Goal: Task Accomplishment & Management: Manage account settings

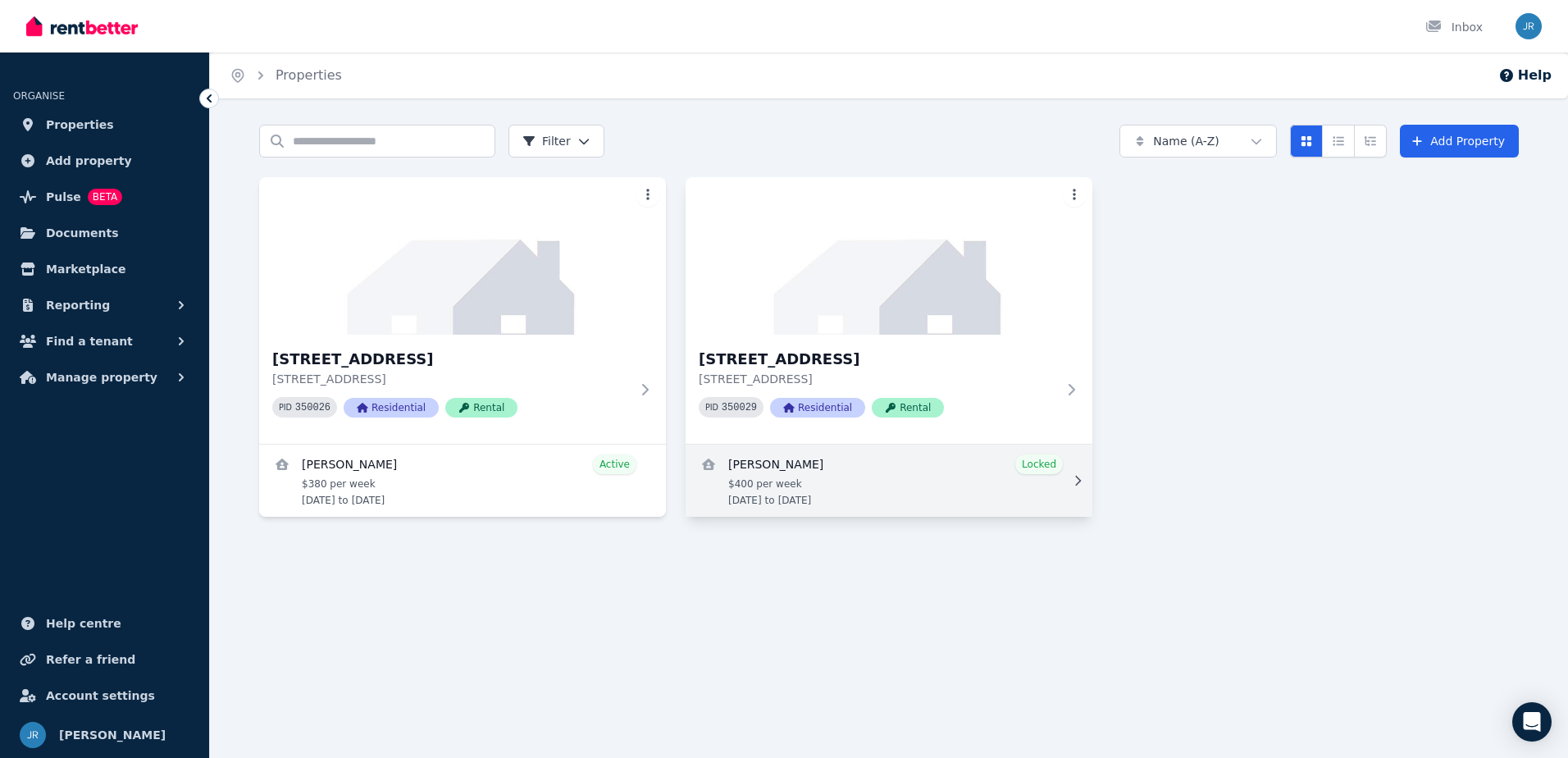
click at [784, 484] on link "View details for Jason Buchecker" at bounding box center [889, 480] width 407 height 73
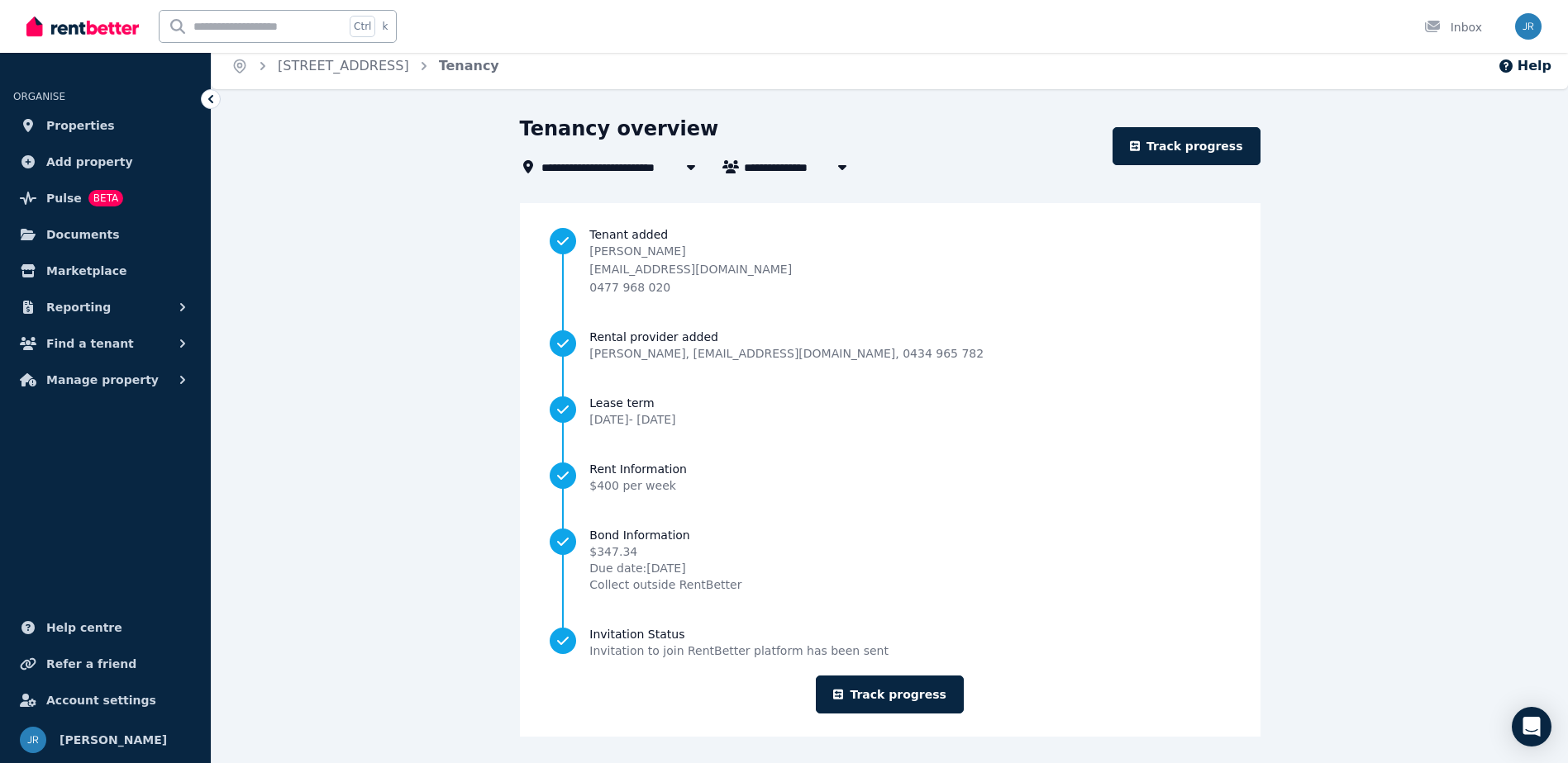
scroll to position [14, 0]
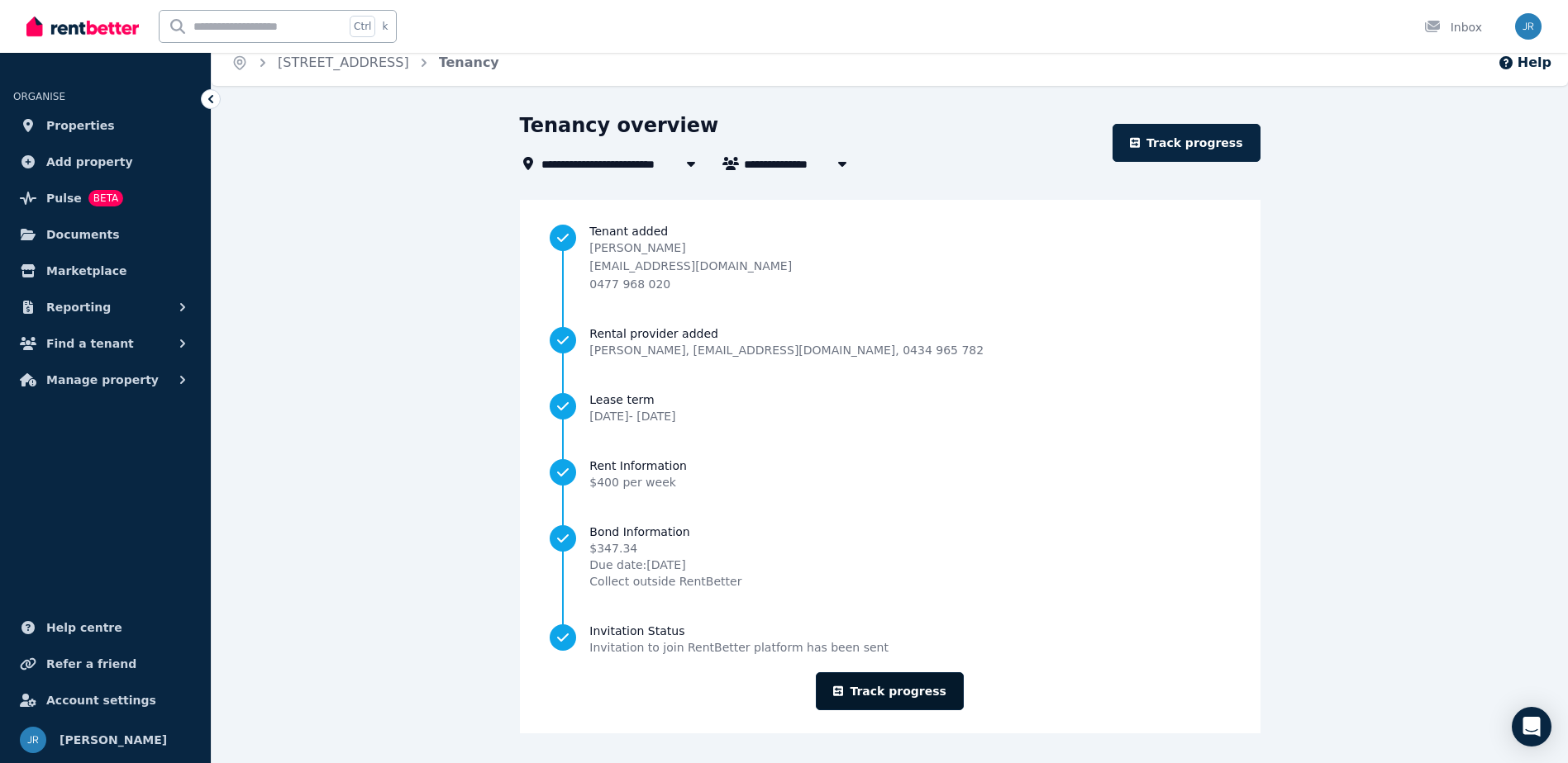
click at [904, 694] on link "Track progress" at bounding box center [890, 692] width 148 height 38
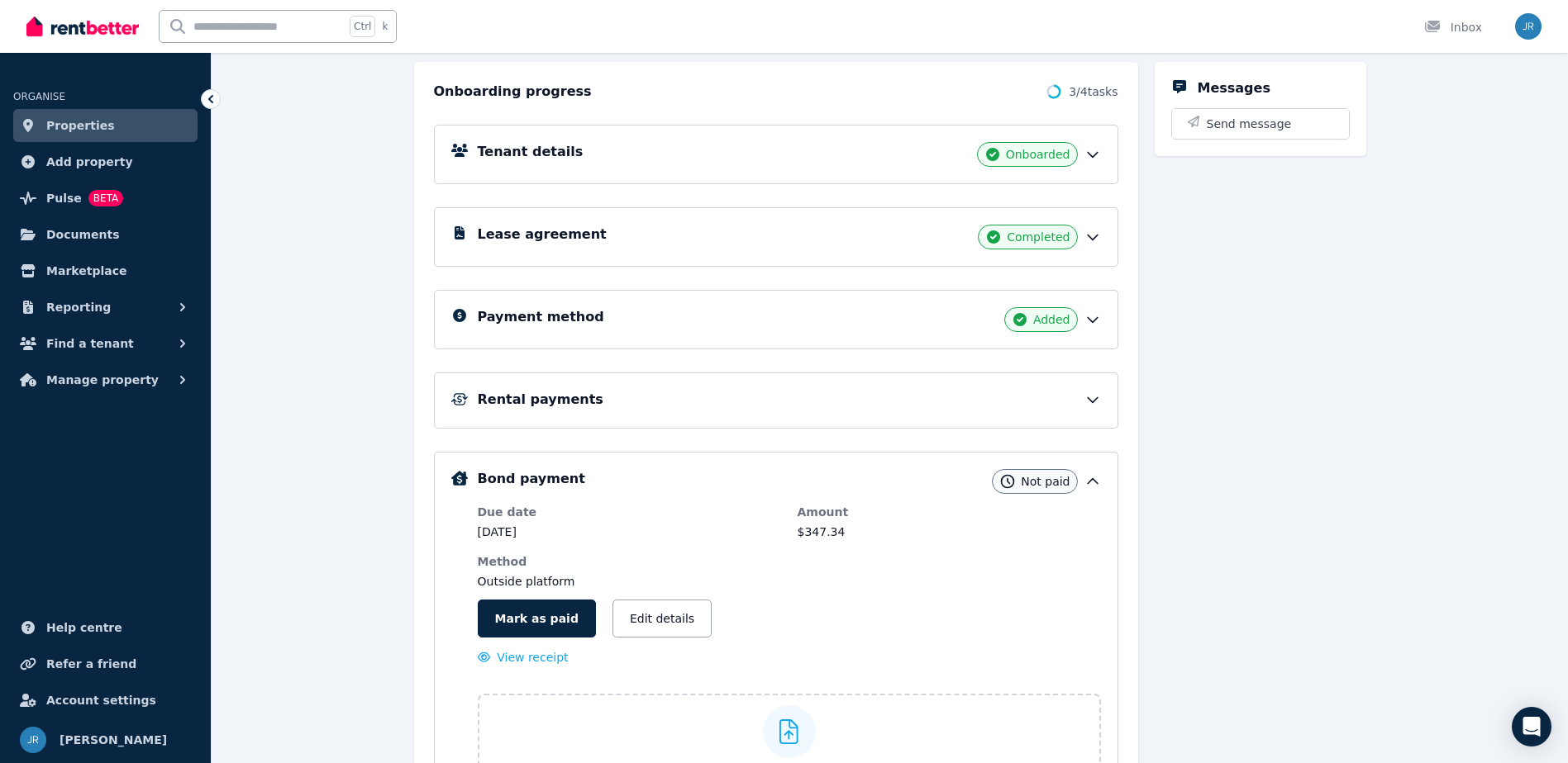
scroll to position [248, 0]
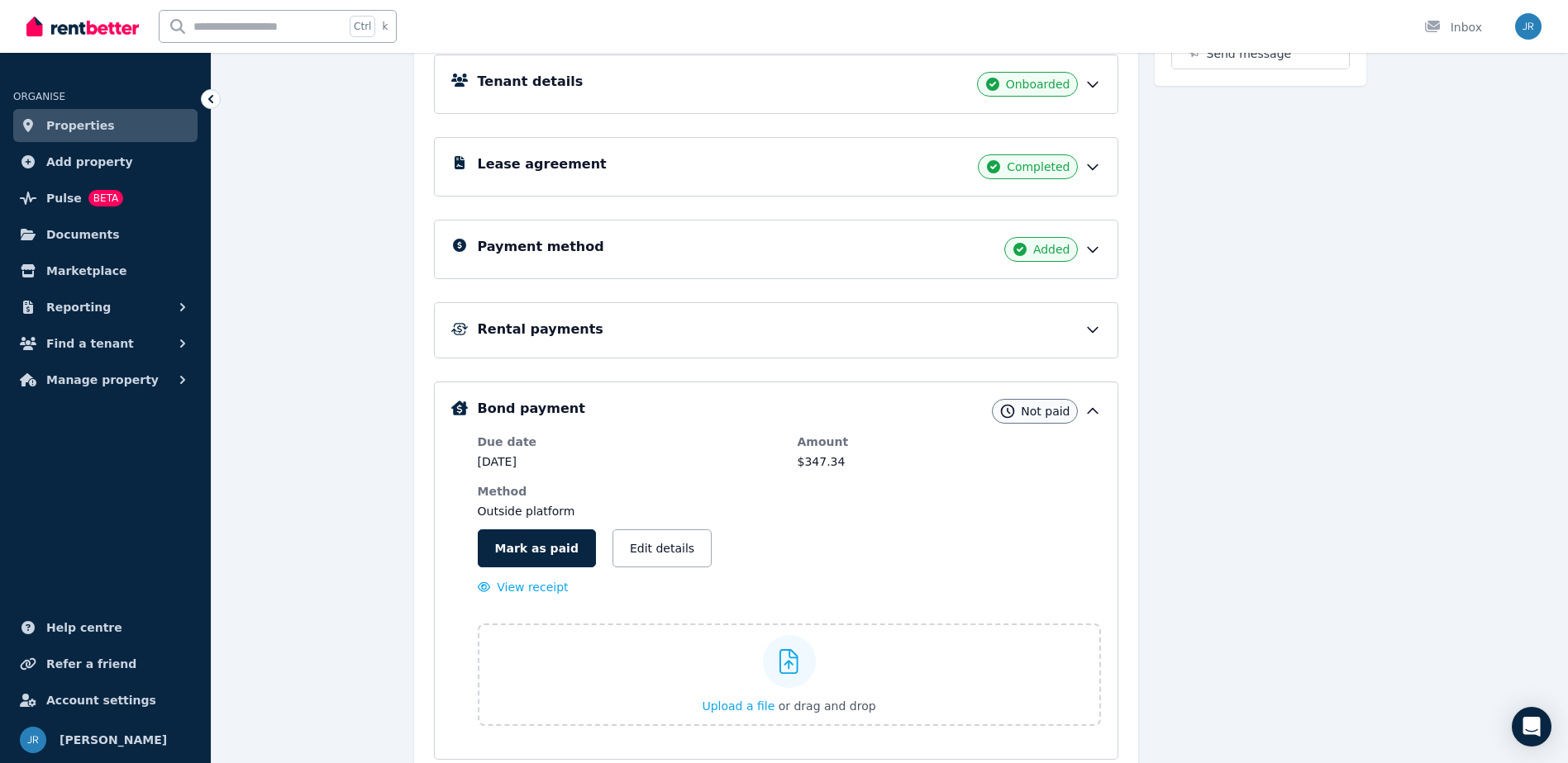
click at [796, 344] on div "Rental payments" at bounding box center [776, 330] width 684 height 56
click at [1095, 332] on icon at bounding box center [1093, 329] width 16 height 16
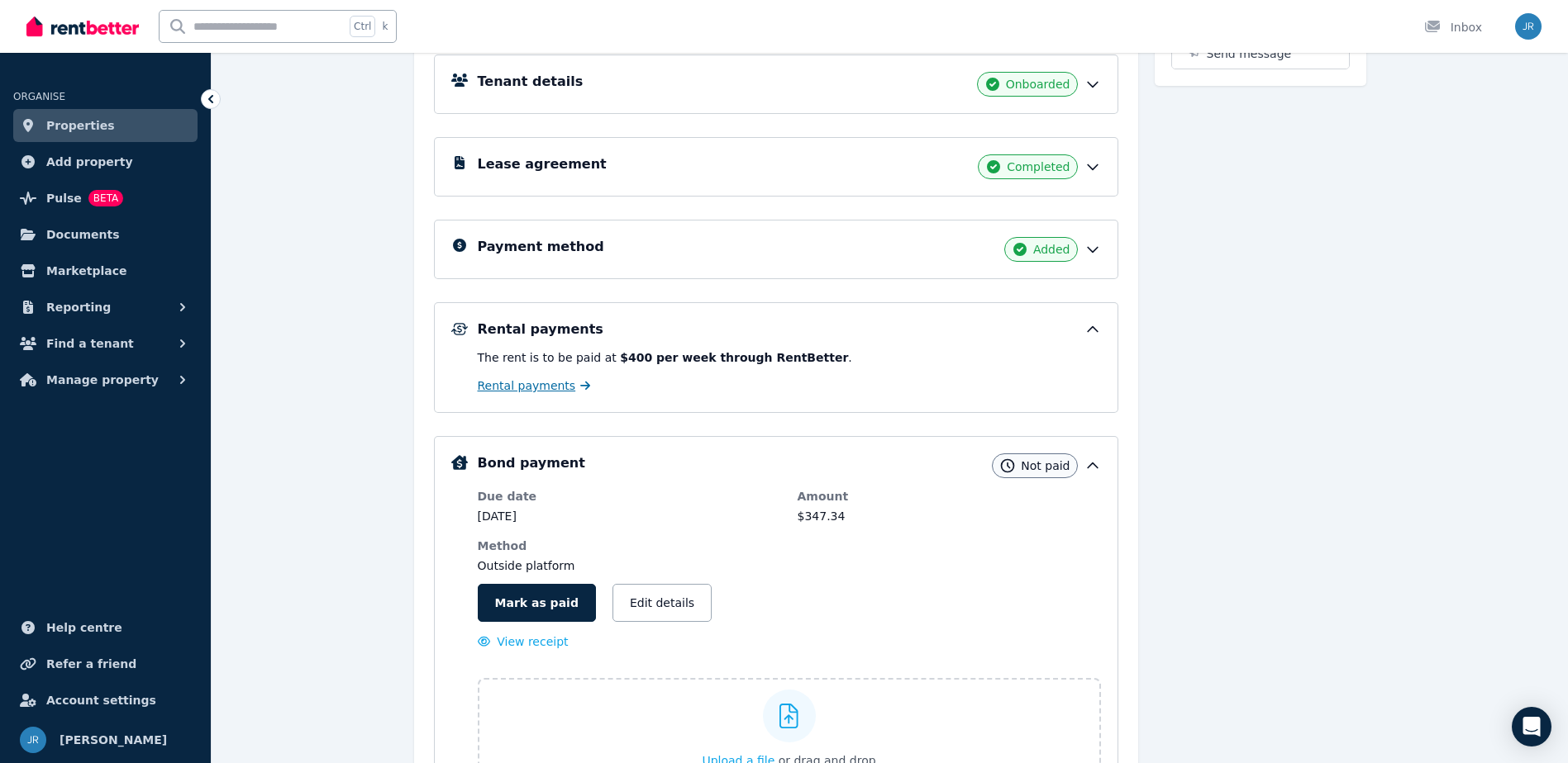
click at [516, 389] on span "Rental payments" at bounding box center [526, 386] width 98 height 16
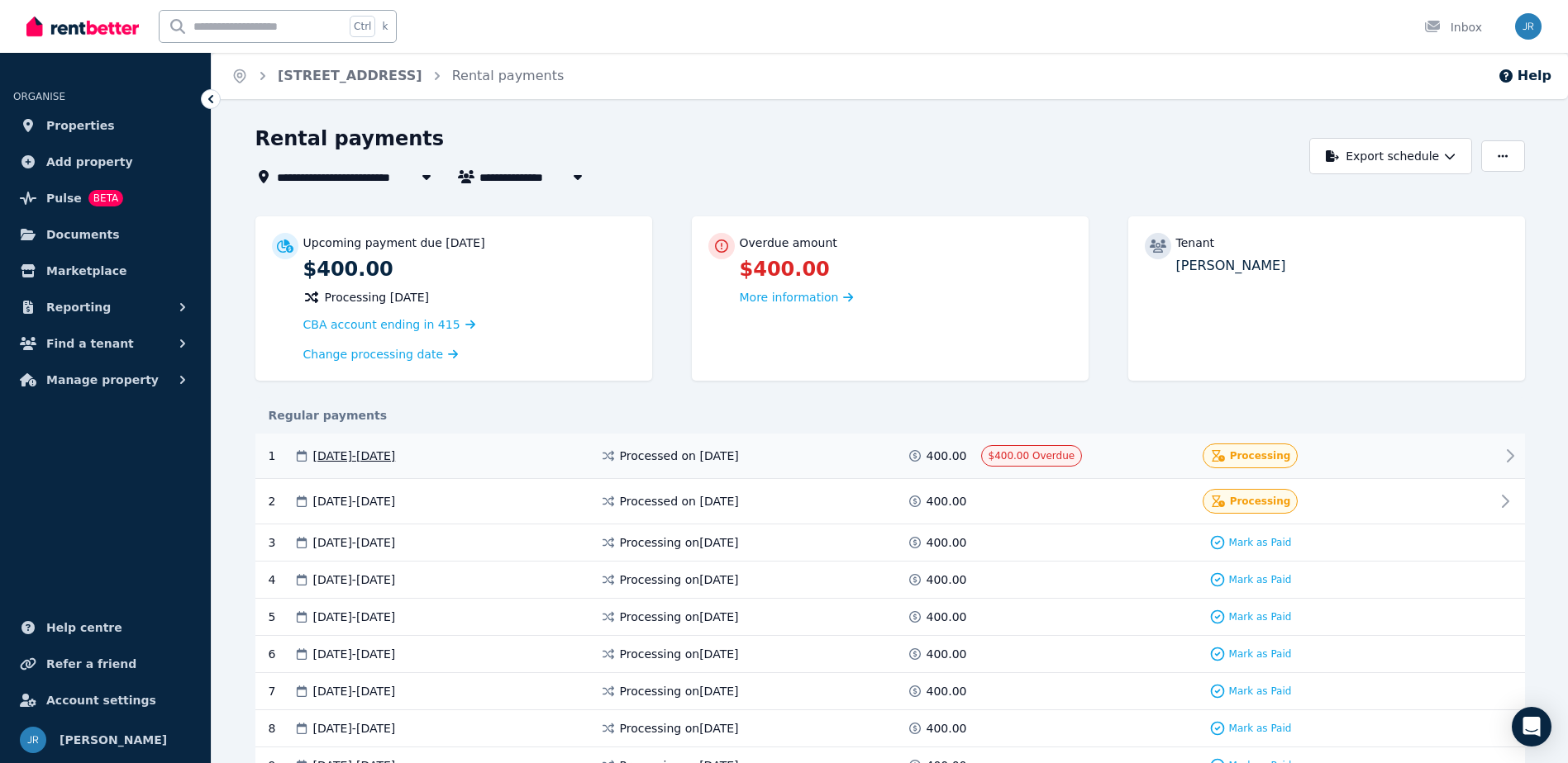
click at [1427, 450] on div at bounding box center [1445, 455] width 99 height 24
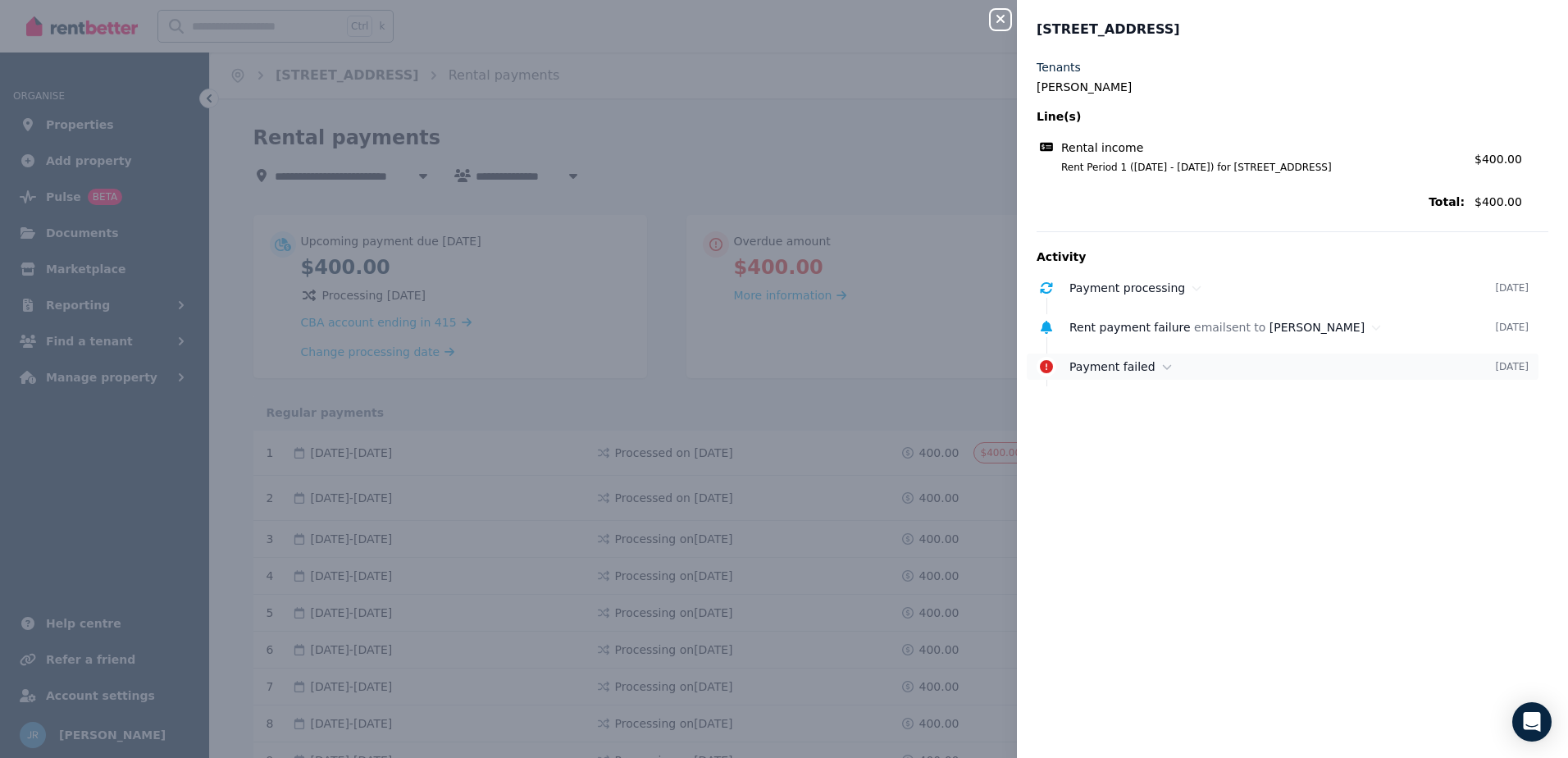
click at [1080, 366] on span "Payment failed" at bounding box center [1113, 366] width 86 height 13
click at [1530, 724] on icon "Open Intercom Messenger" at bounding box center [1531, 722] width 19 height 22
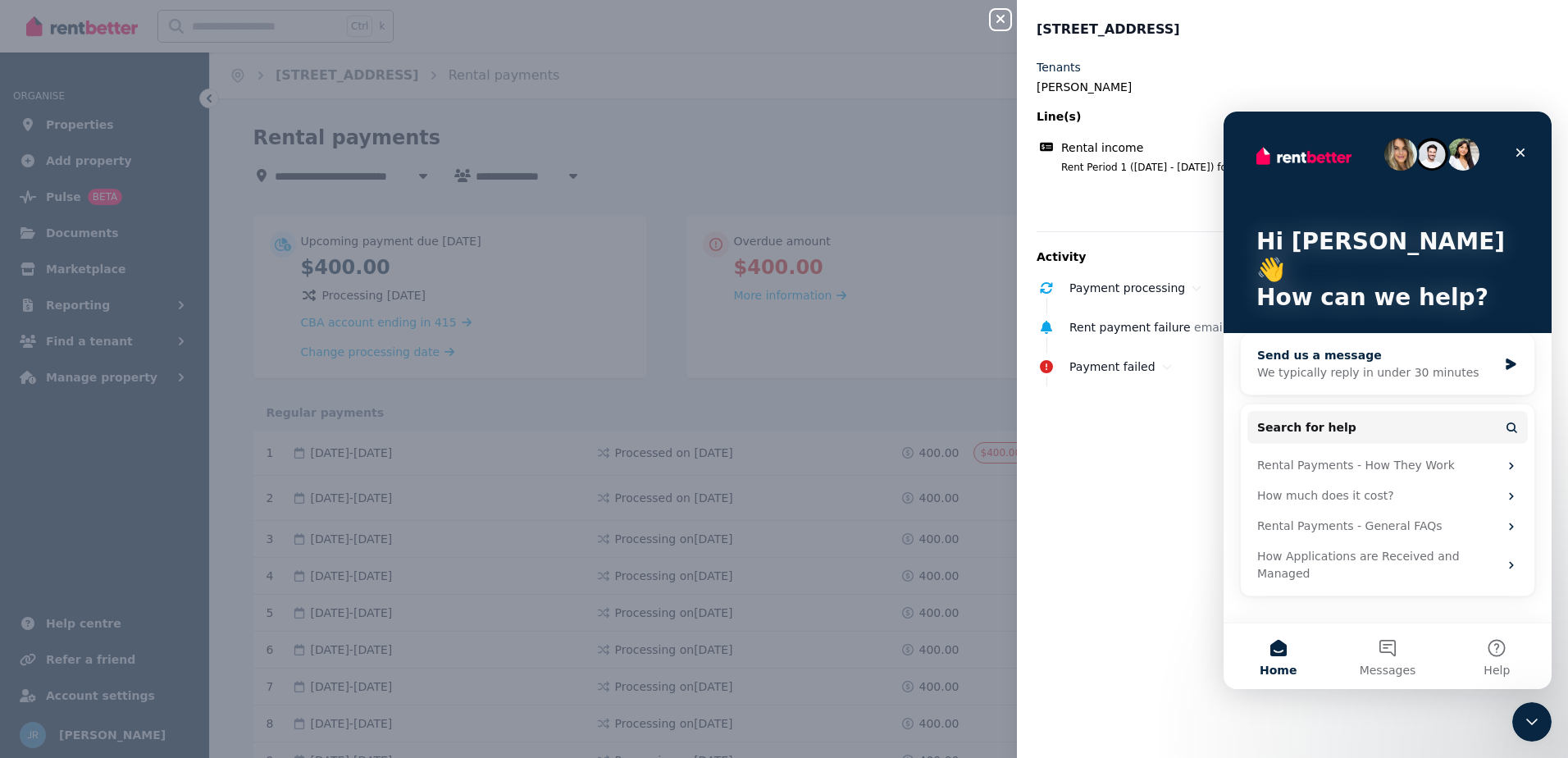
click at [1414, 365] on div "We typically reply in under 30 minutes" at bounding box center [1377, 373] width 240 height 17
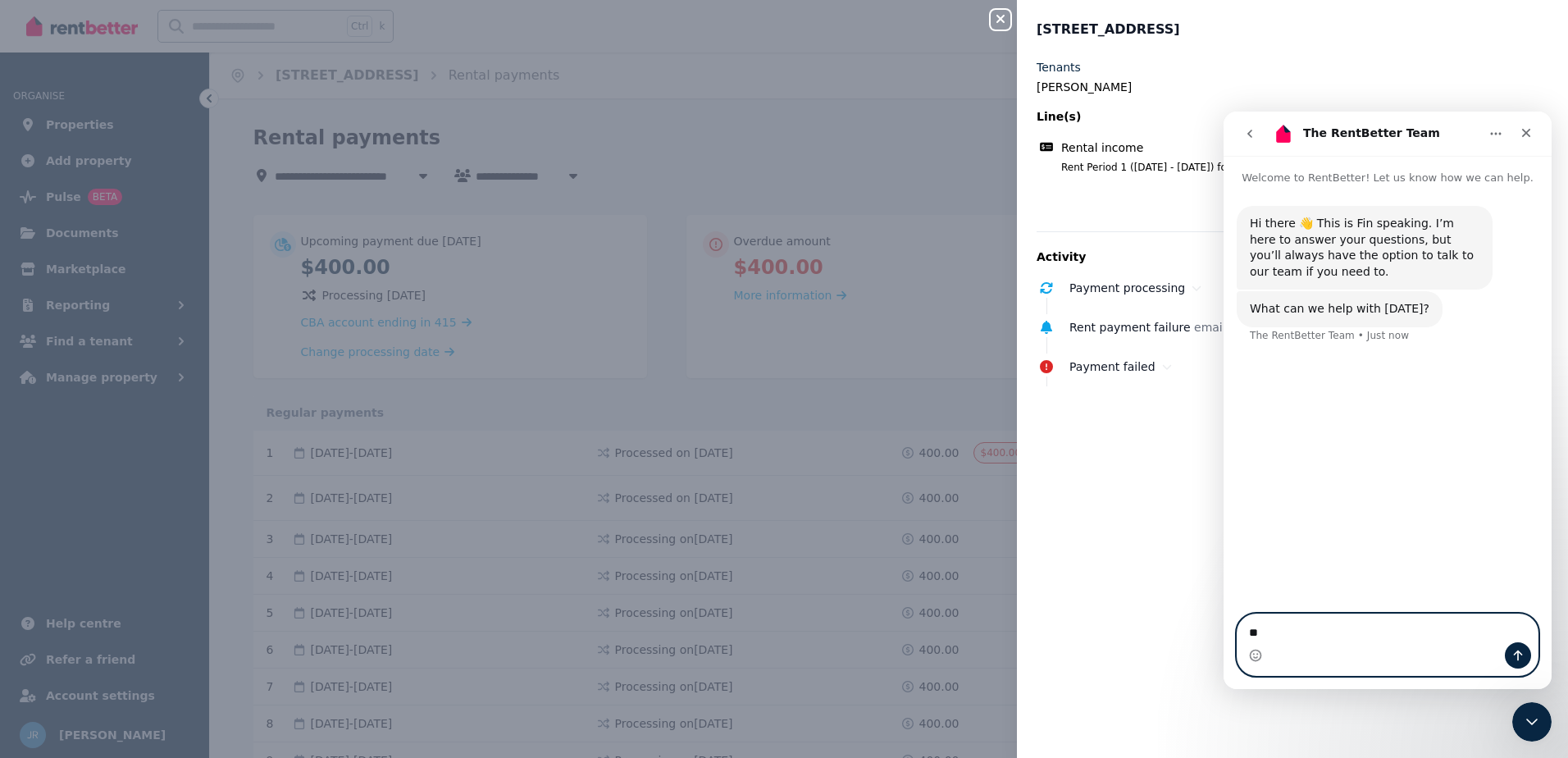
type textarea "*"
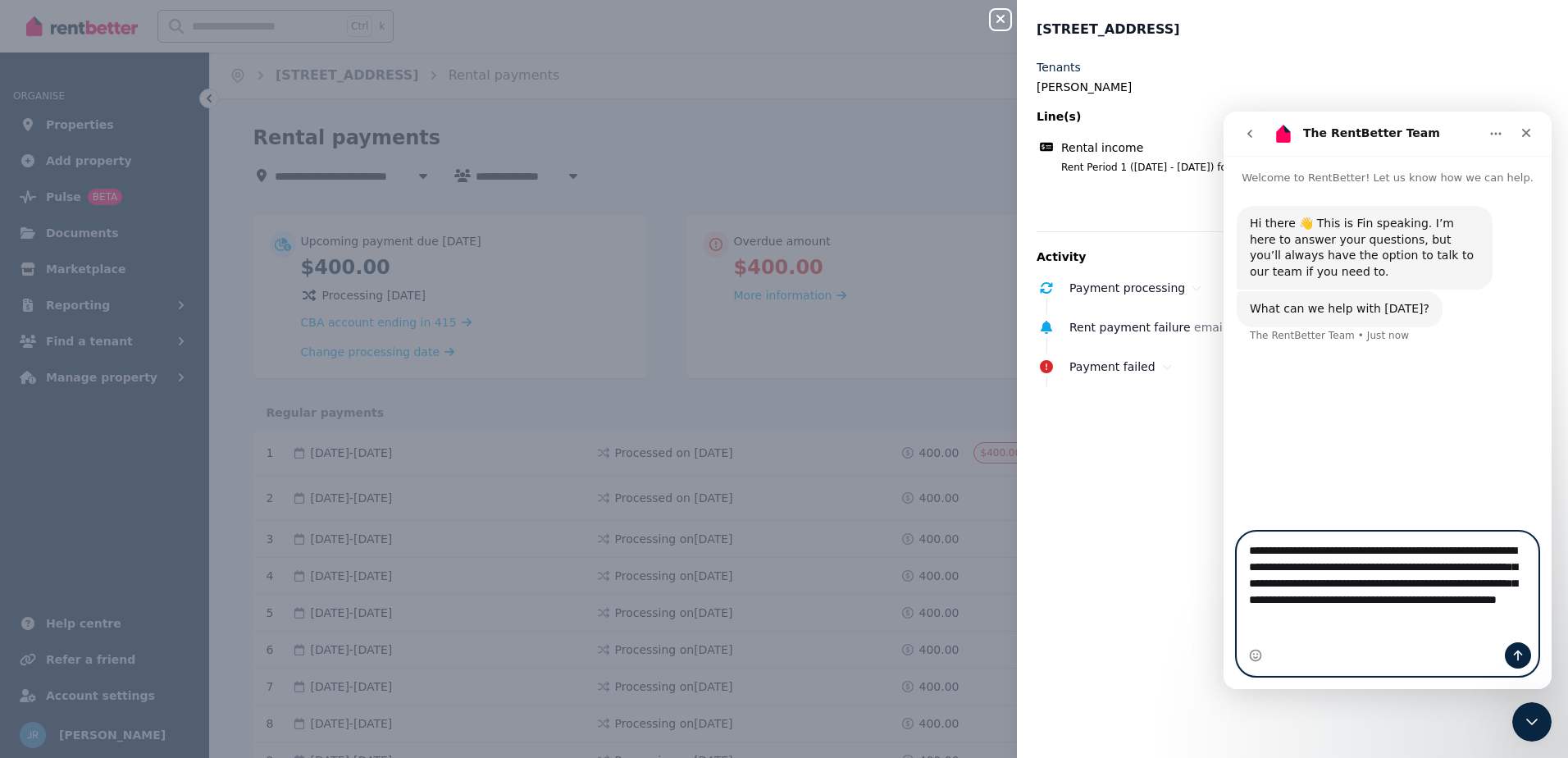
type textarea "**********"
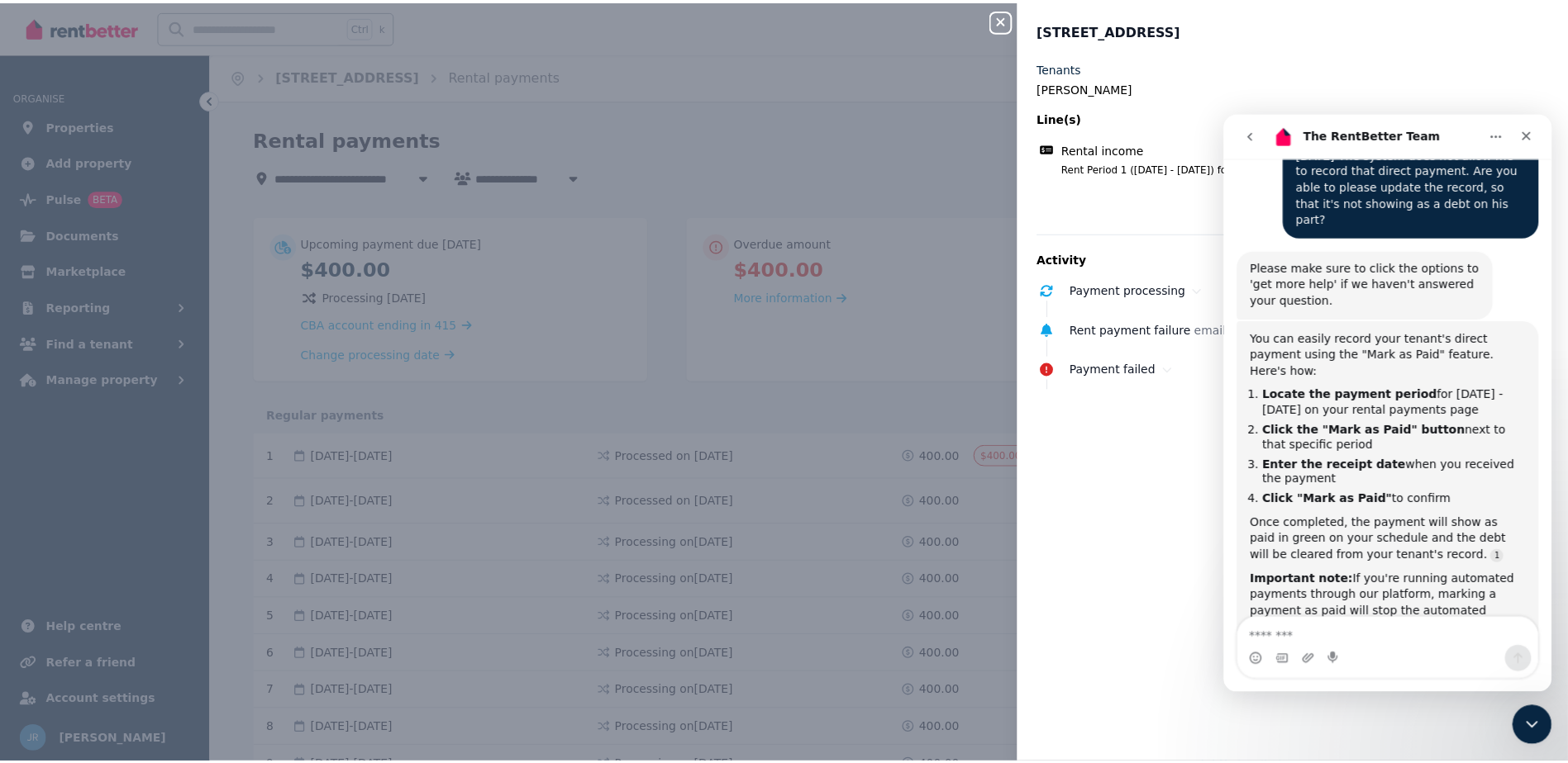
scroll to position [308, 0]
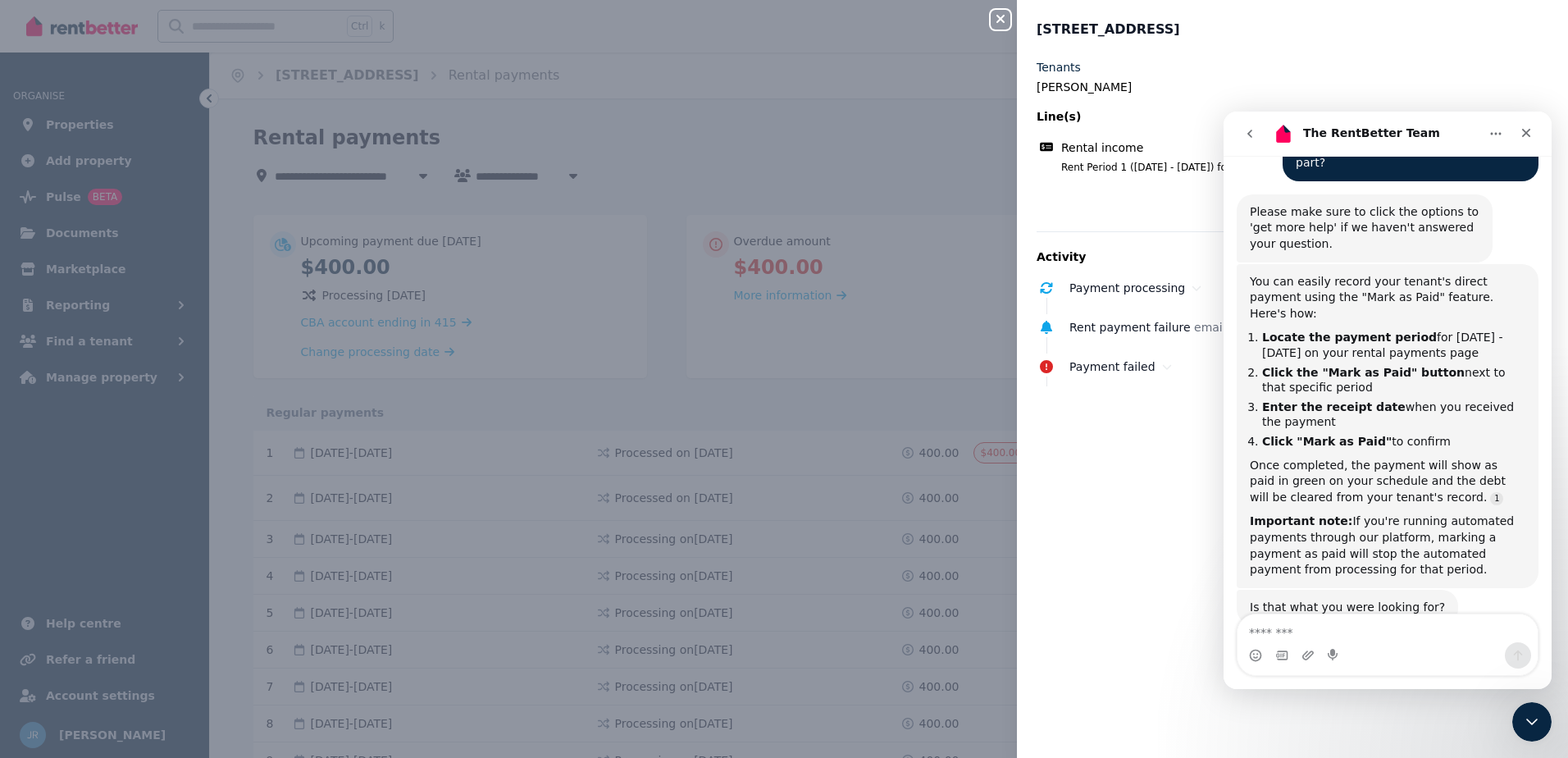
click at [887, 287] on div "Close panel [STREET_ADDRESS], Ladys Pass Tenants [PERSON_NAME] Line(s) Rental i…" at bounding box center [784, 379] width 1568 height 758
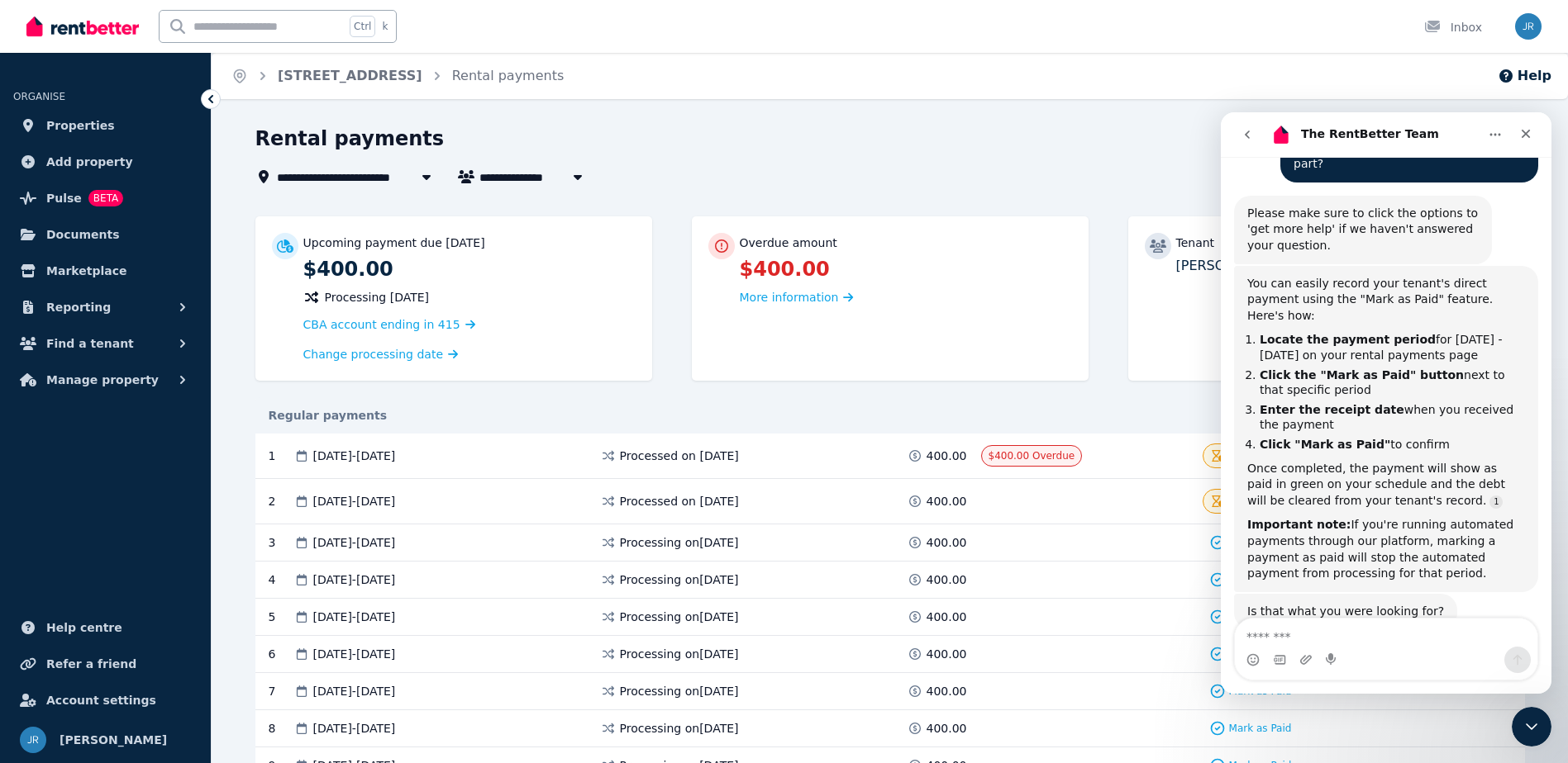
click at [369, 173] on span "[STREET_ADDRESS]" at bounding box center [349, 177] width 144 height 20
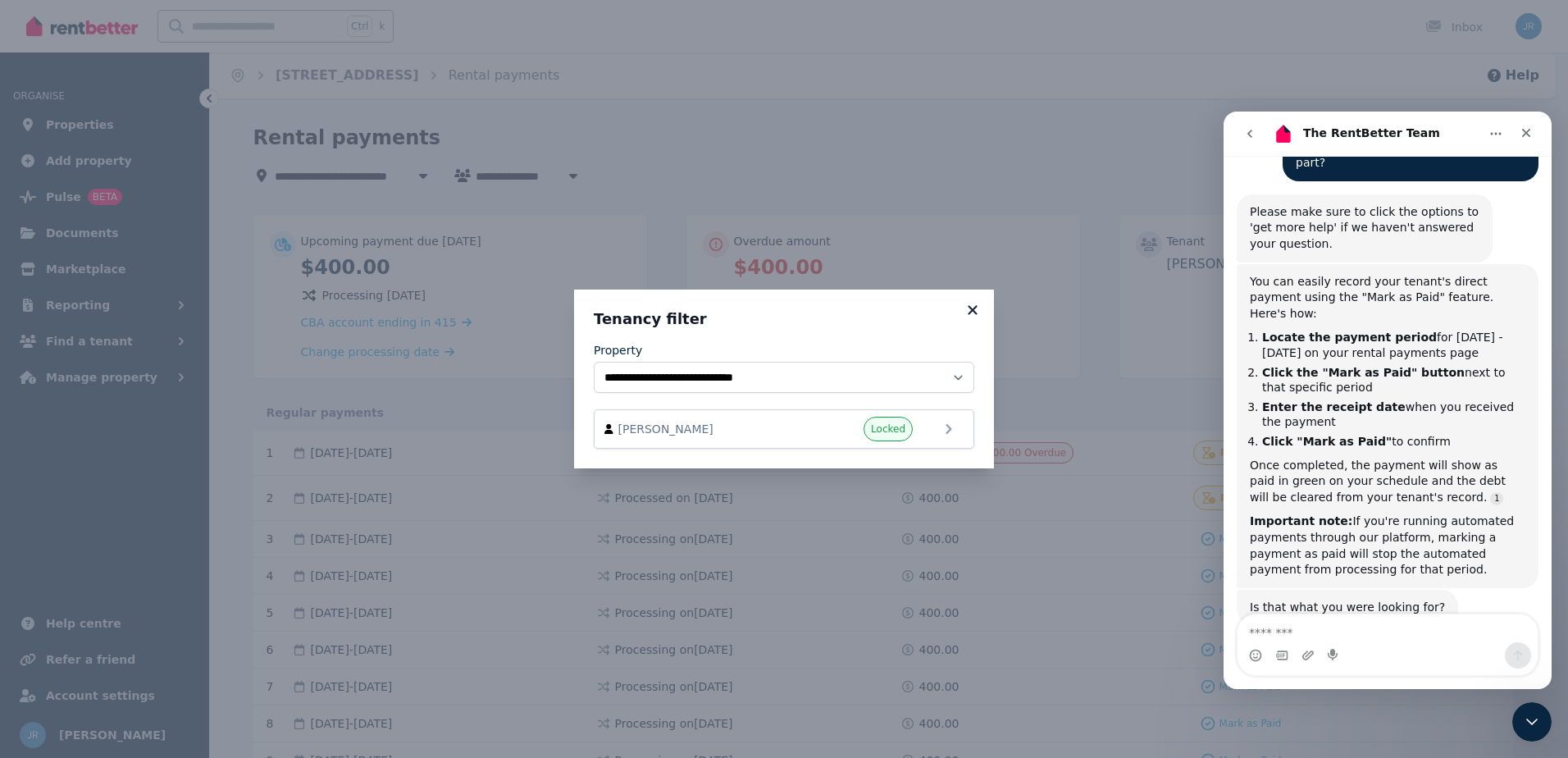
click at [973, 308] on icon at bounding box center [973, 310] width 9 height 9
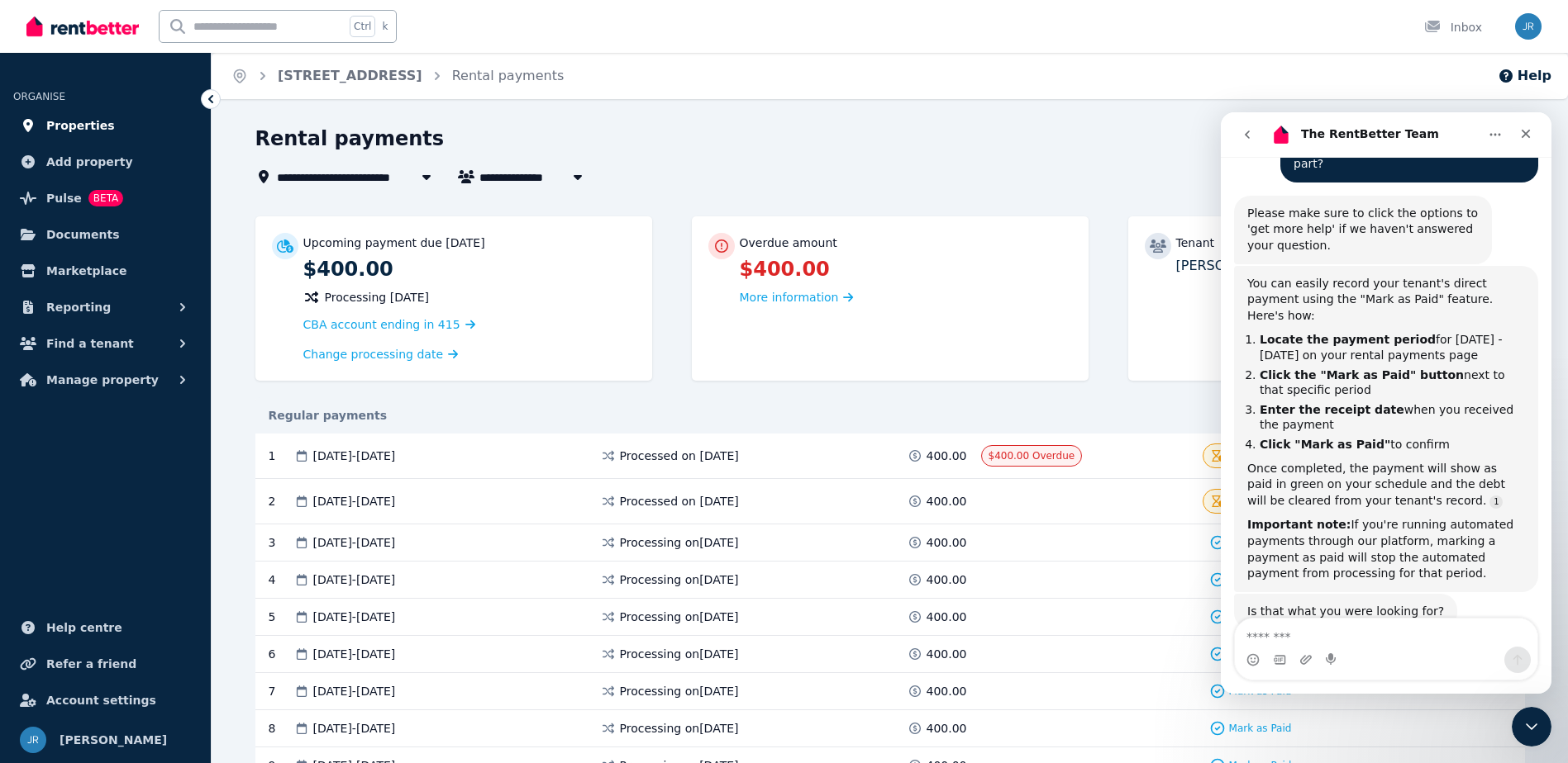
click at [78, 120] on span "Properties" at bounding box center [80, 125] width 69 height 20
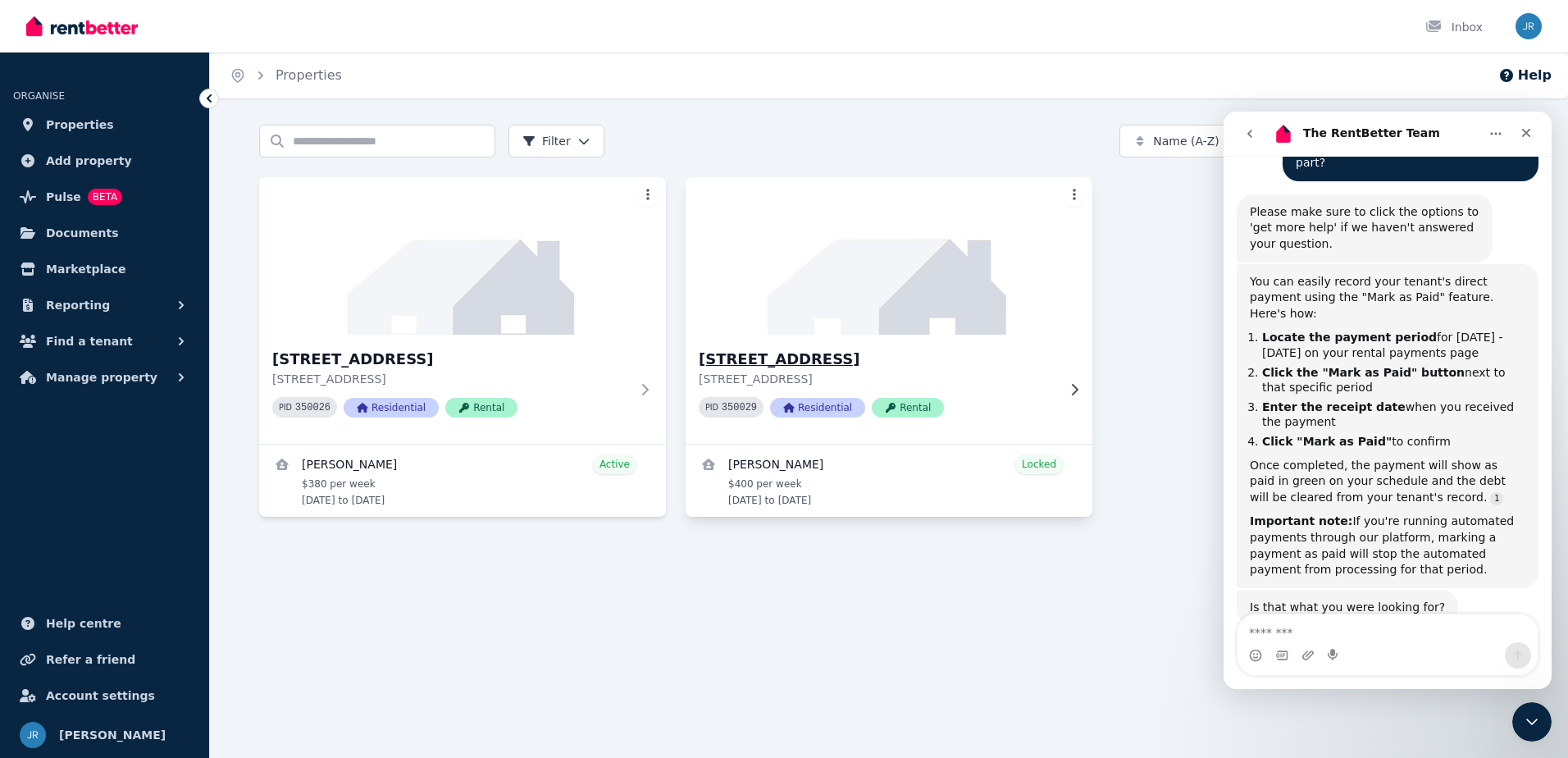
click at [839, 358] on h3 "[STREET_ADDRESS]" at bounding box center [877, 359] width 357 height 23
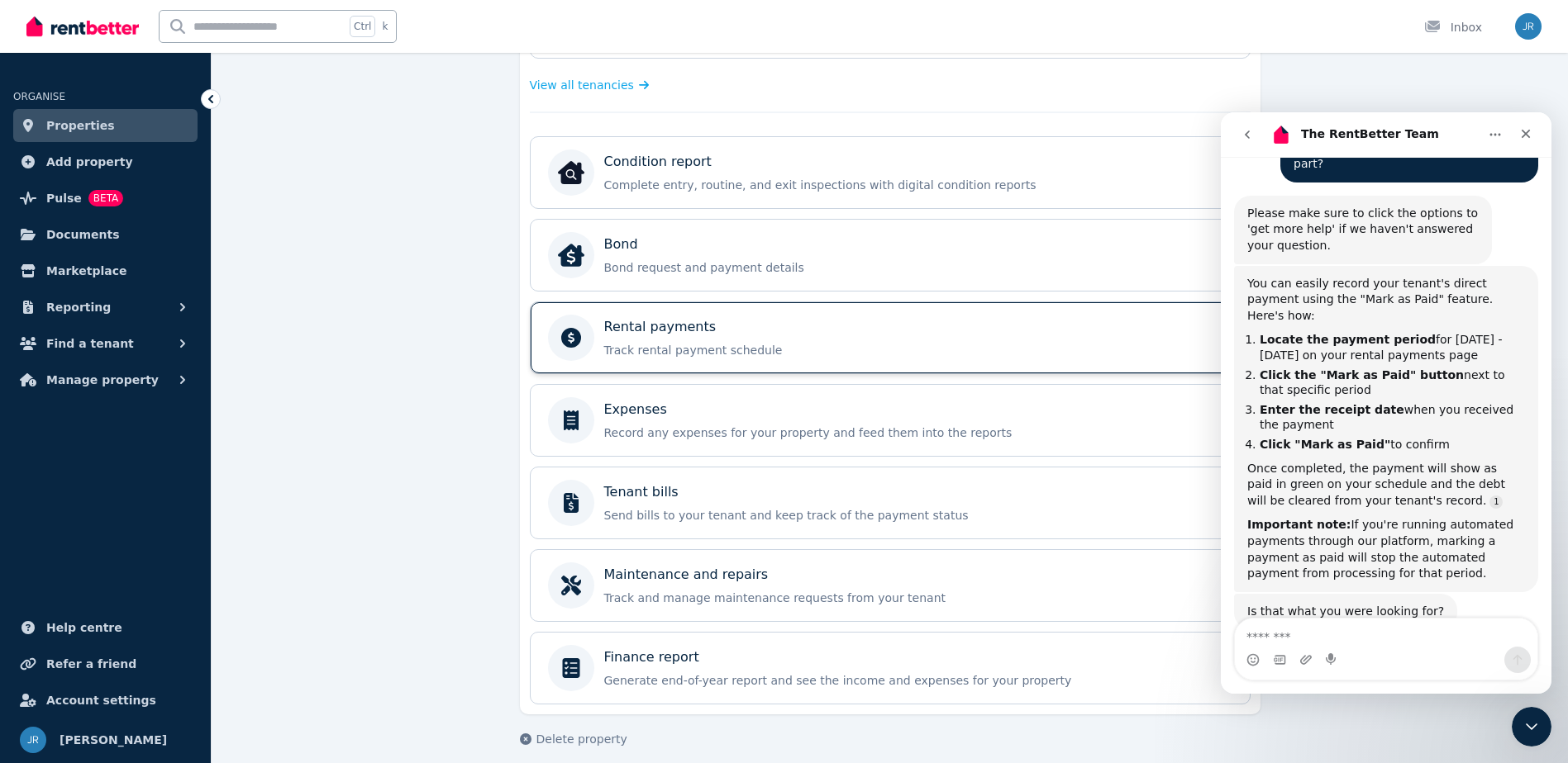
scroll to position [461, 0]
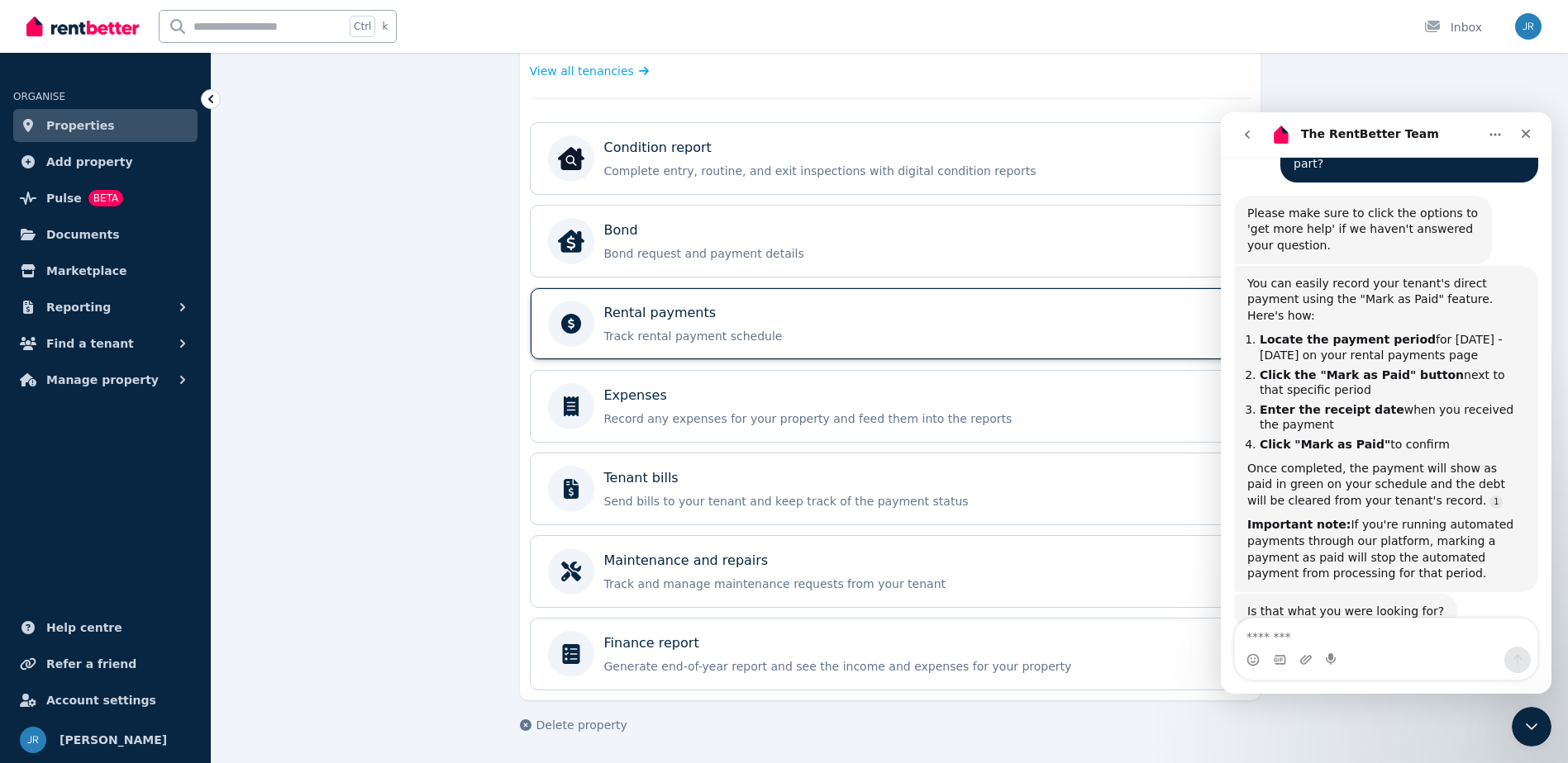
click at [629, 316] on p "Rental payments" at bounding box center [660, 313] width 113 height 20
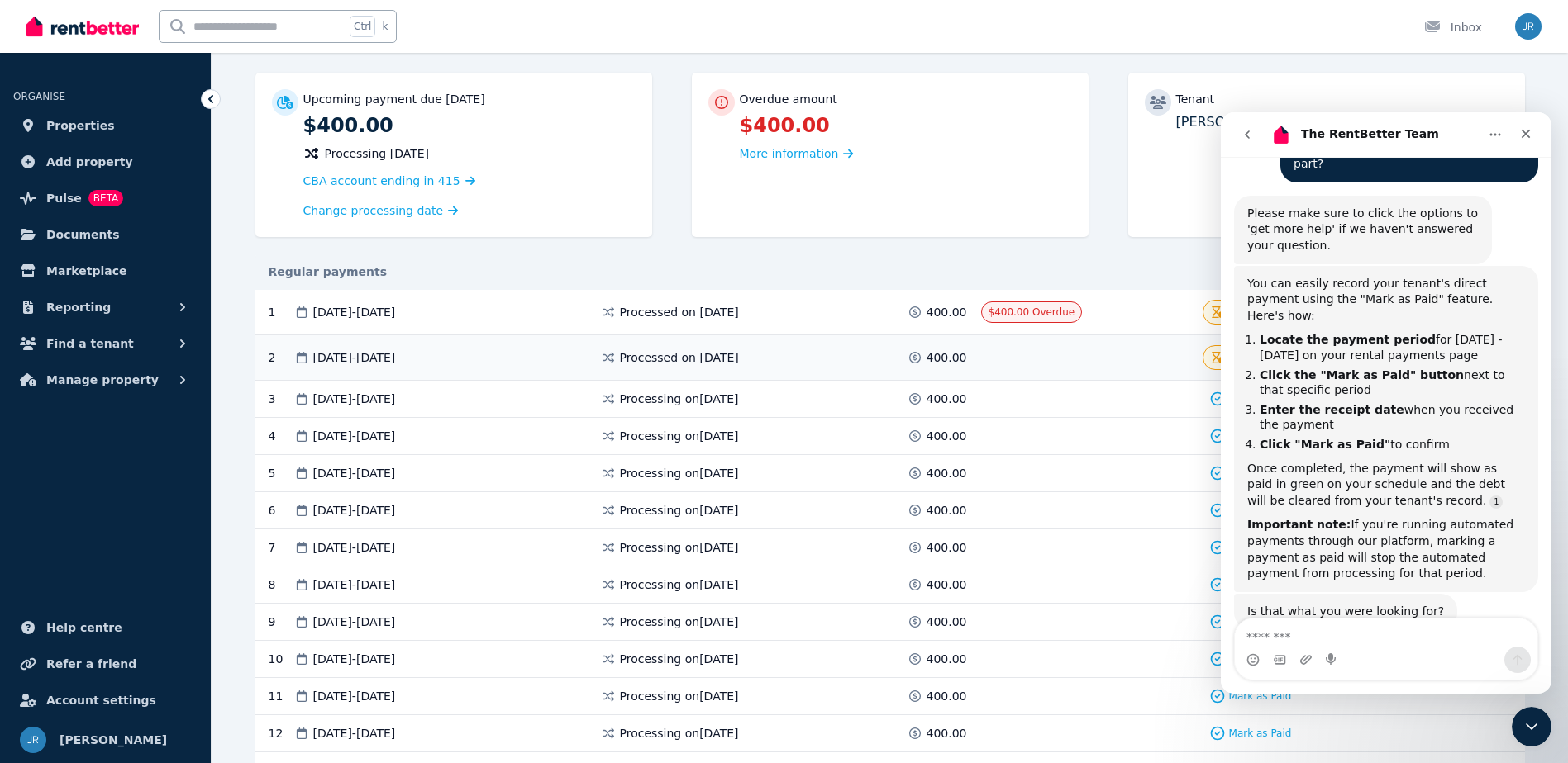
scroll to position [165, 0]
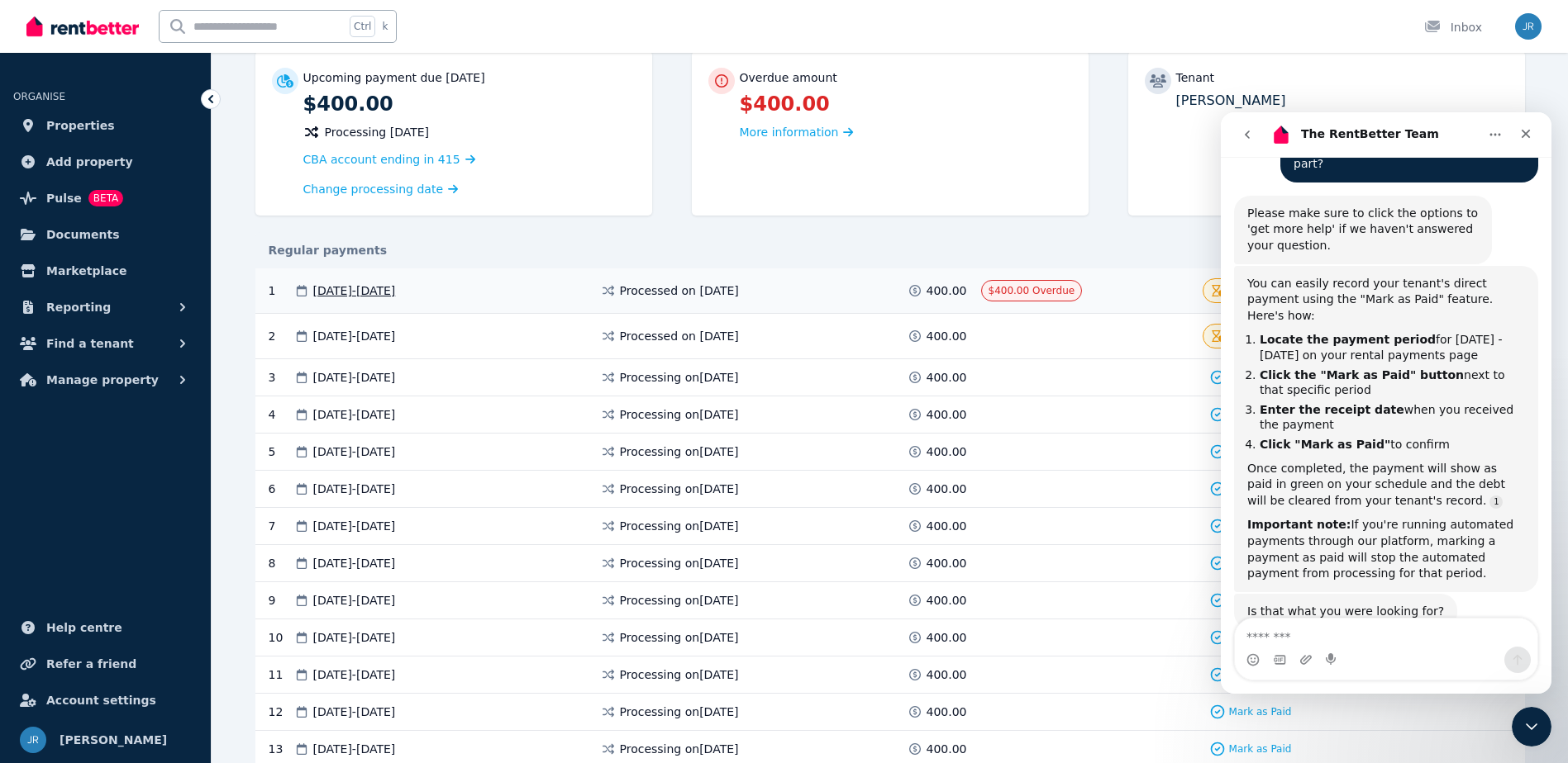
click at [396, 289] on span "[DATE] - [DATE]" at bounding box center [355, 290] width 83 height 16
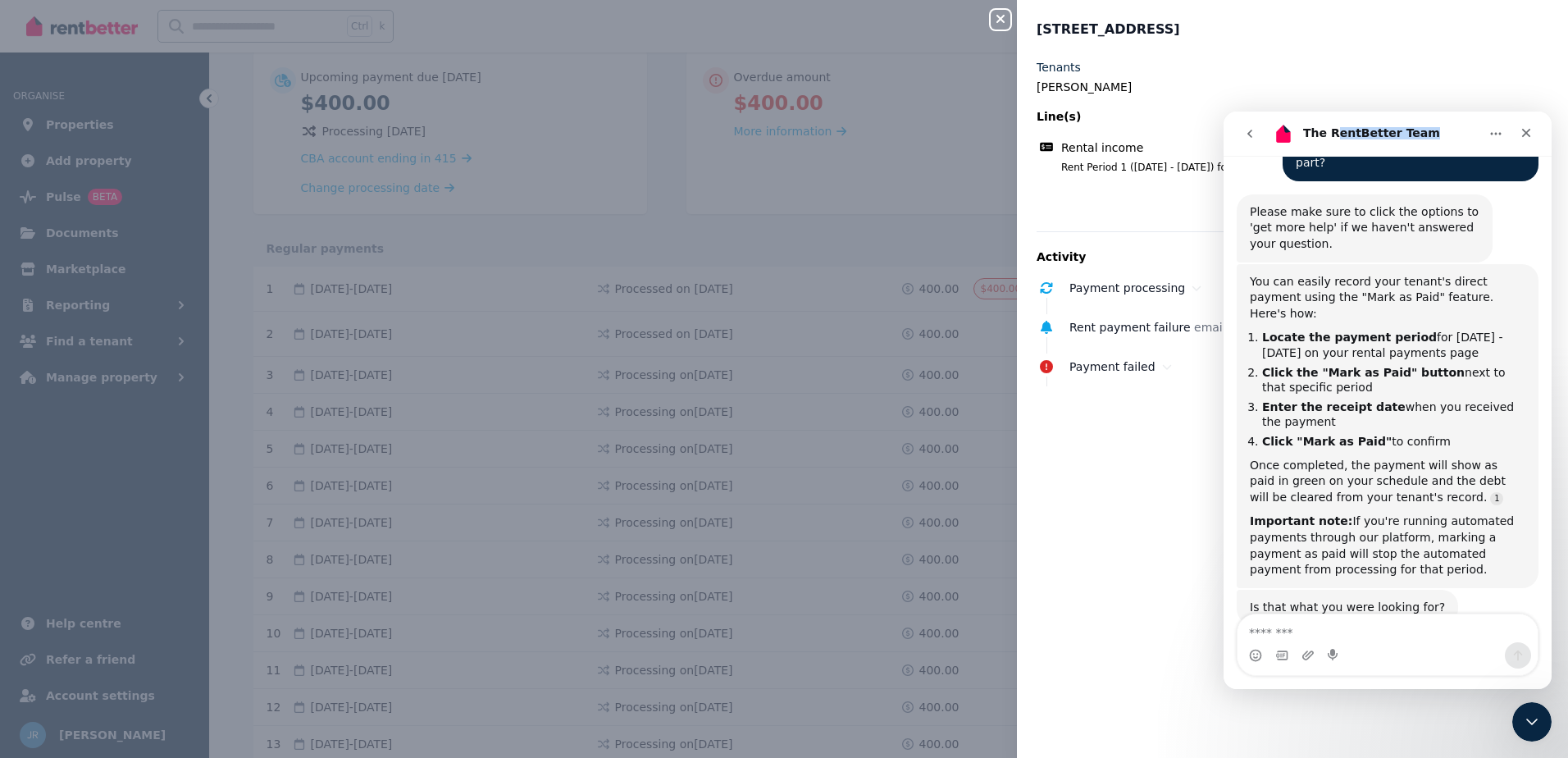
drag, startPoint x: 1442, startPoint y: 123, endPoint x: 1334, endPoint y: 142, distance: 109.7
click at [1334, 142] on div "The RentBetter Team" at bounding box center [1375, 134] width 209 height 26
click at [1112, 530] on div "Tenants [PERSON_NAME] Line(s) Rental income Rent Period 1 ([DATE] - [DATE]) for…" at bounding box center [1293, 399] width 552 height 679
click at [810, 308] on div "Close panel [STREET_ADDRESS], Ladys Pass Tenants [PERSON_NAME] Line(s) Rental i…" at bounding box center [784, 379] width 1568 height 758
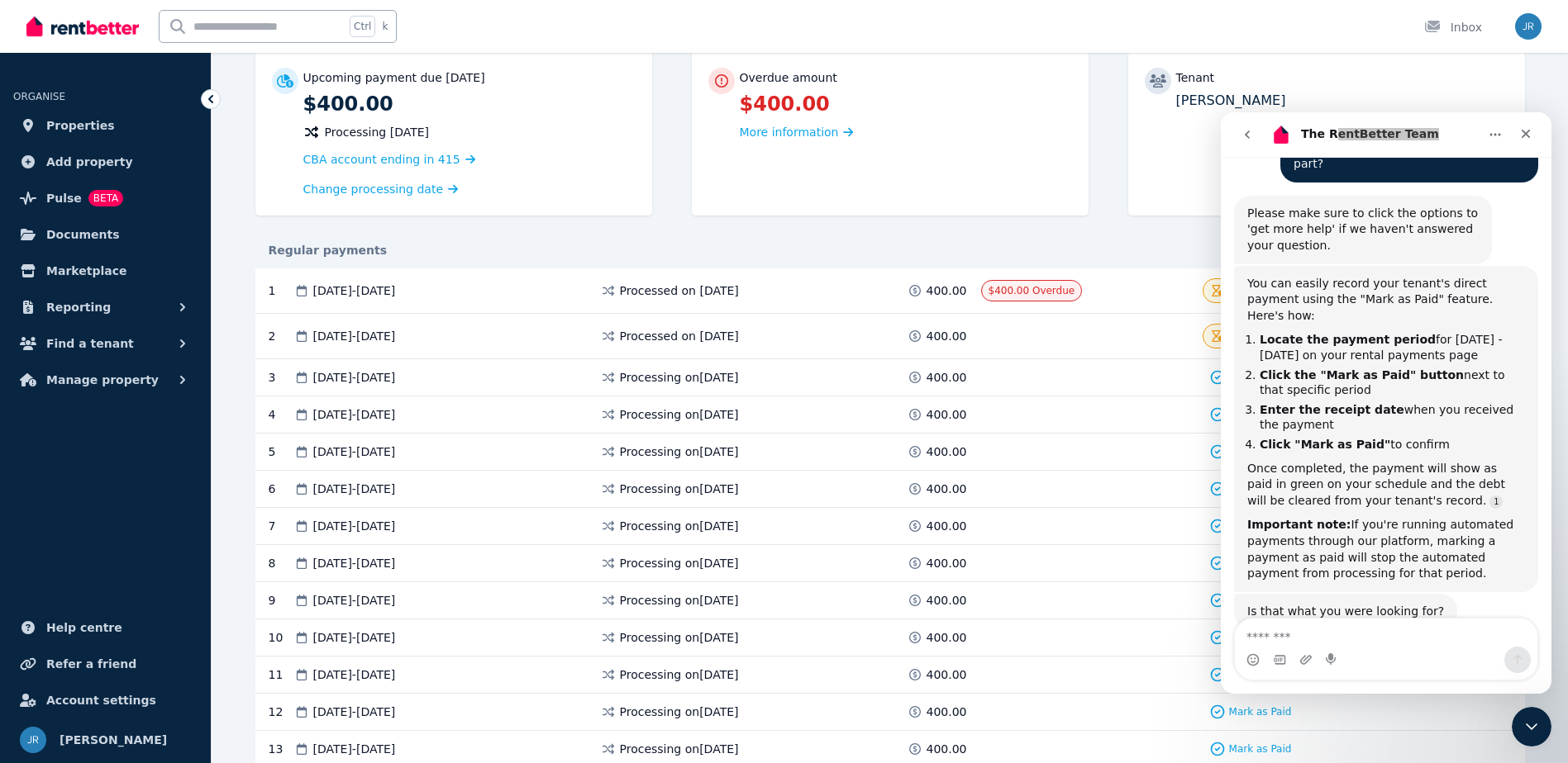
click at [1494, 136] on icon "Home" at bounding box center [1495, 134] width 14 height 14
click at [1242, 137] on icon "go back" at bounding box center [1247, 134] width 14 height 14
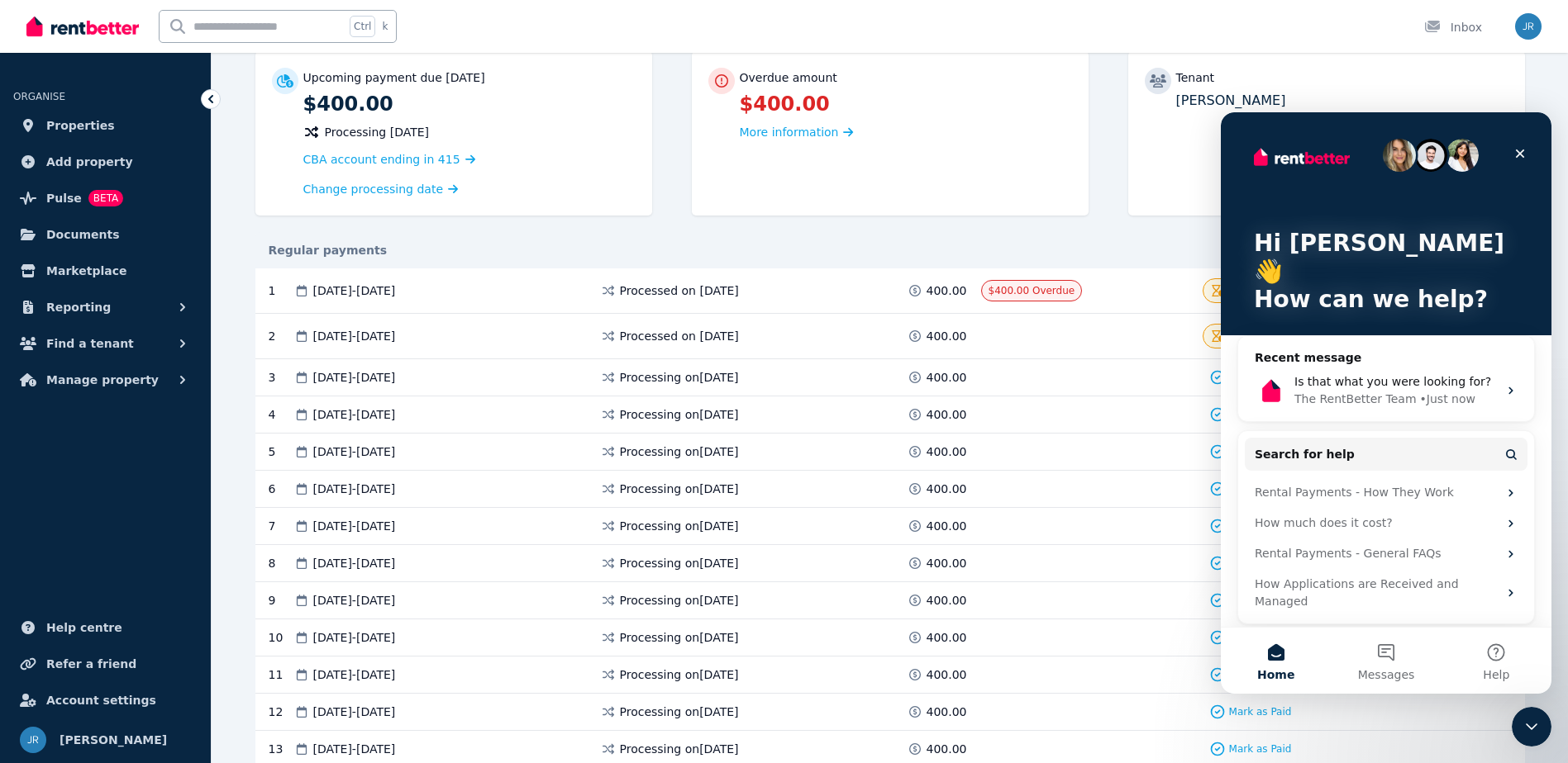
scroll to position [0, 0]
click at [1371, 649] on button "Messages" at bounding box center [1386, 660] width 110 height 66
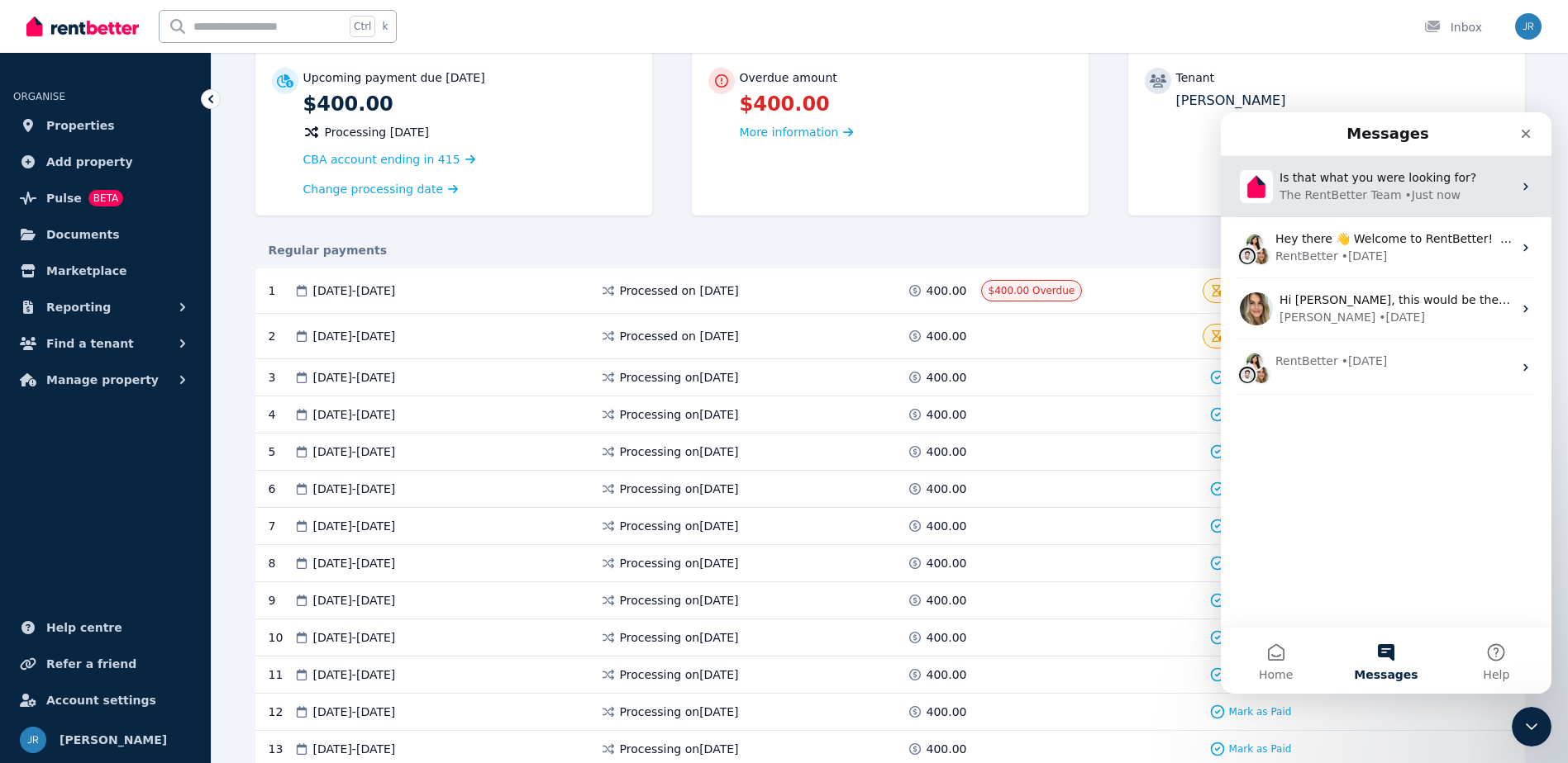
click at [1372, 188] on div "The RentBetter Team" at bounding box center [1341, 195] width 123 height 17
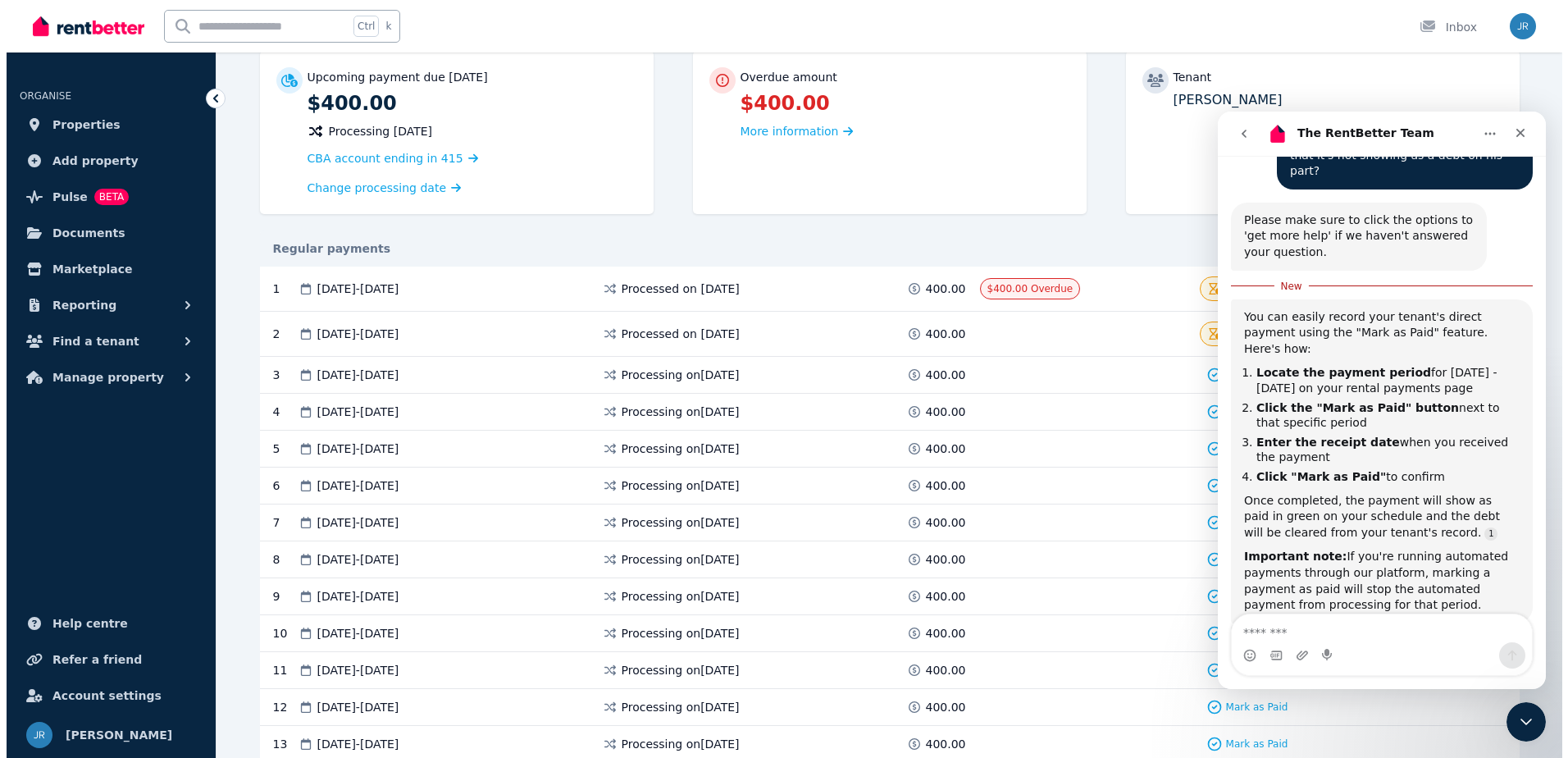
scroll to position [332, 0]
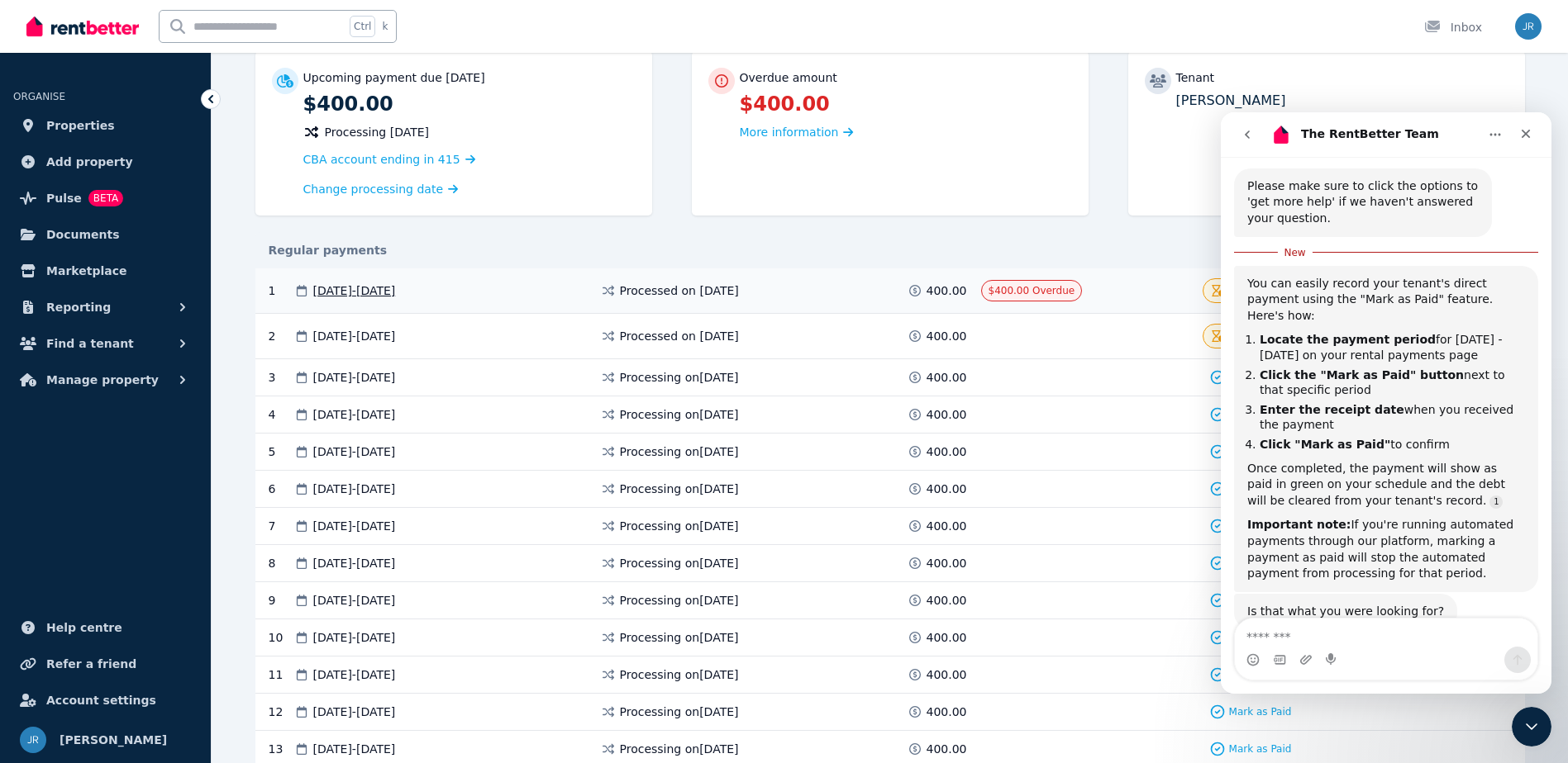
click at [1215, 293] on div "Processing" at bounding box center [1250, 290] width 96 height 24
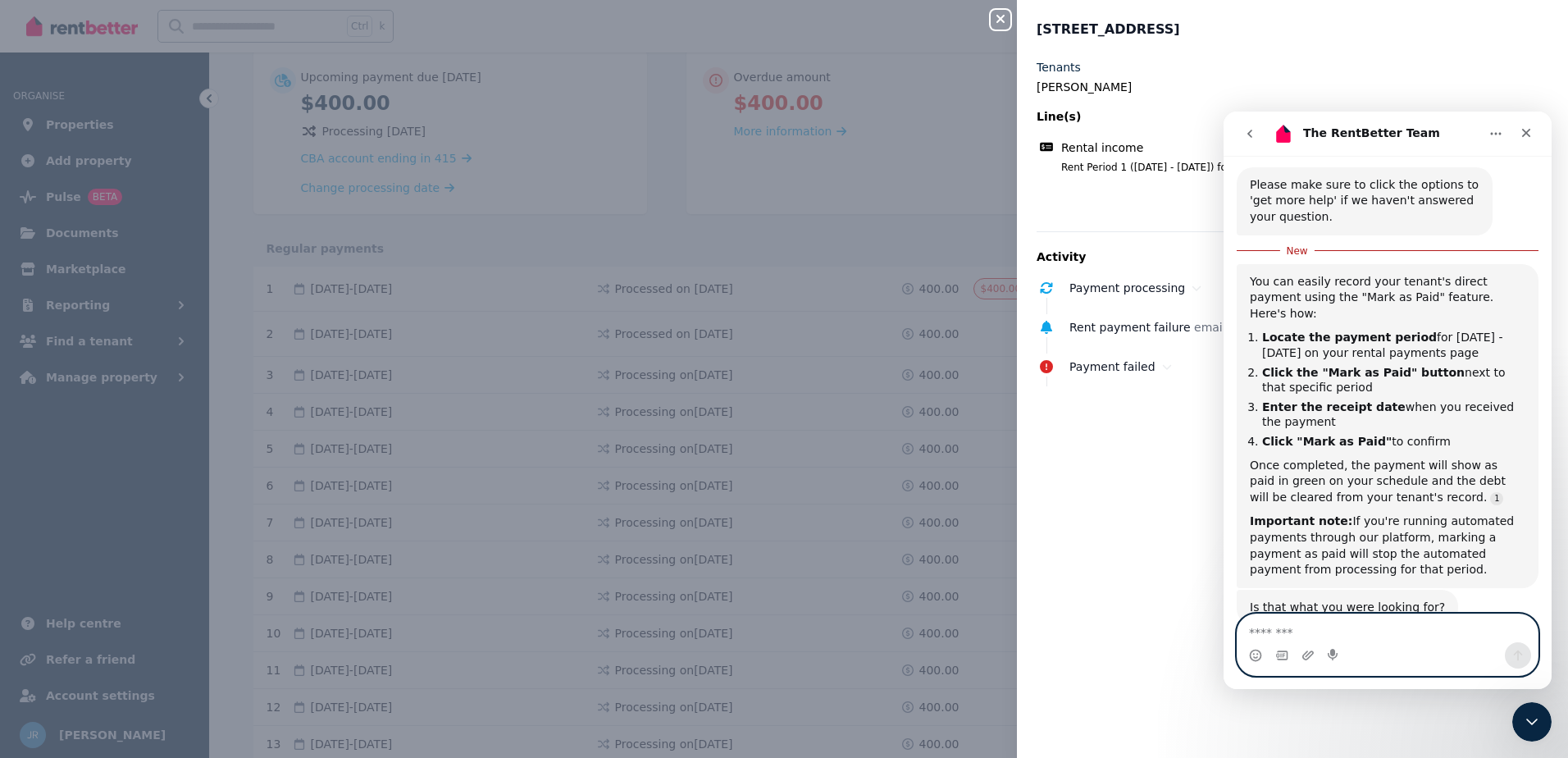
click at [1332, 617] on textarea "Message…" at bounding box center [1387, 628] width 300 height 28
type textarea "**********"
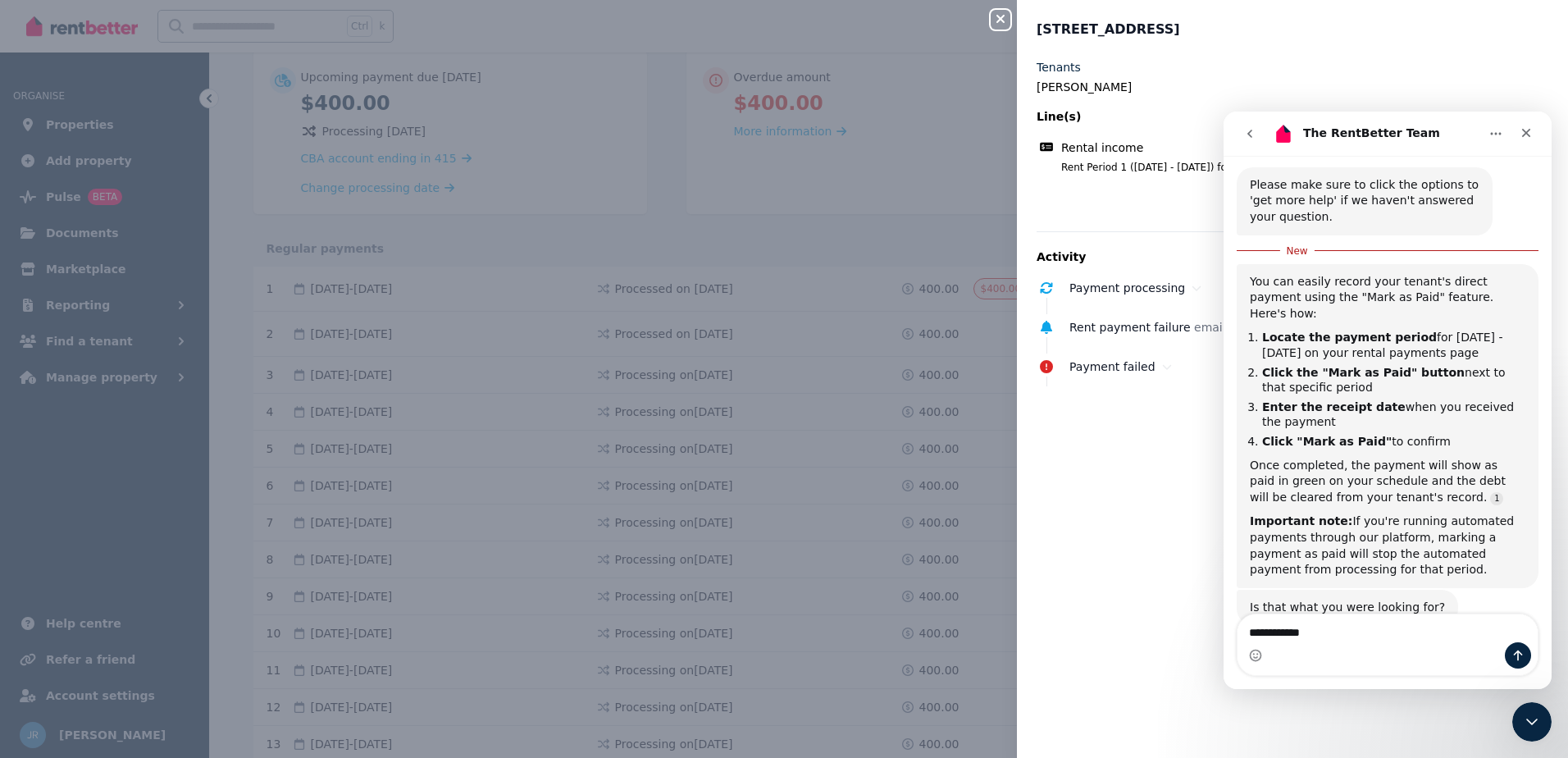
click at [1251, 134] on icon "go back" at bounding box center [1250, 134] width 13 height 13
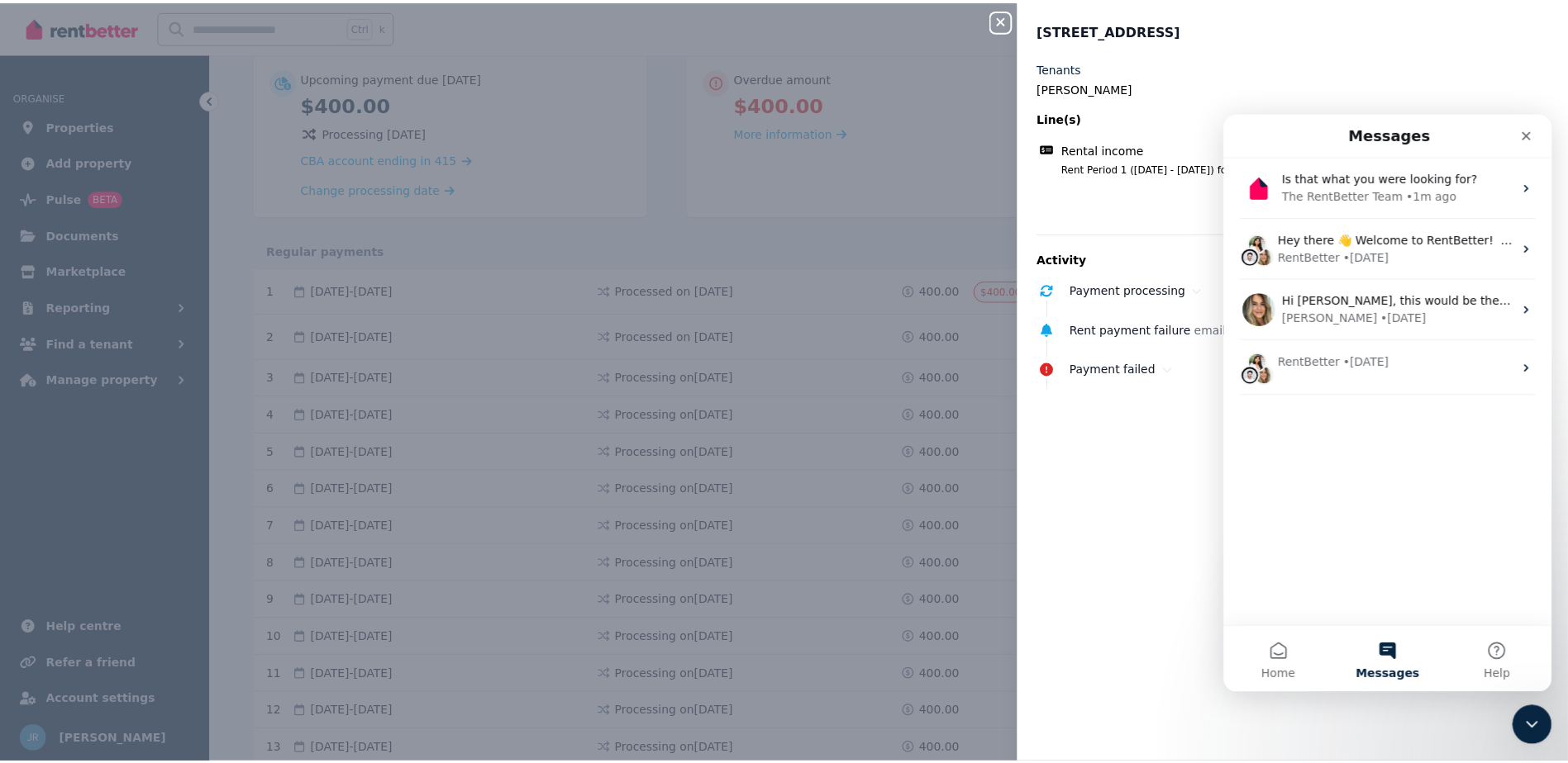
scroll to position [0, 0]
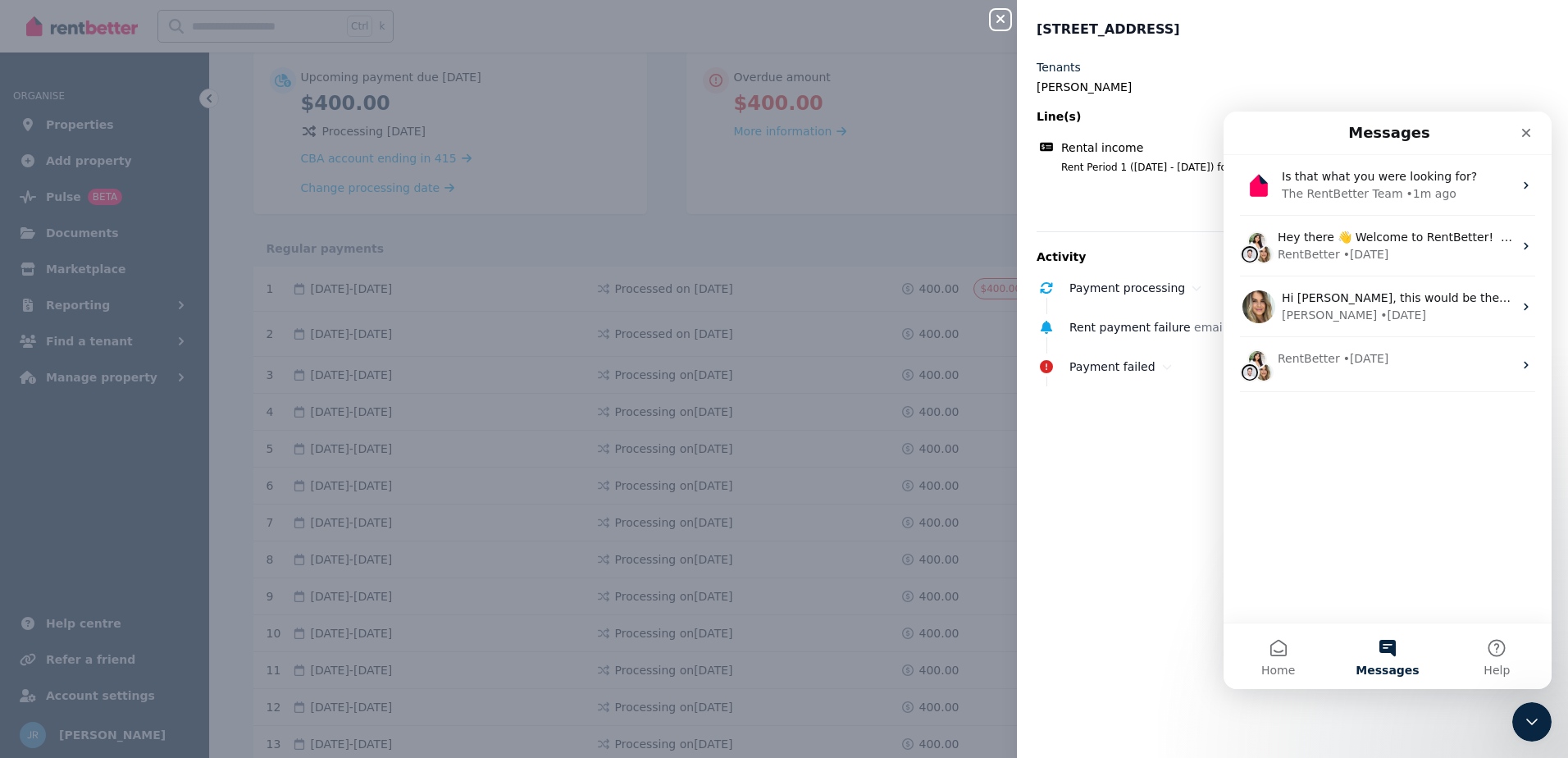
click at [991, 22] on icon "button" at bounding box center [1001, 19] width 20 height 13
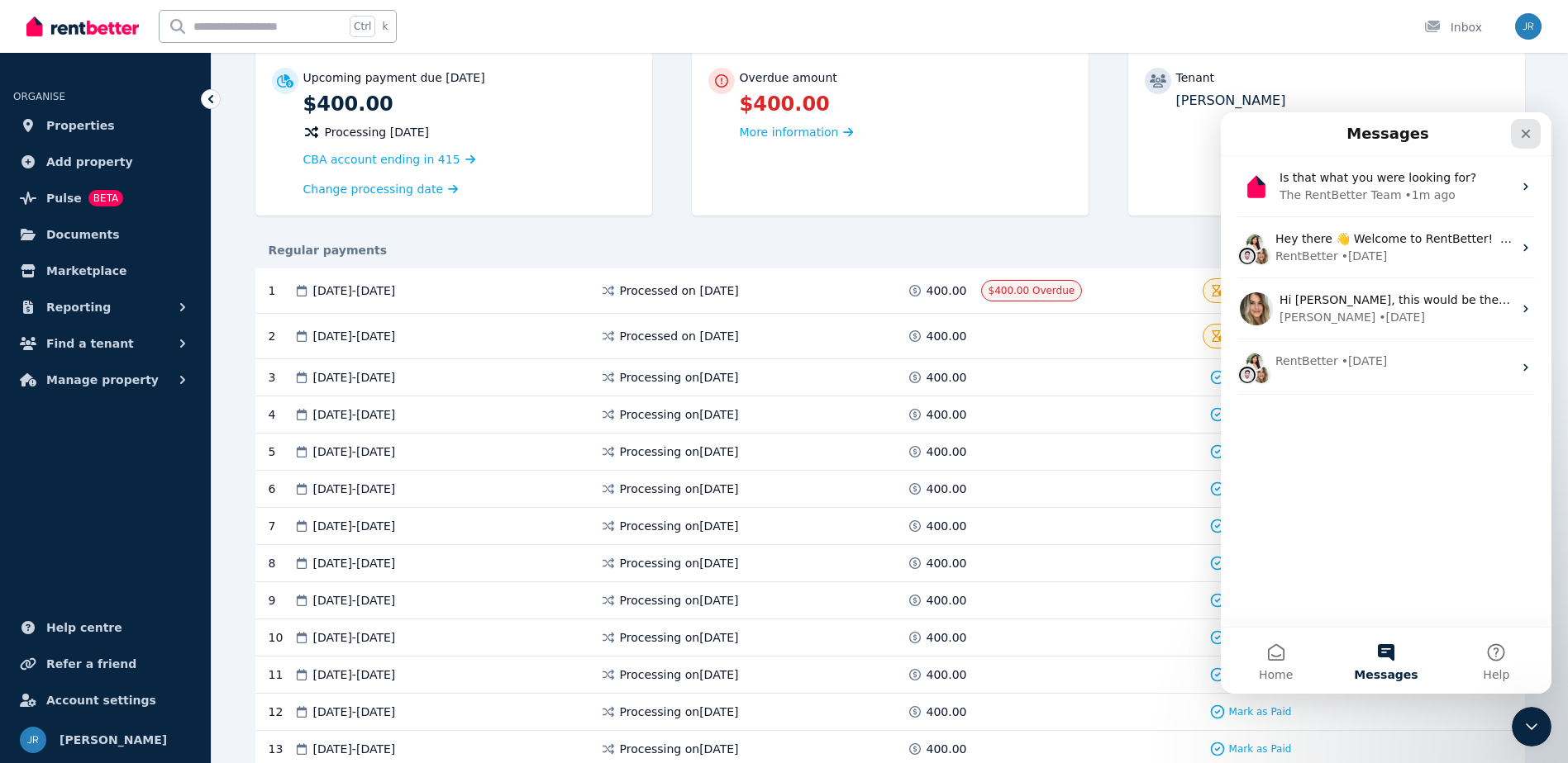
click at [1522, 136] on icon "Close" at bounding box center [1526, 134] width 9 height 9
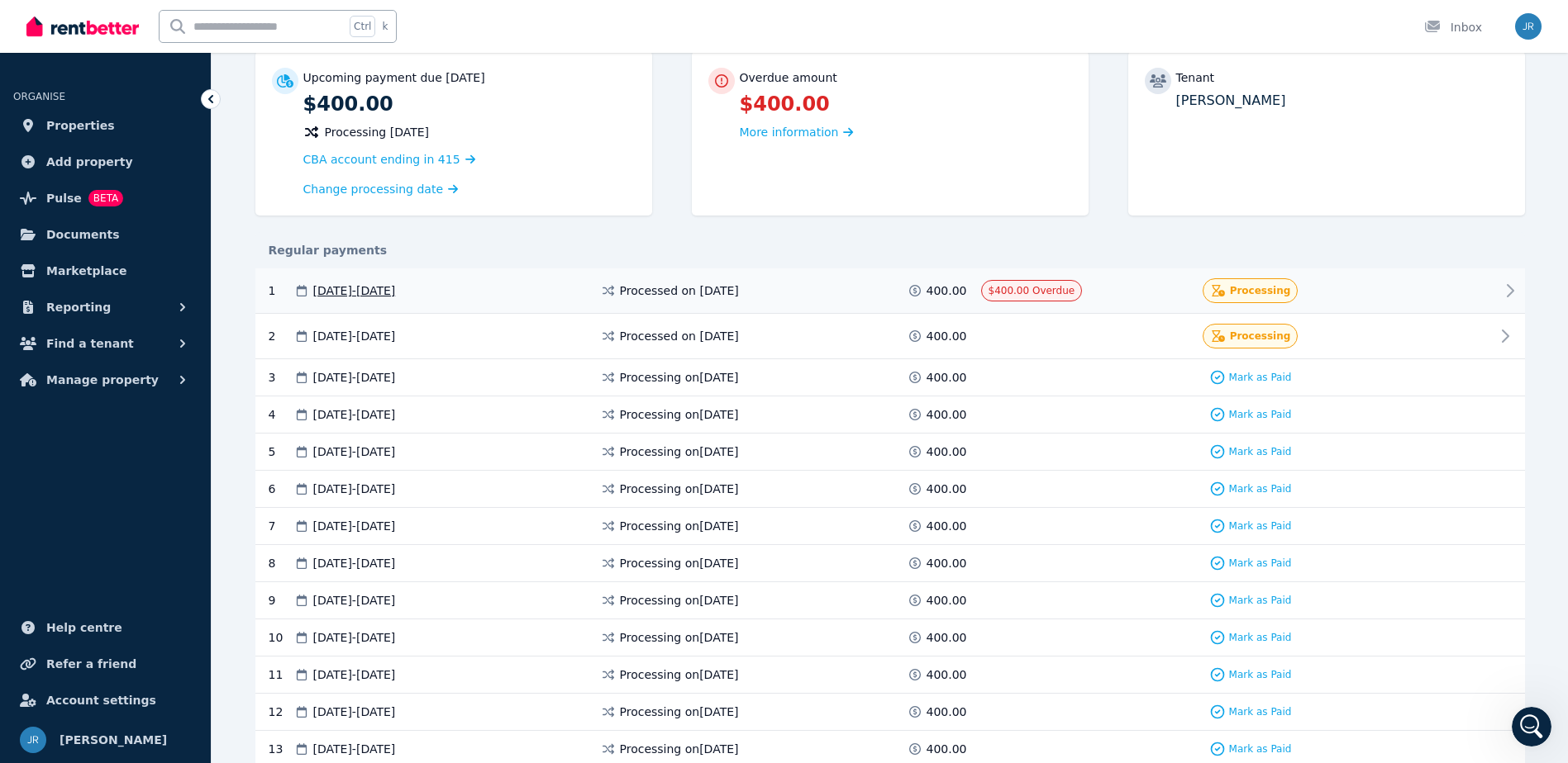
click at [1512, 281] on icon at bounding box center [1510, 290] width 20 height 20
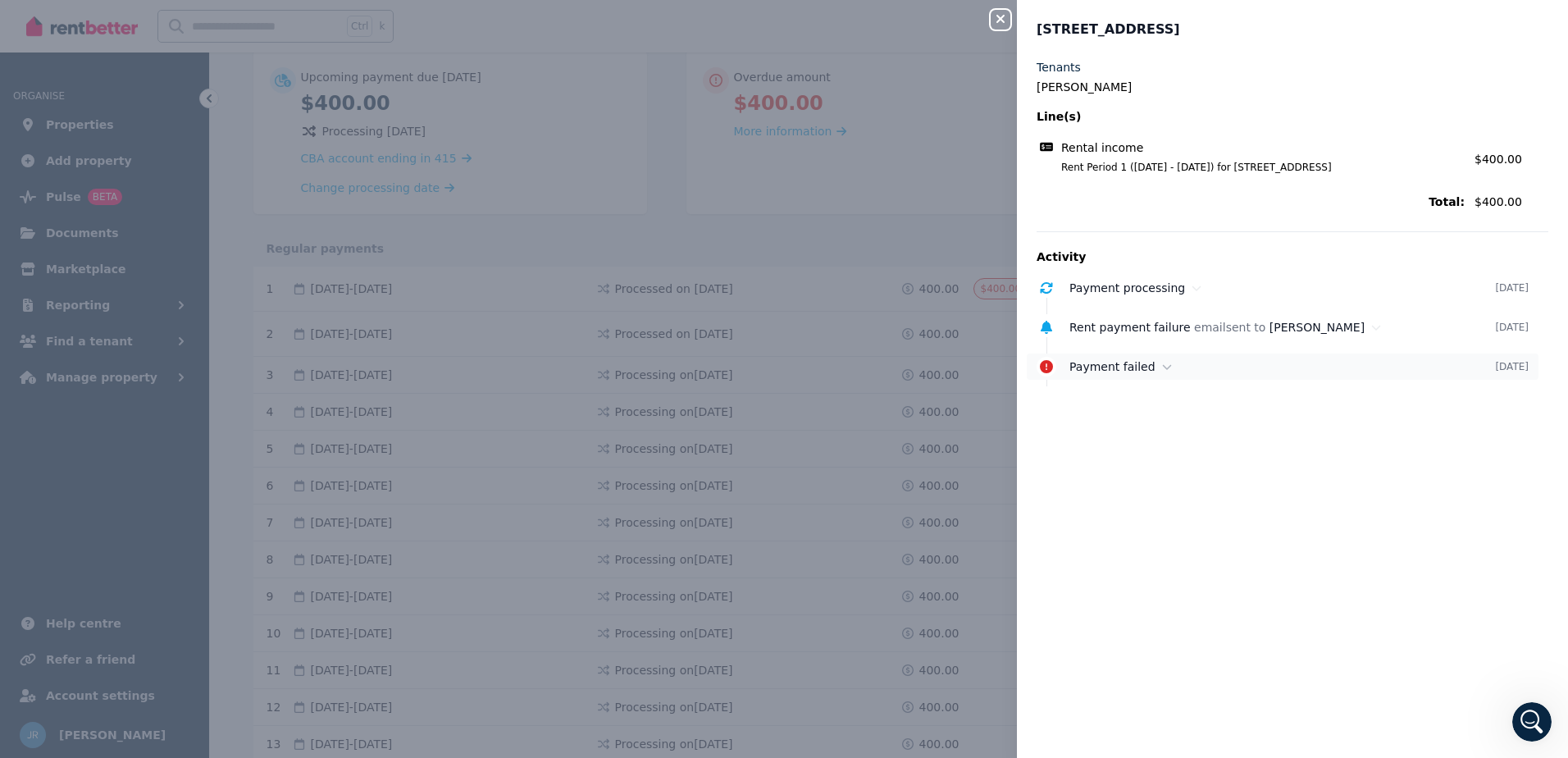
click at [1495, 367] on time "[DATE]" at bounding box center [1512, 366] width 34 height 13
click at [1195, 399] on p "Payment of $400.00 was unsuccessful." at bounding box center [1309, 394] width 479 height 16
click at [1451, 205] on span "Total:" at bounding box center [1251, 202] width 428 height 16
click at [1004, 24] on icon "button" at bounding box center [1001, 19] width 20 height 13
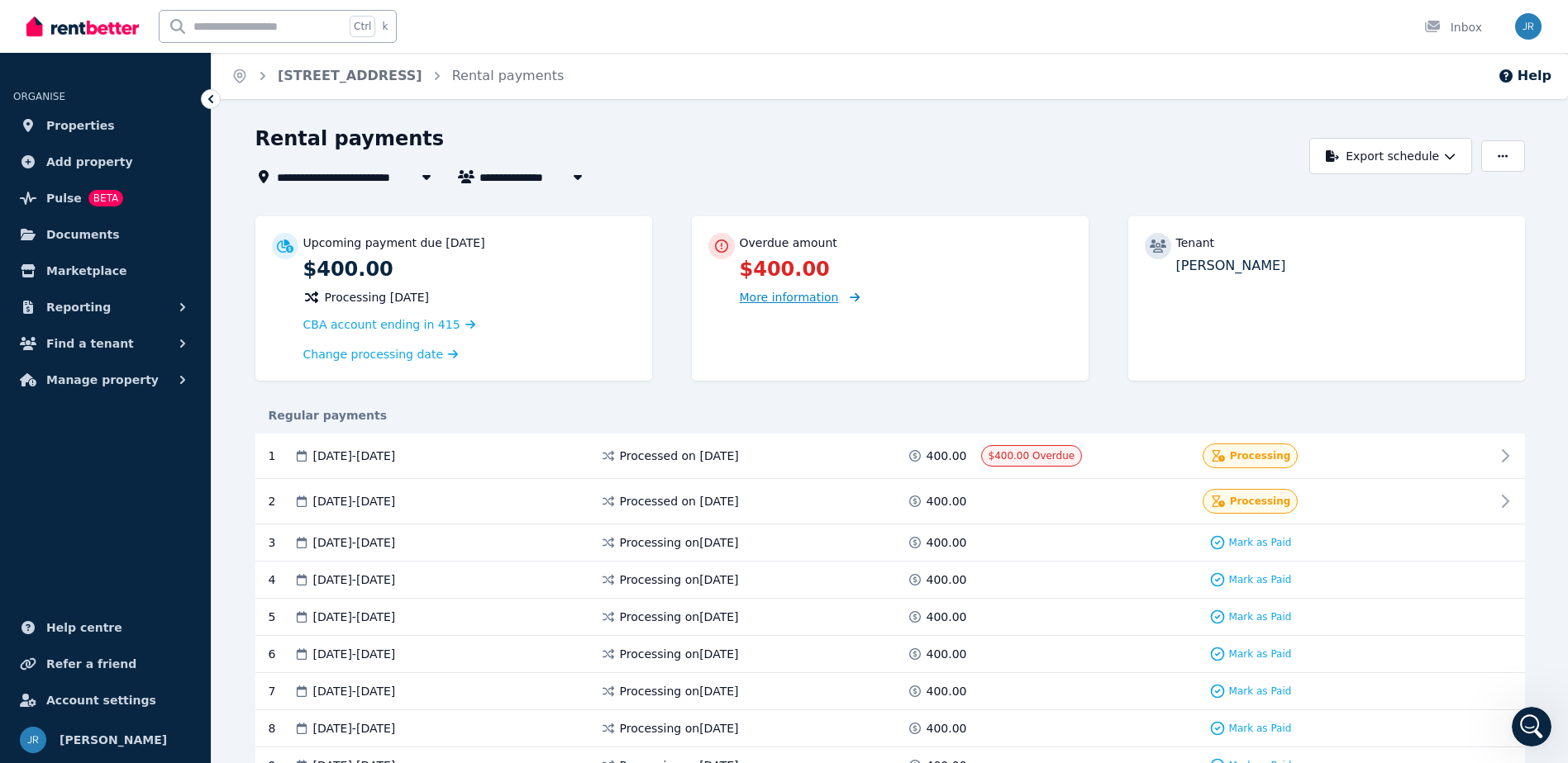
click at [768, 292] on span "More information" at bounding box center [789, 297] width 99 height 14
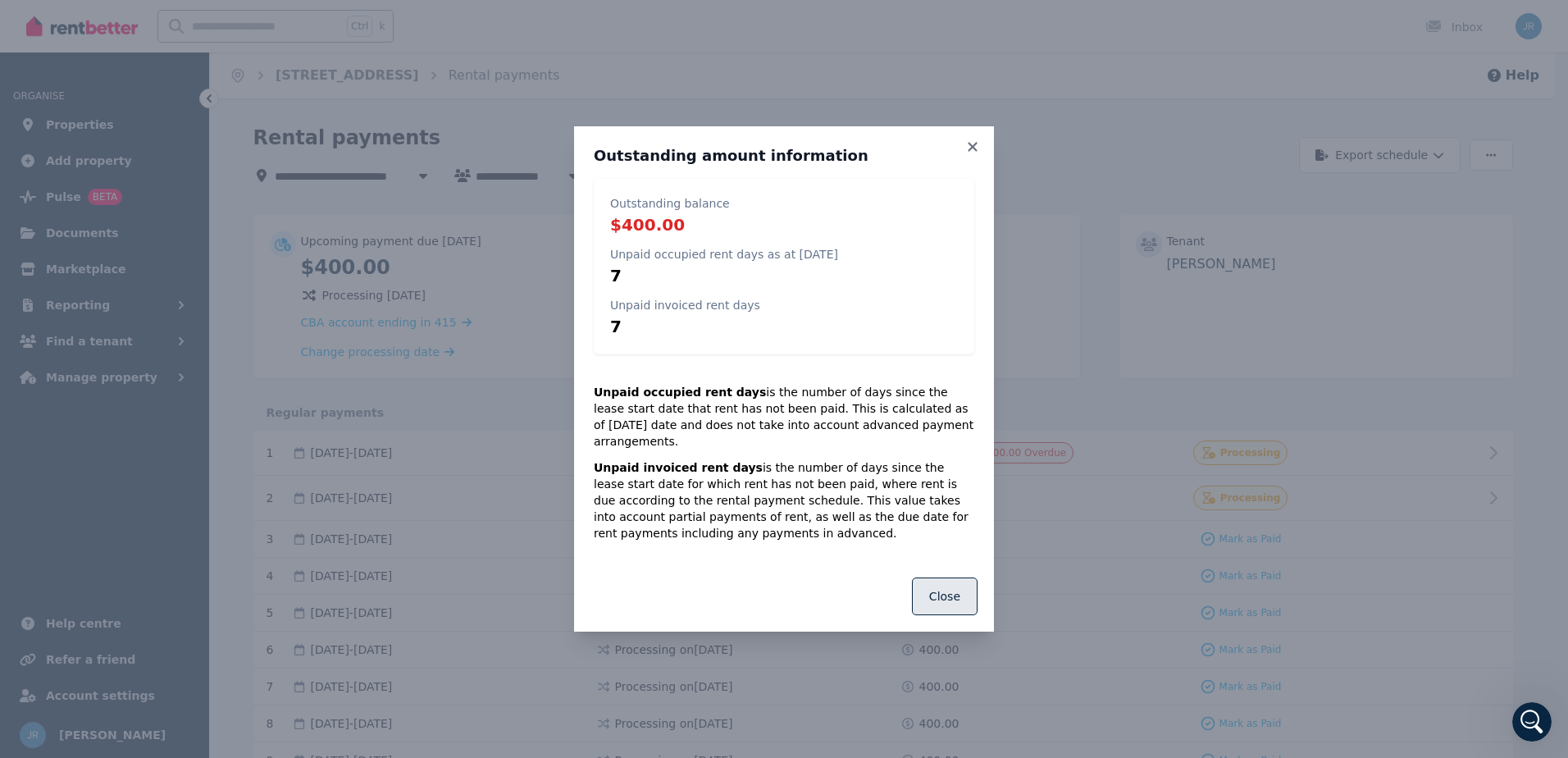
click at [947, 586] on button "Close" at bounding box center [945, 597] width 65 height 38
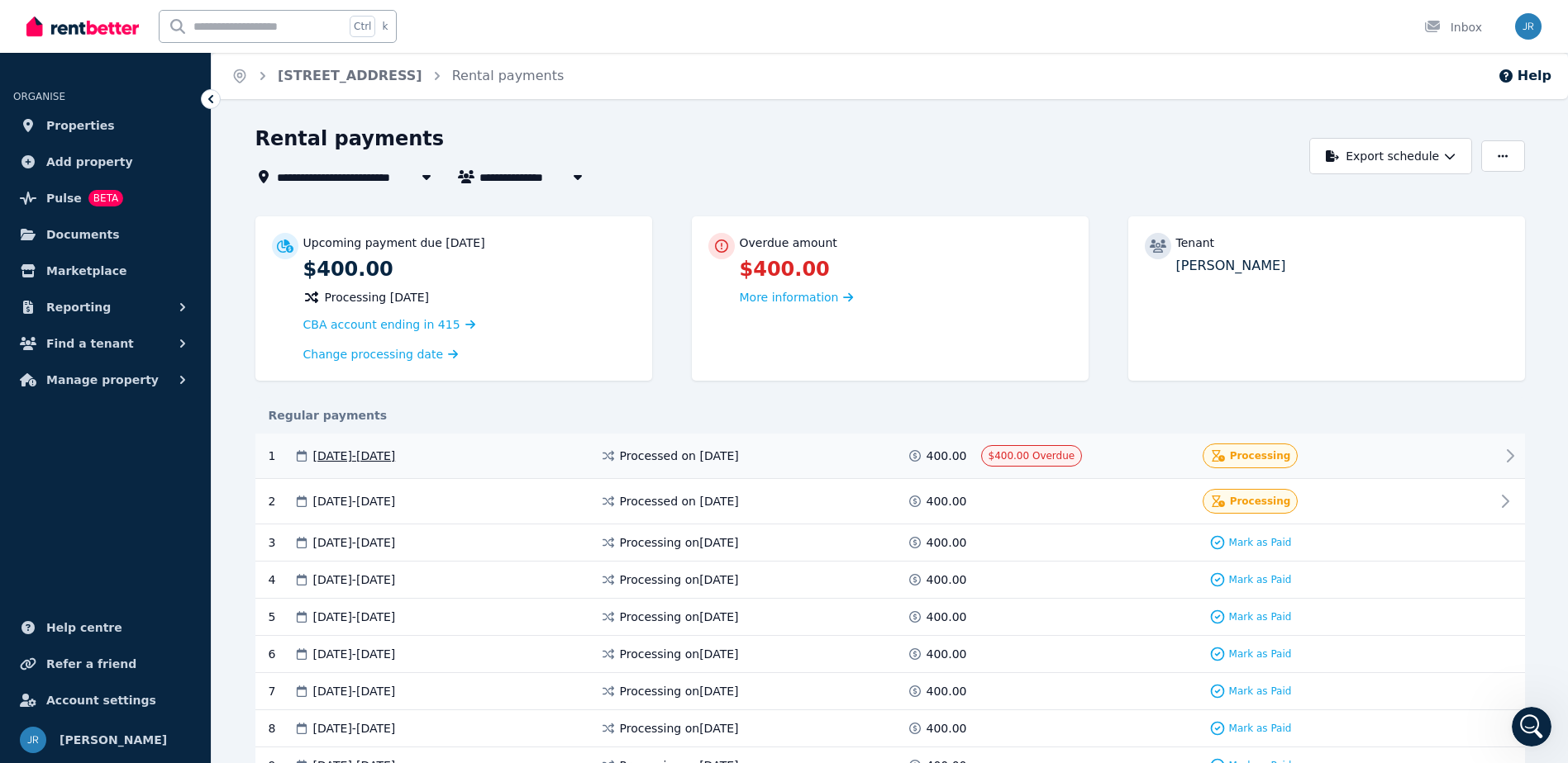
click at [1225, 455] on icon at bounding box center [1218, 455] width 14 height 12
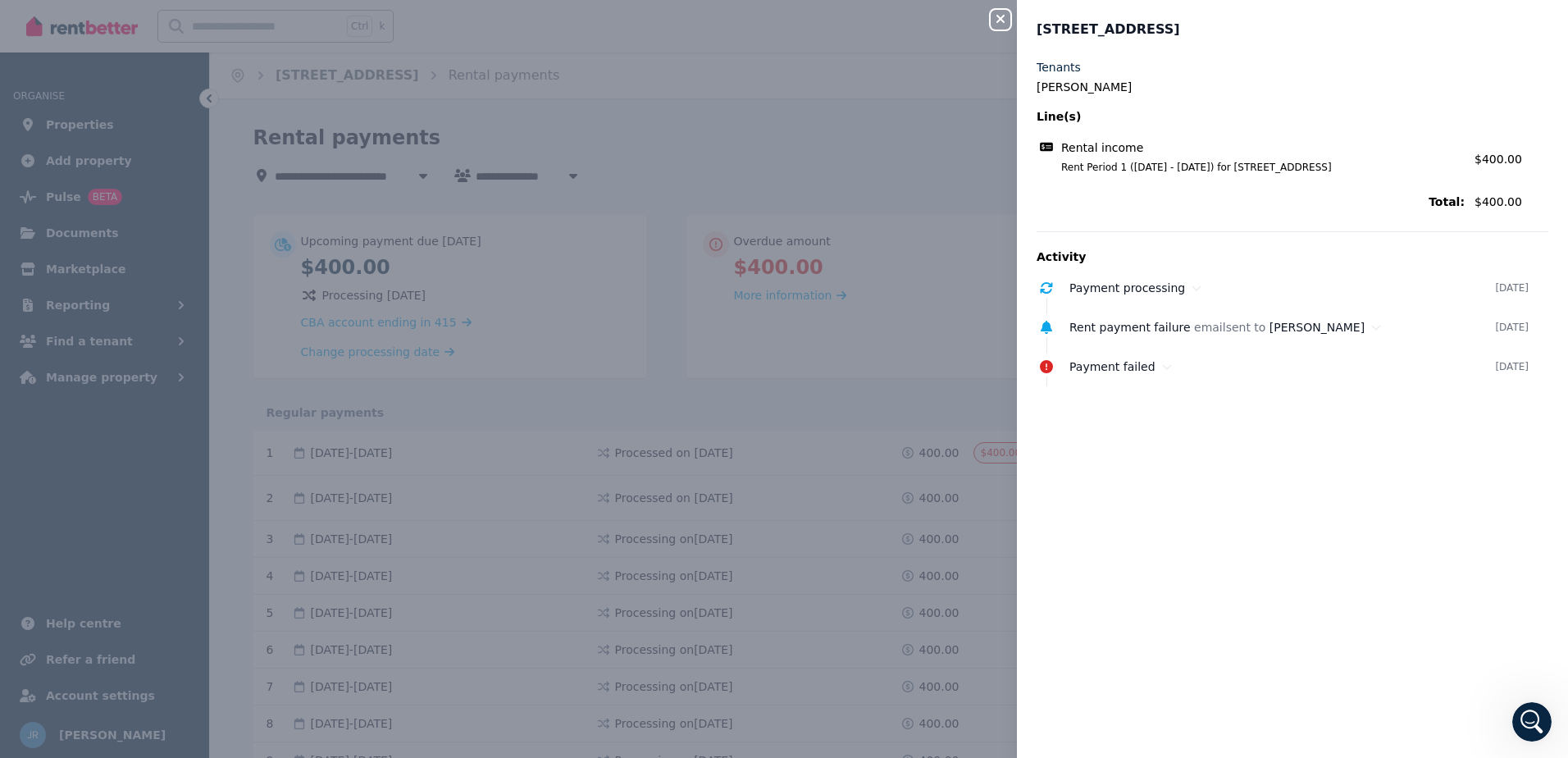
click at [500, 313] on div "Close panel [STREET_ADDRESS], Ladys Pass Tenants [PERSON_NAME] Line(s) Rental i…" at bounding box center [784, 379] width 1568 height 758
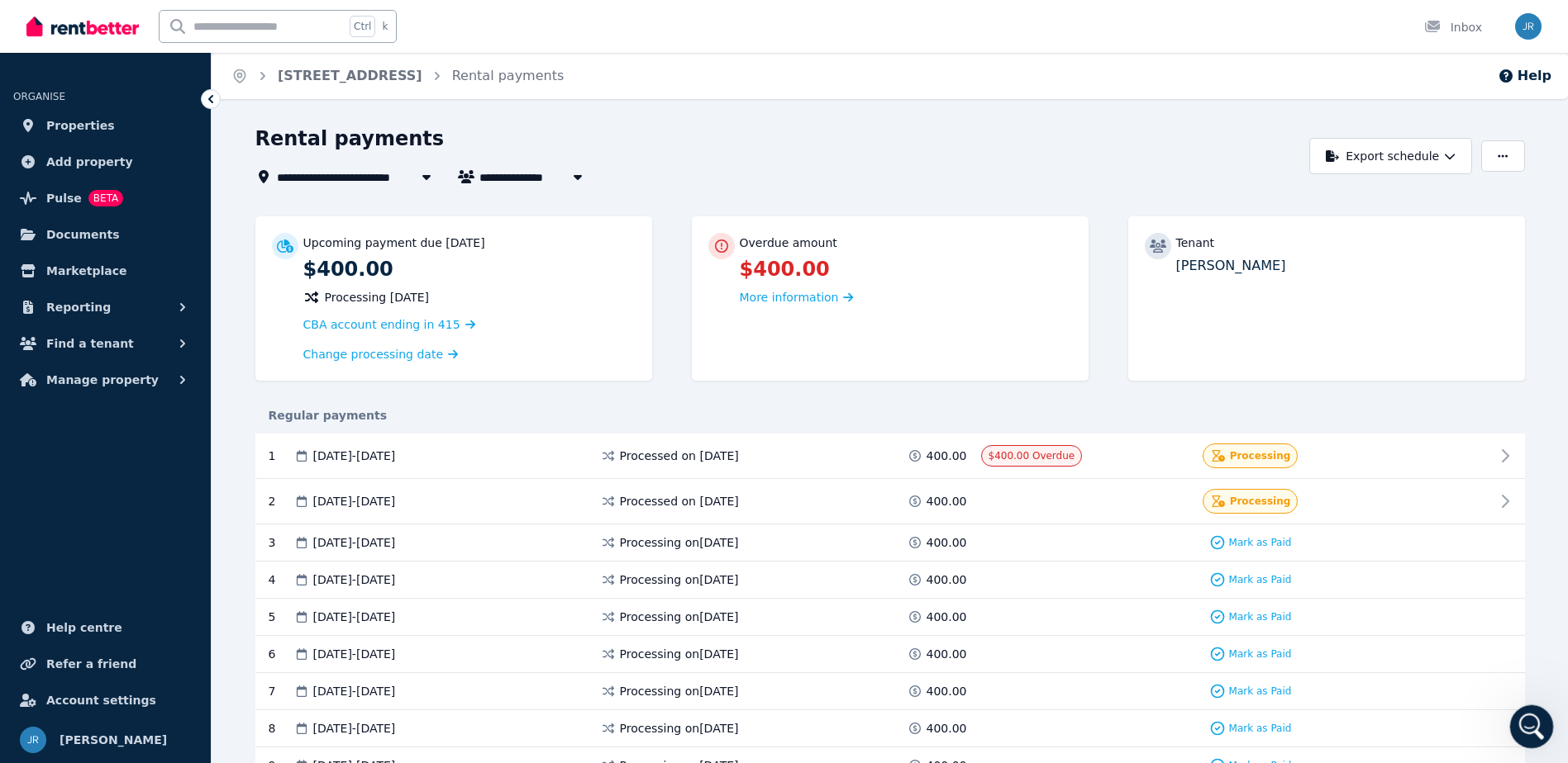
click at [1532, 709] on div "Open Intercom Messenger" at bounding box center [1528, 724] width 54 height 54
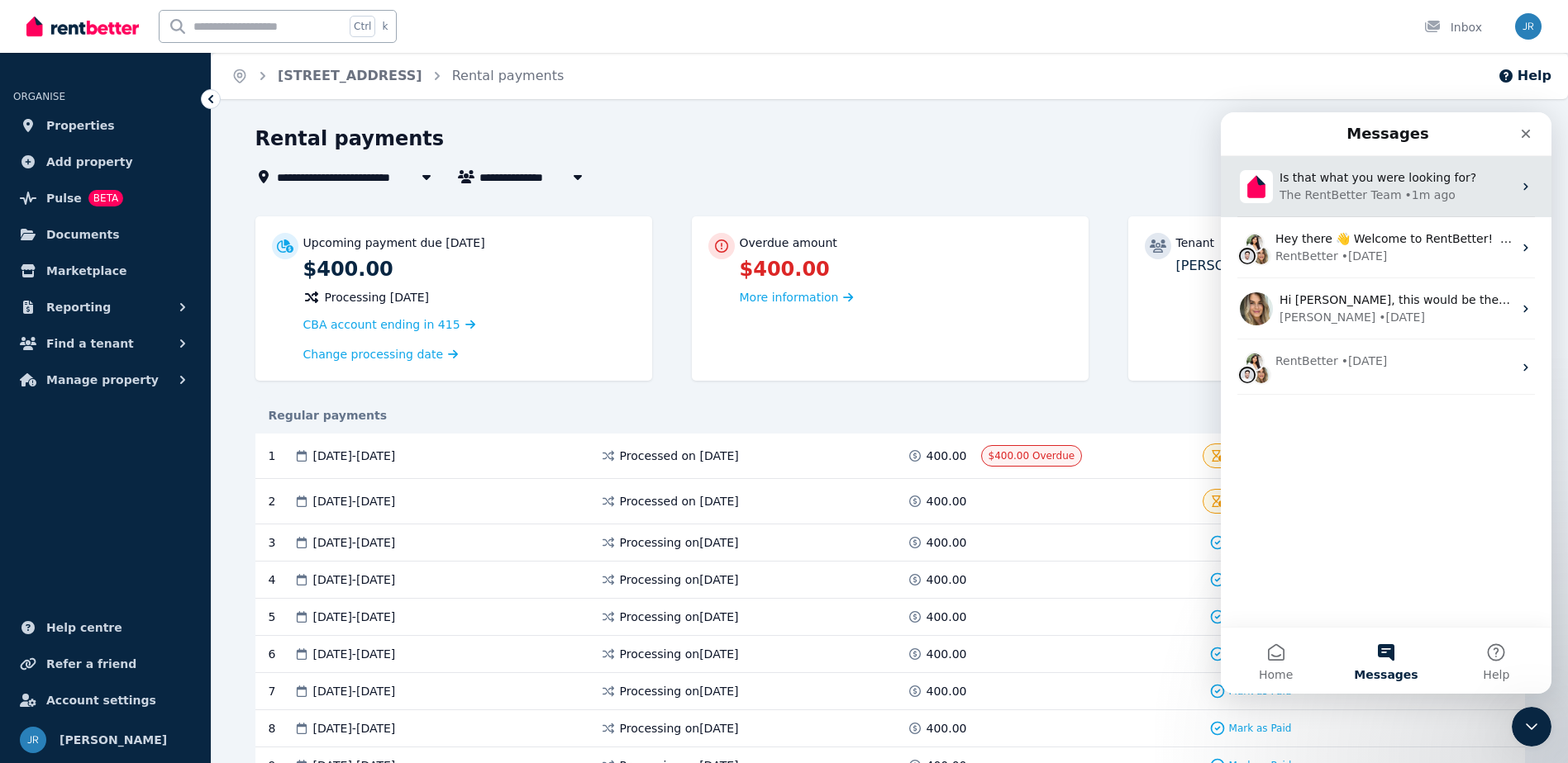
click at [1351, 186] on div "Is that what you were looking for?" at bounding box center [1396, 178] width 233 height 17
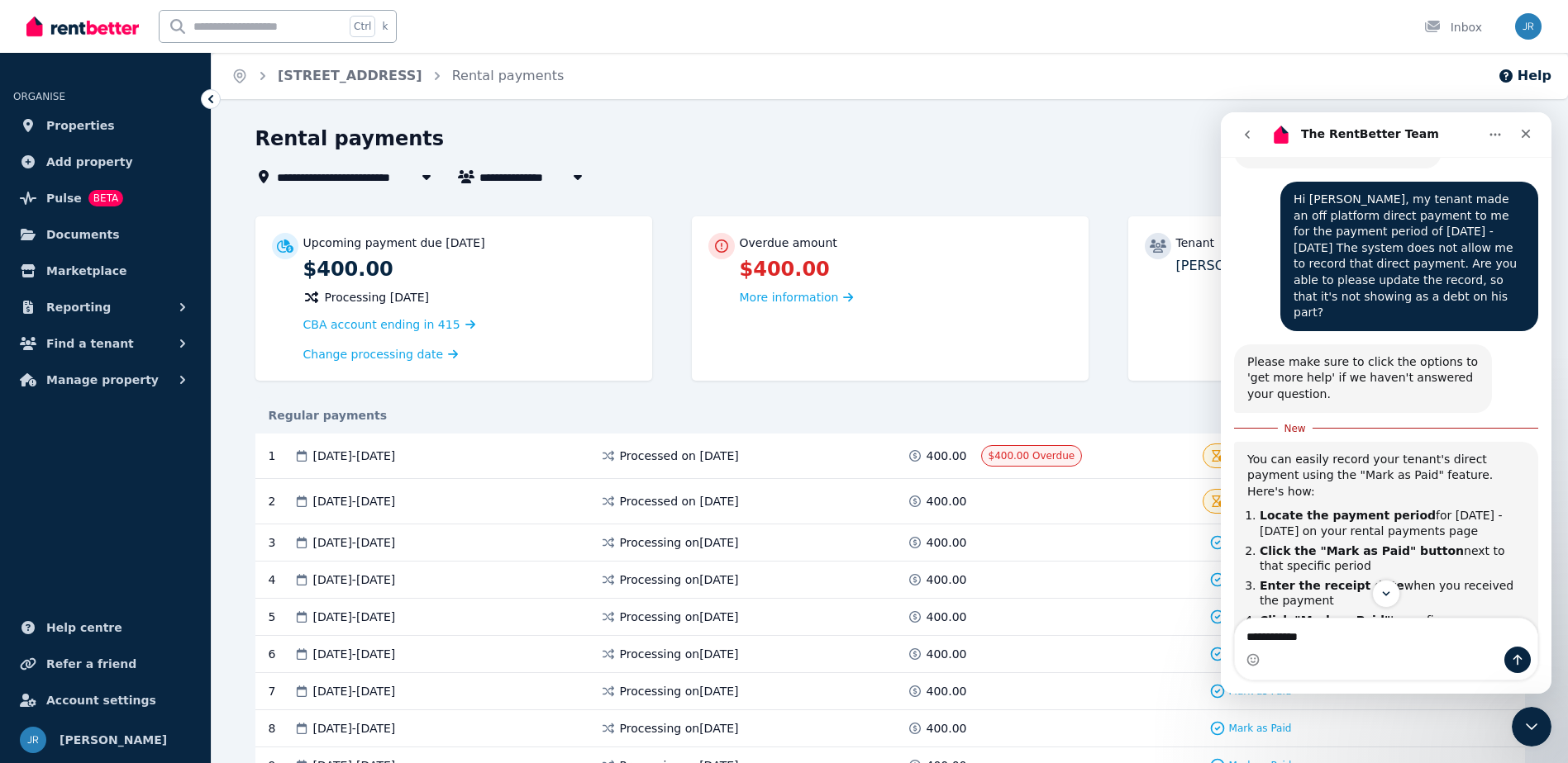
scroll to position [335, 0]
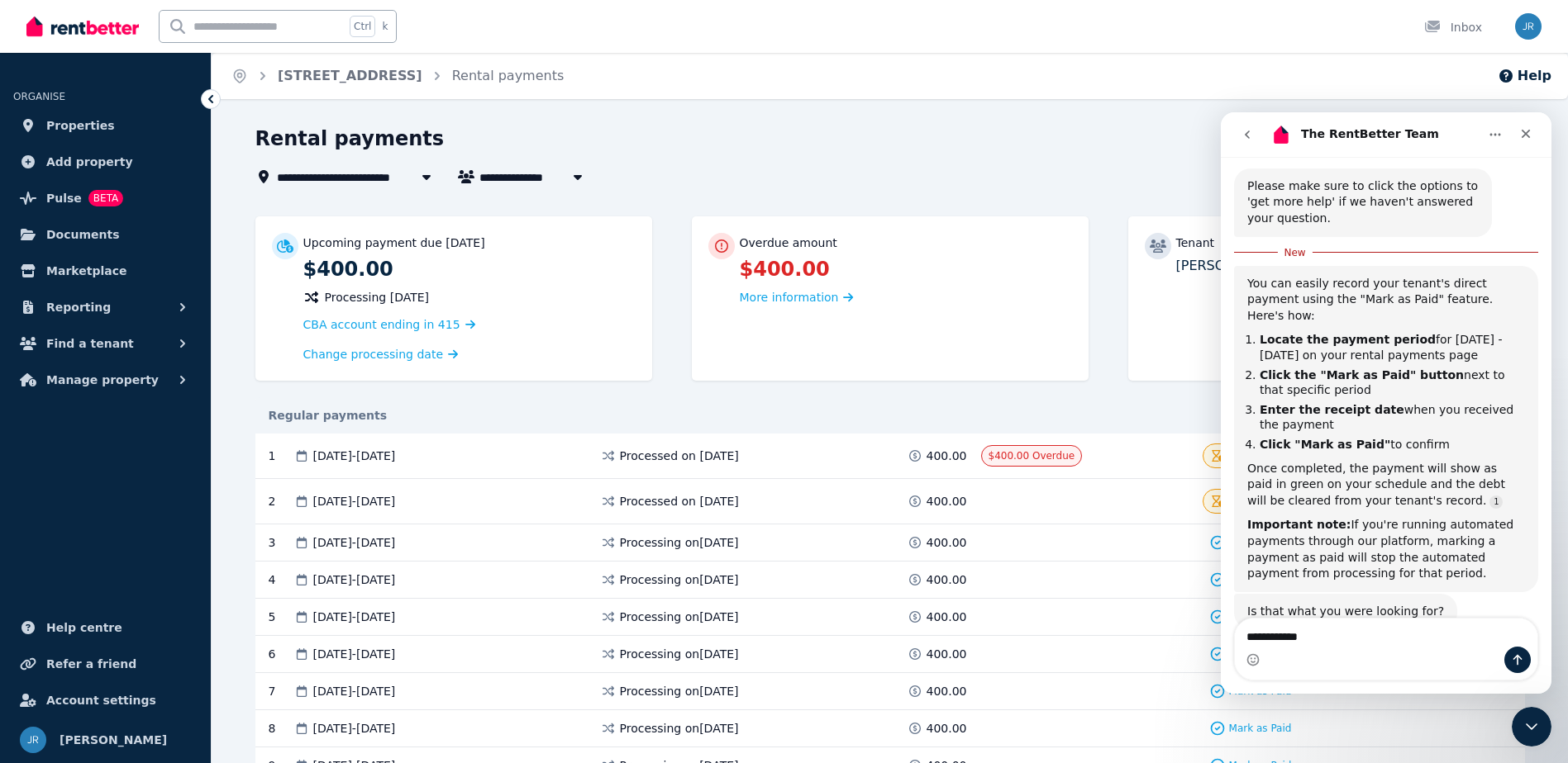
drag, startPoint x: 1321, startPoint y: 642, endPoint x: 2436, endPoint y: 733, distance: 1118.7
click at [1225, 639] on div "**********" at bounding box center [1386, 649] width 330 height 63
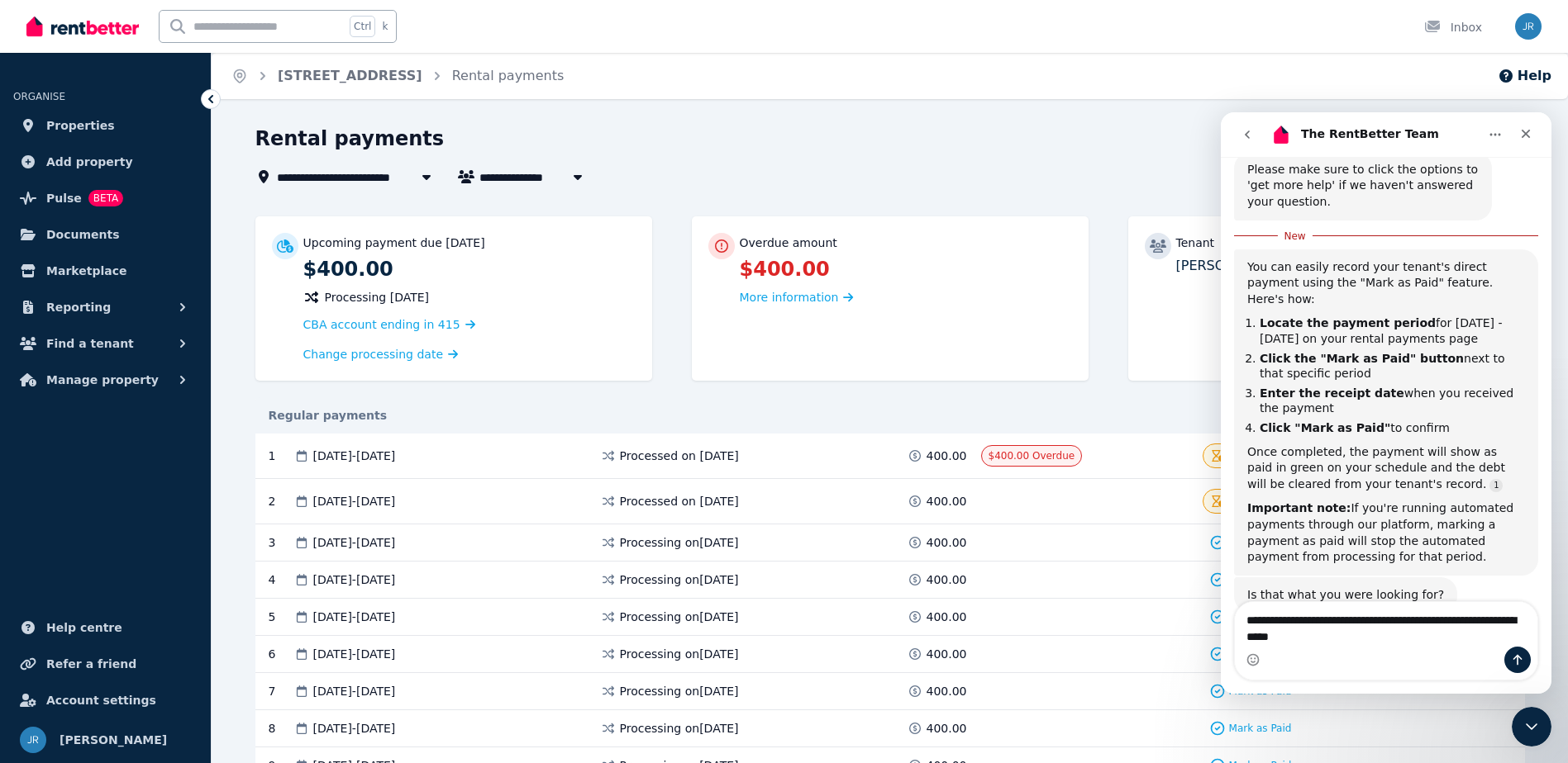
type textarea "**********"
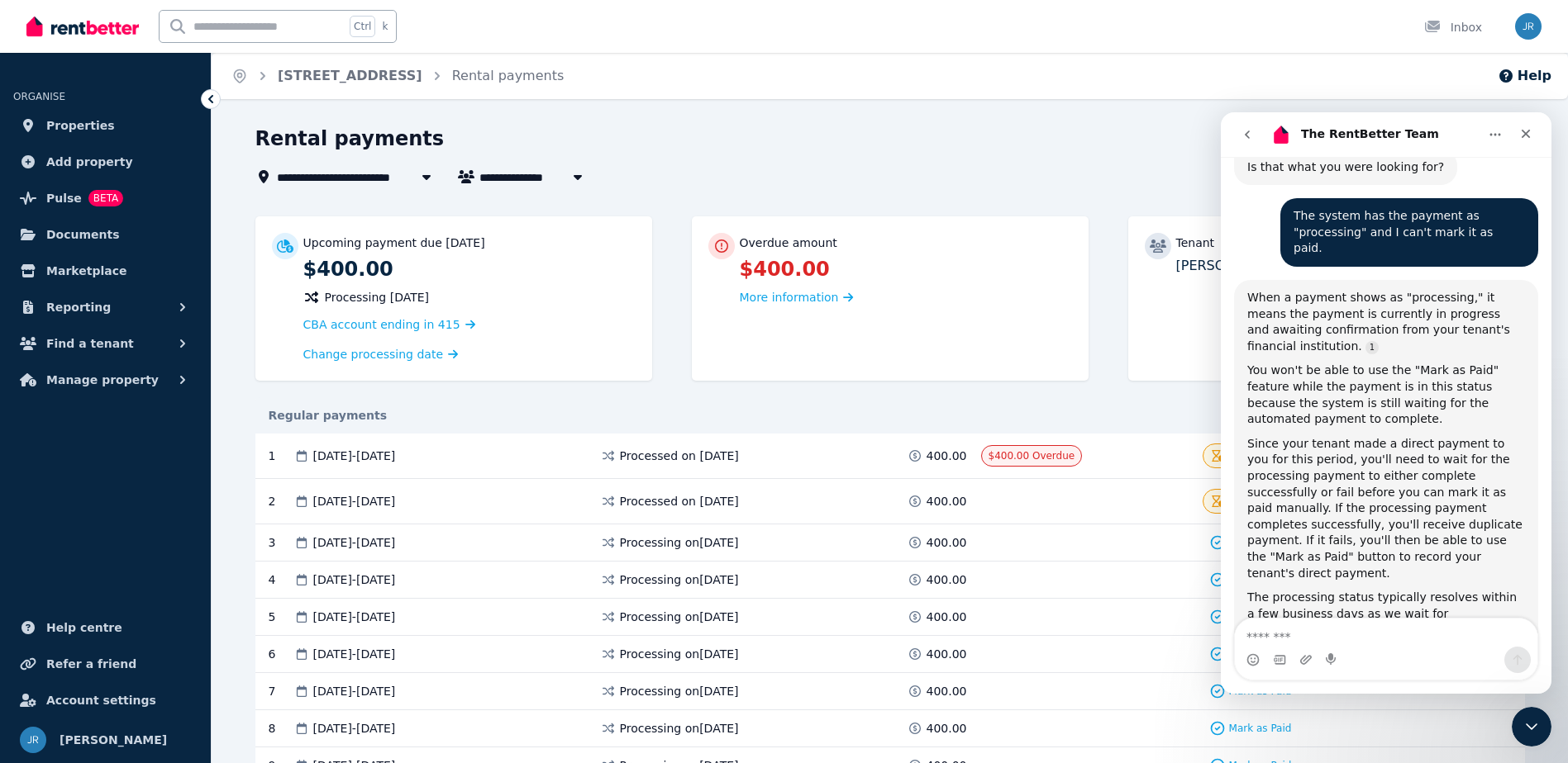
scroll to position [769, 0]
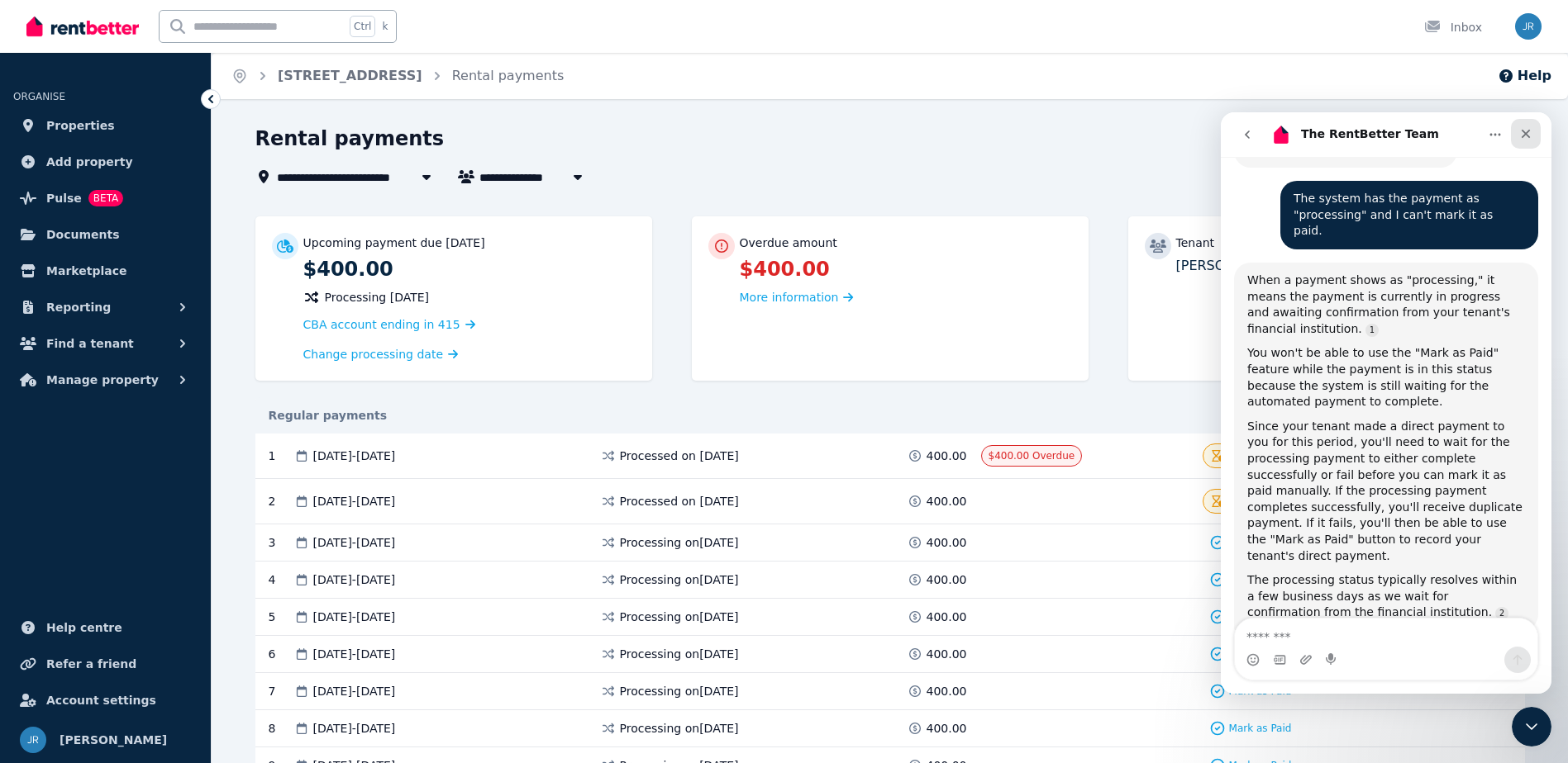
click at [1516, 133] on div "Close" at bounding box center [1526, 133] width 30 height 30
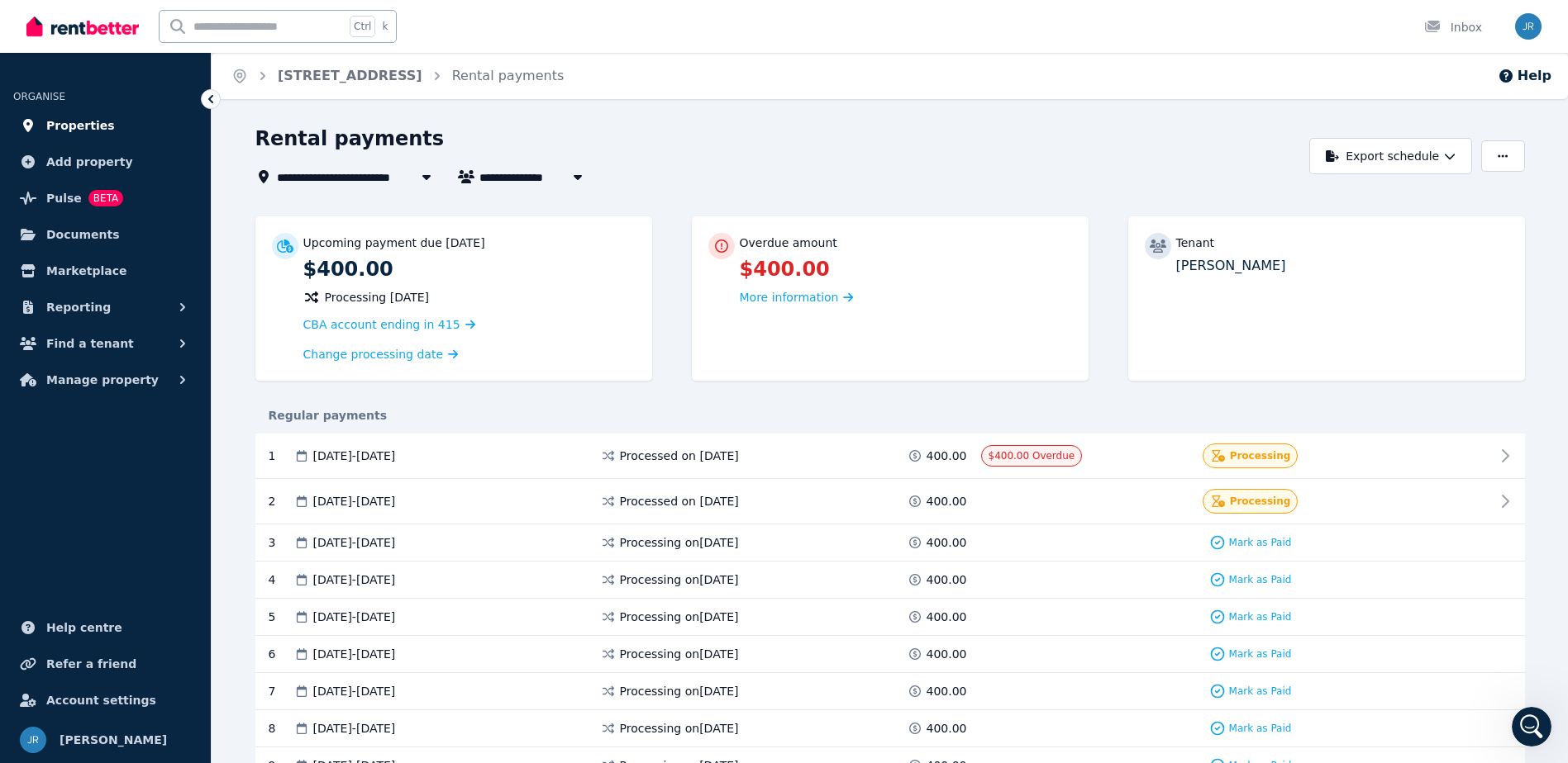
click at [76, 122] on span "Properties" at bounding box center [80, 125] width 69 height 20
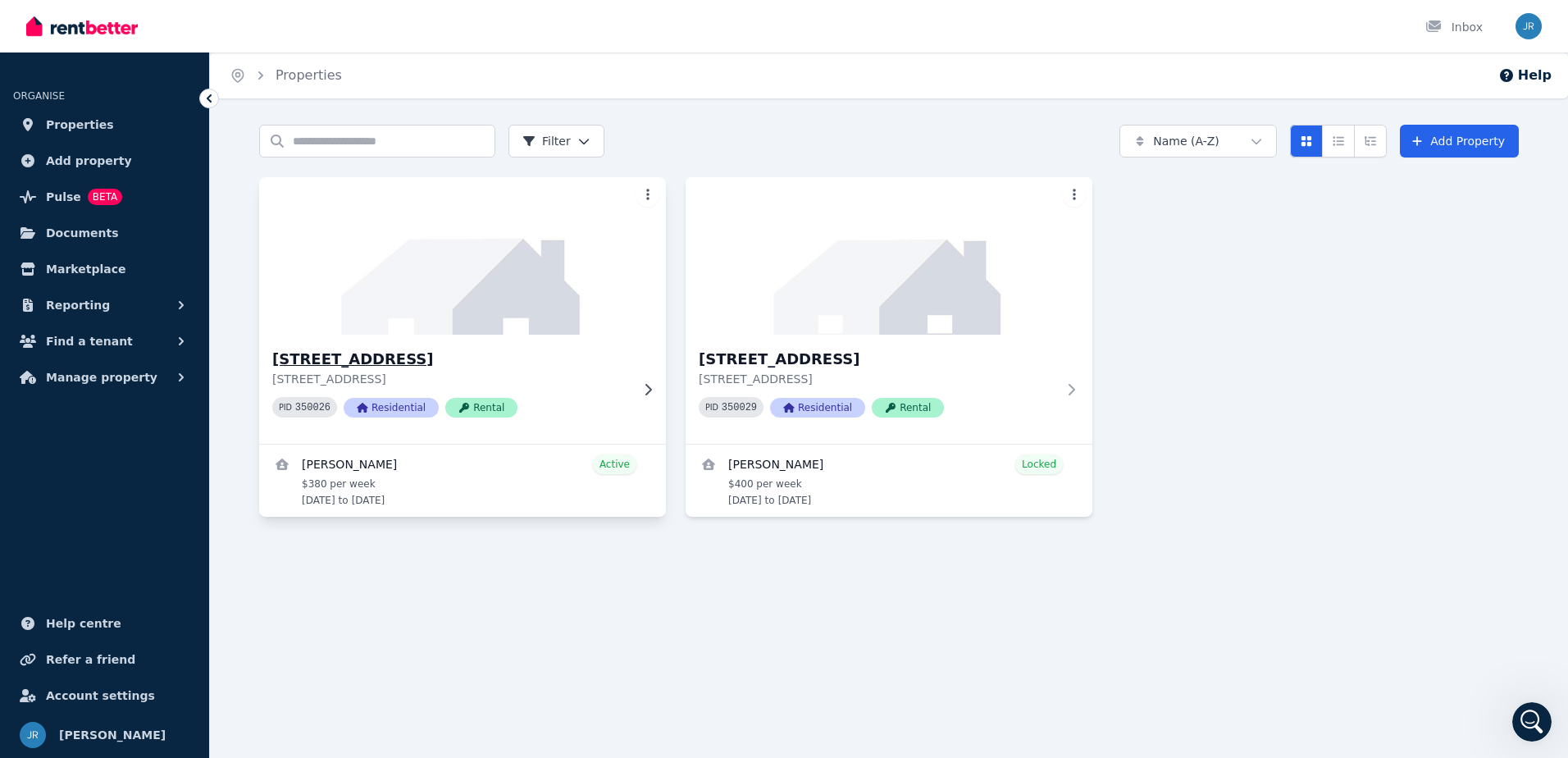
click at [320, 348] on h3 "[STREET_ADDRESS]" at bounding box center [450, 359] width 357 height 23
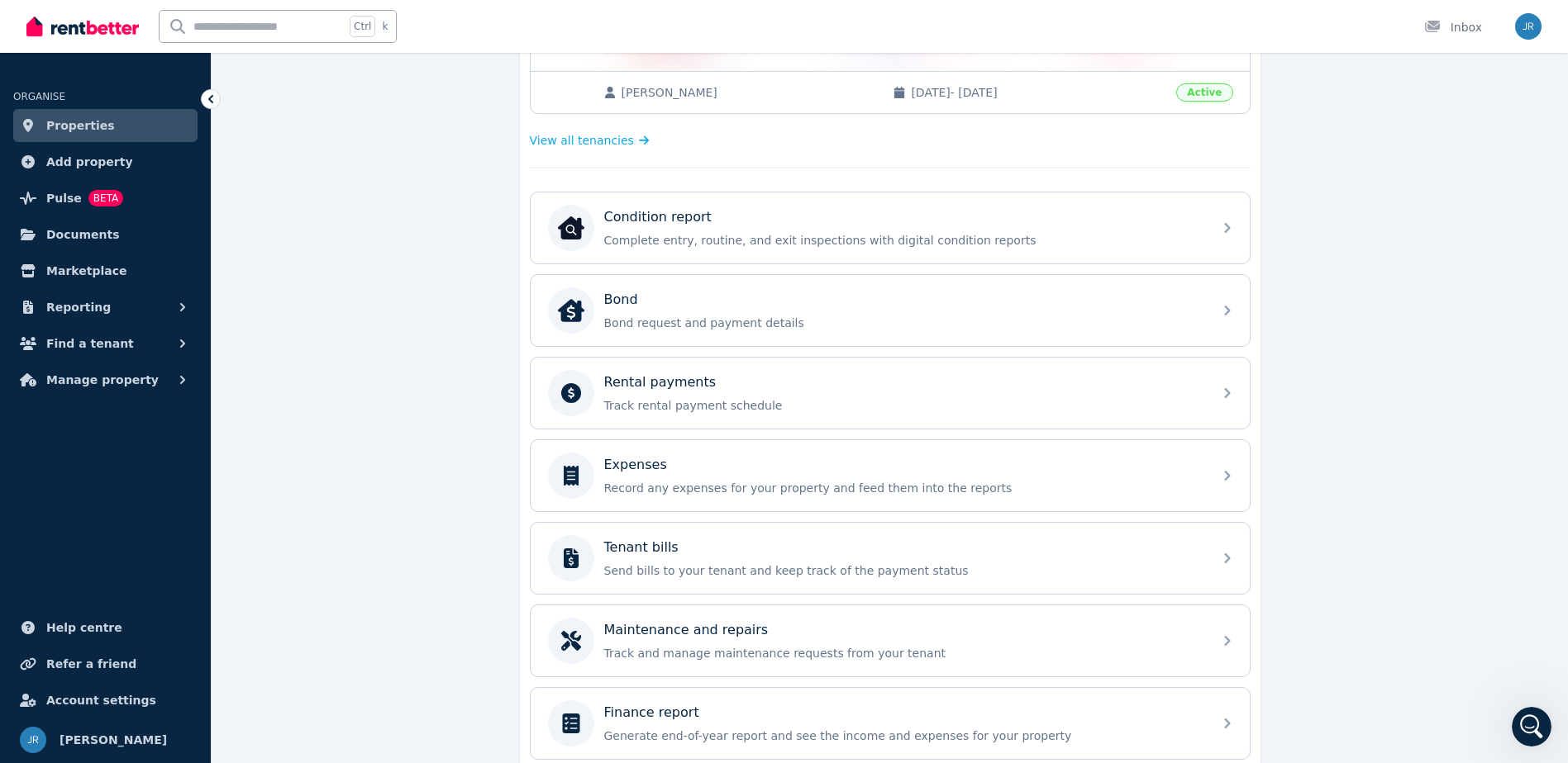
scroll to position [483, 0]
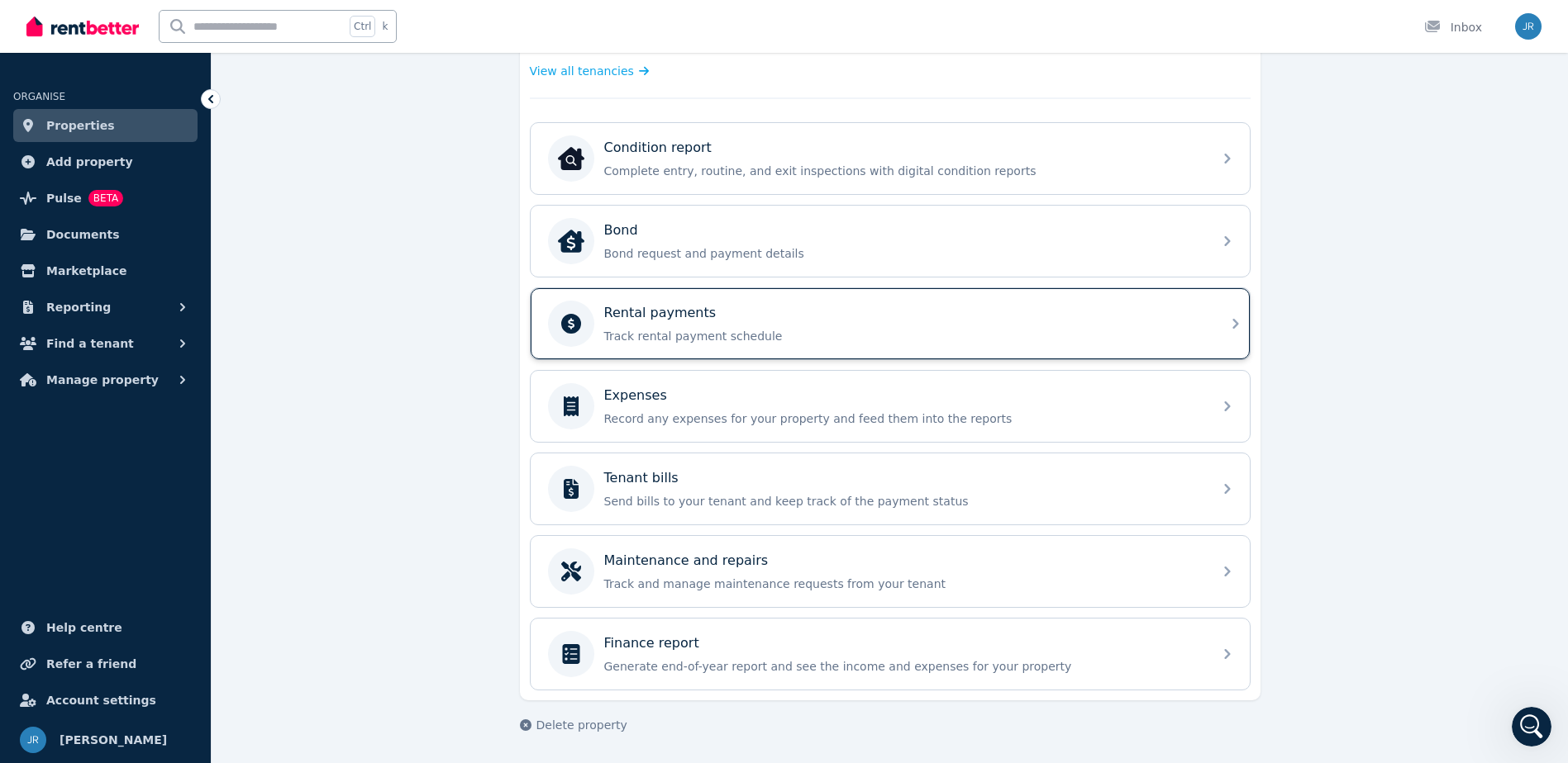
click at [604, 331] on p "Track rental payment schedule" at bounding box center [903, 336] width 598 height 16
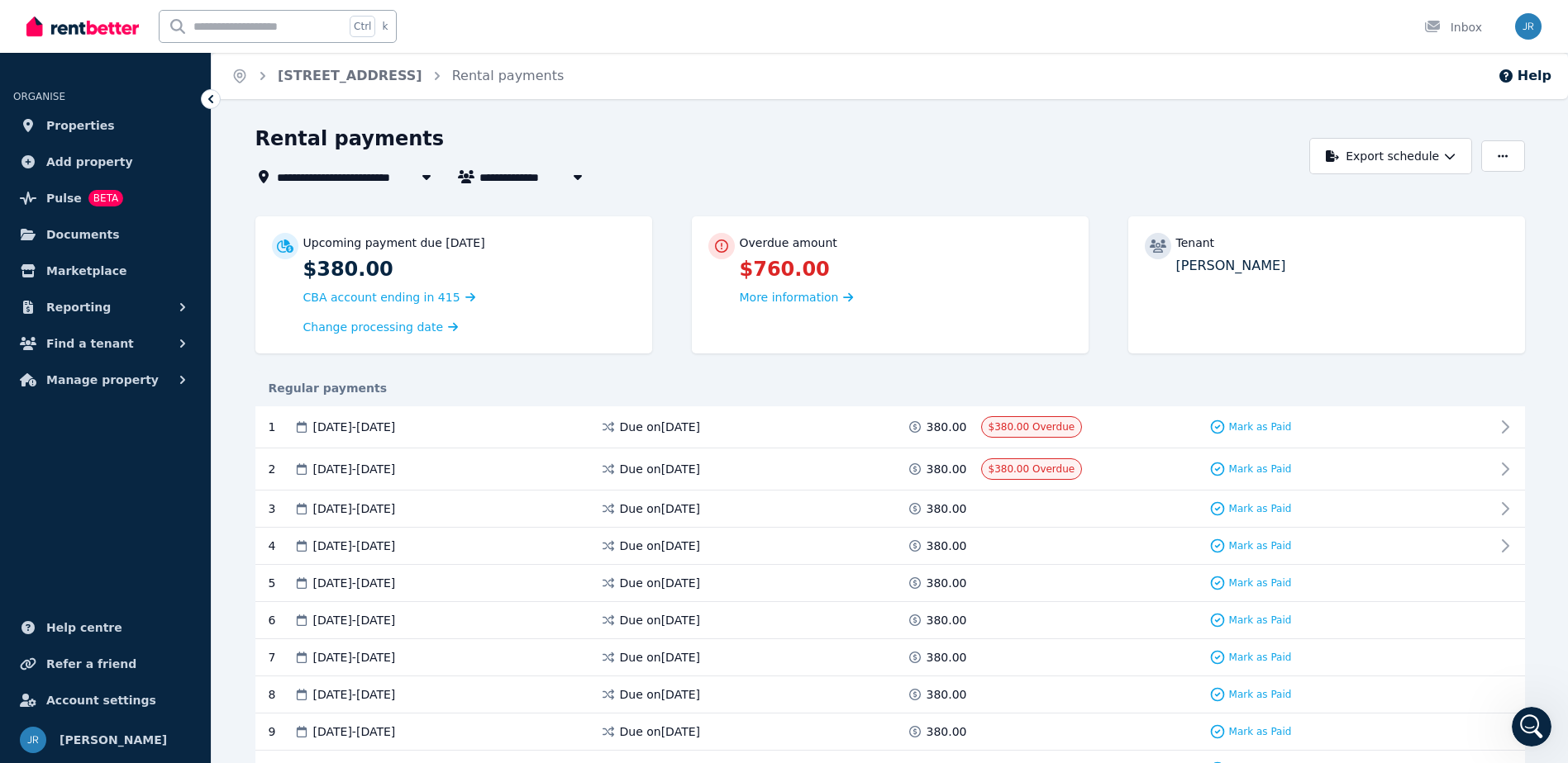
scroll to position [83, 0]
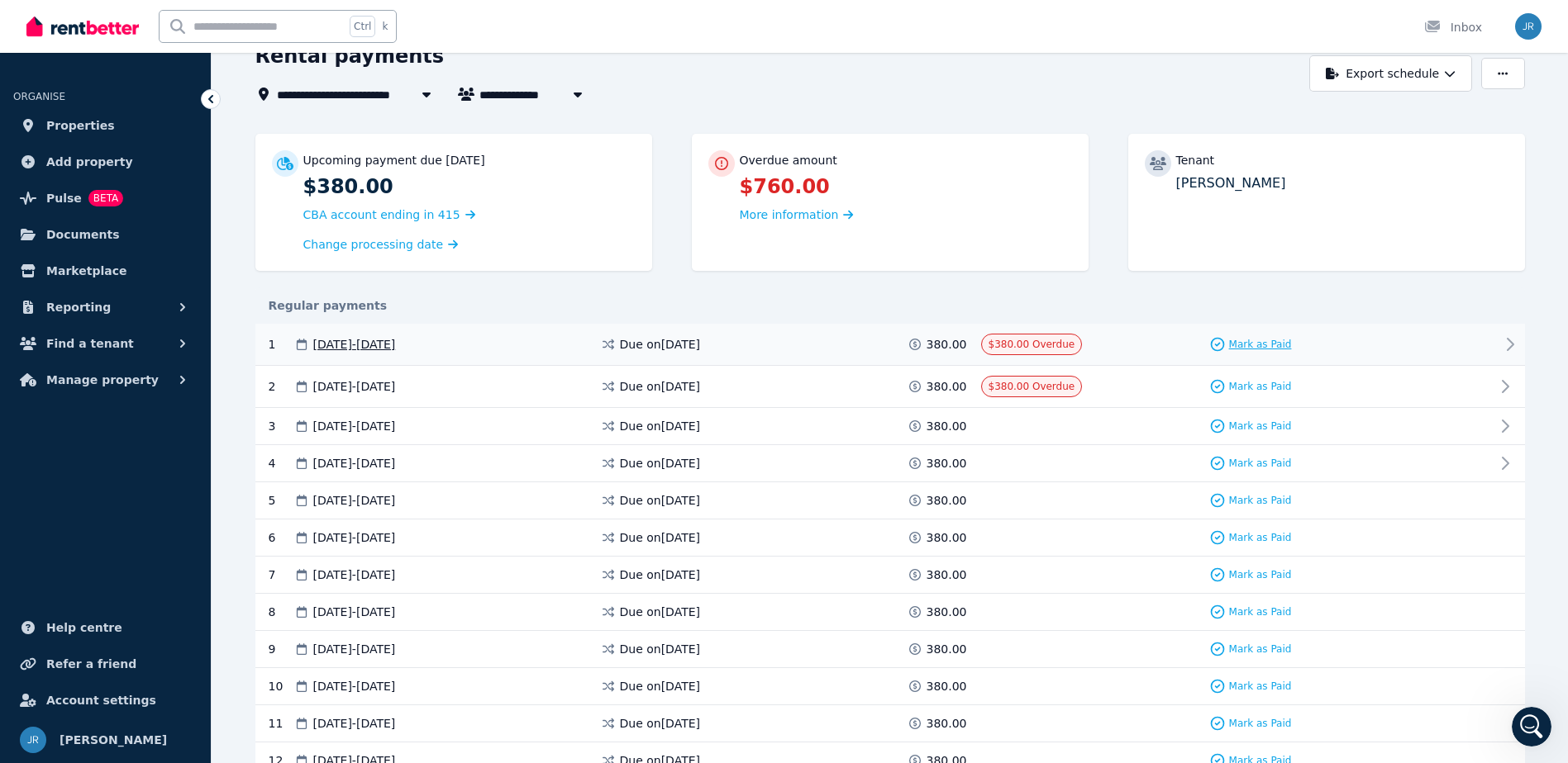
click at [1237, 338] on span "Mark as Paid" at bounding box center [1260, 345] width 63 height 14
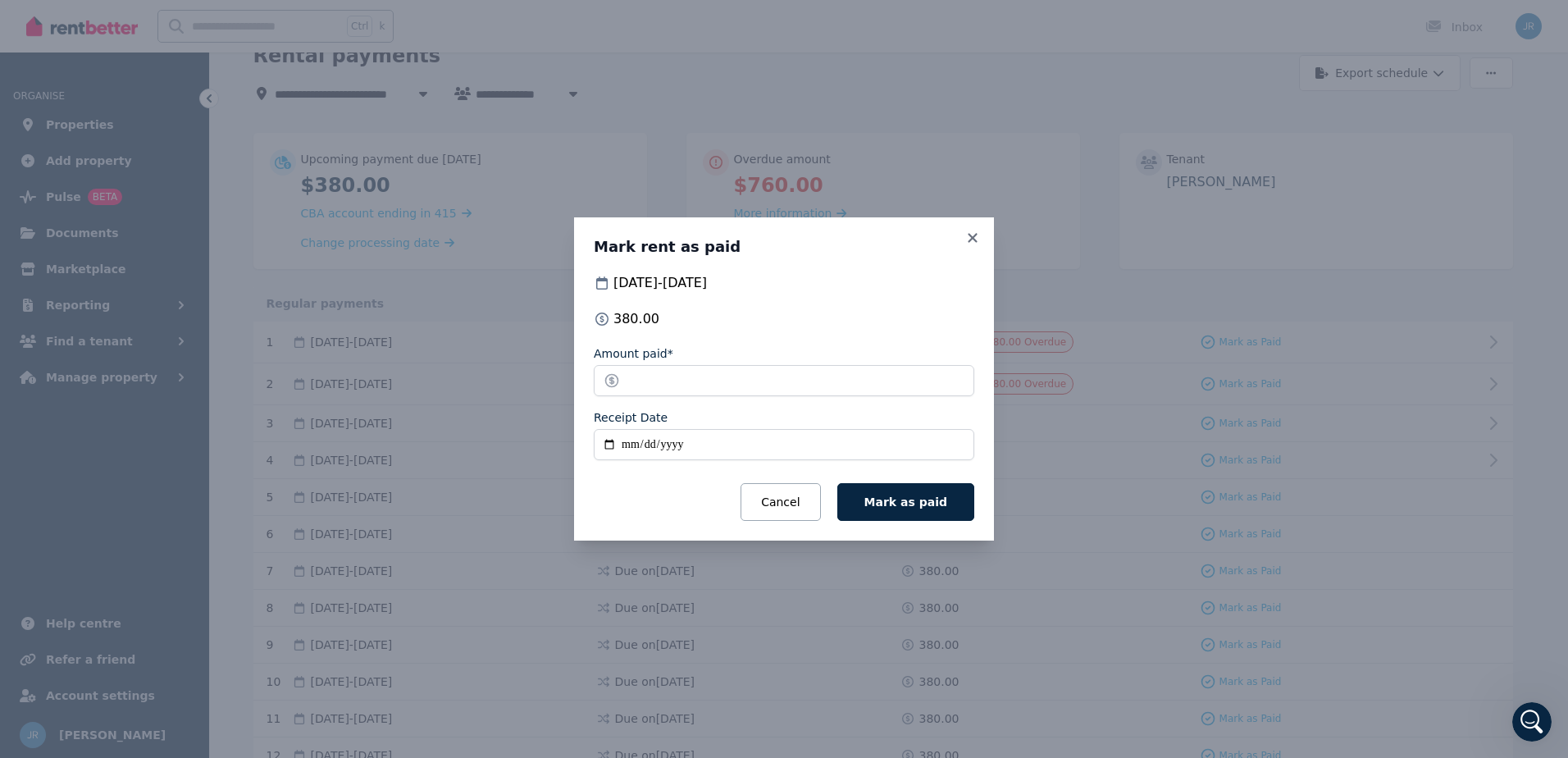
click at [717, 437] on input "Receipt Date" at bounding box center [784, 444] width 381 height 31
type input "**********"
click at [906, 501] on span "Mark as paid" at bounding box center [906, 502] width 83 height 13
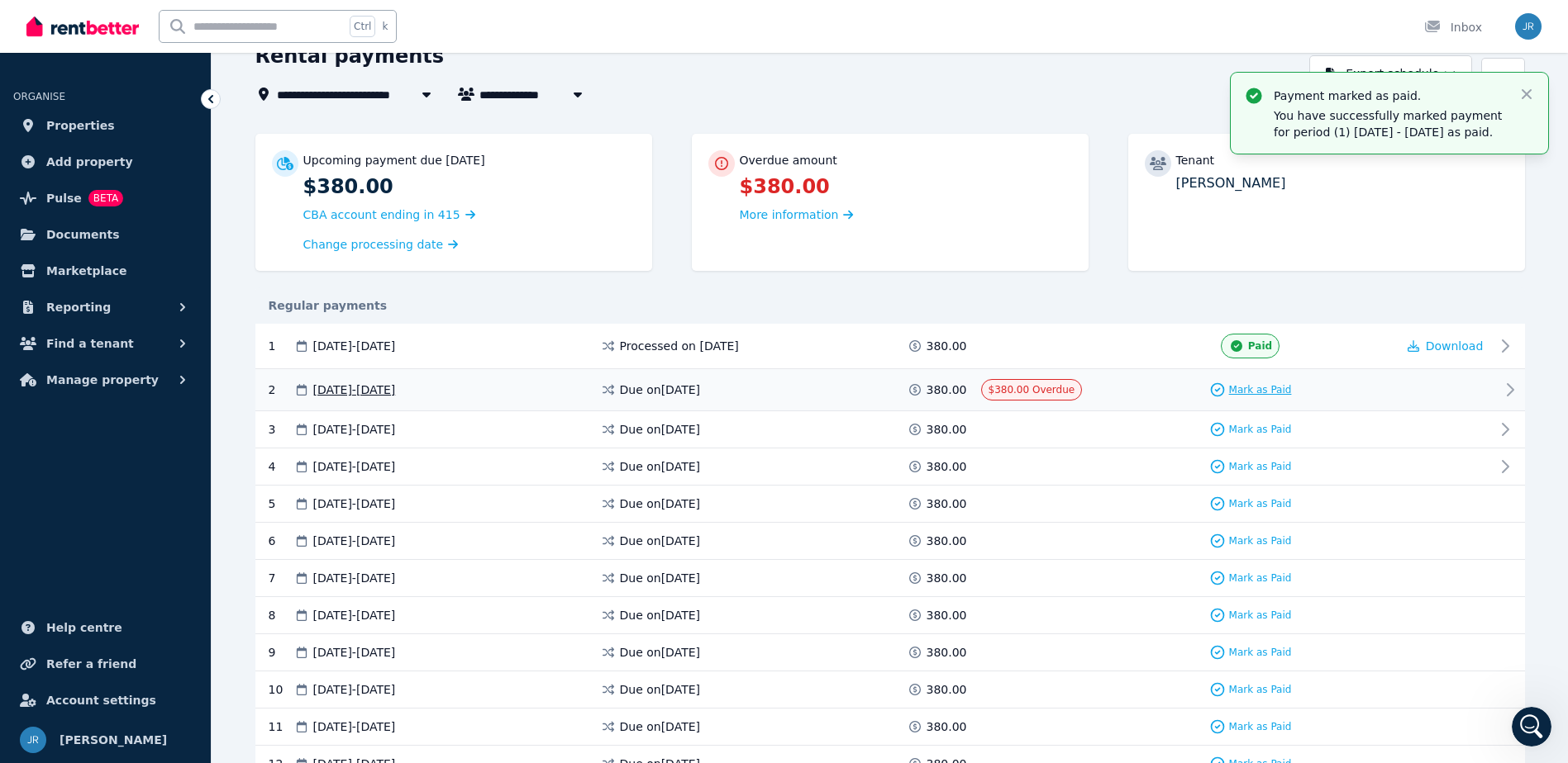
click at [1265, 389] on span "Mark as Paid" at bounding box center [1260, 390] width 63 height 14
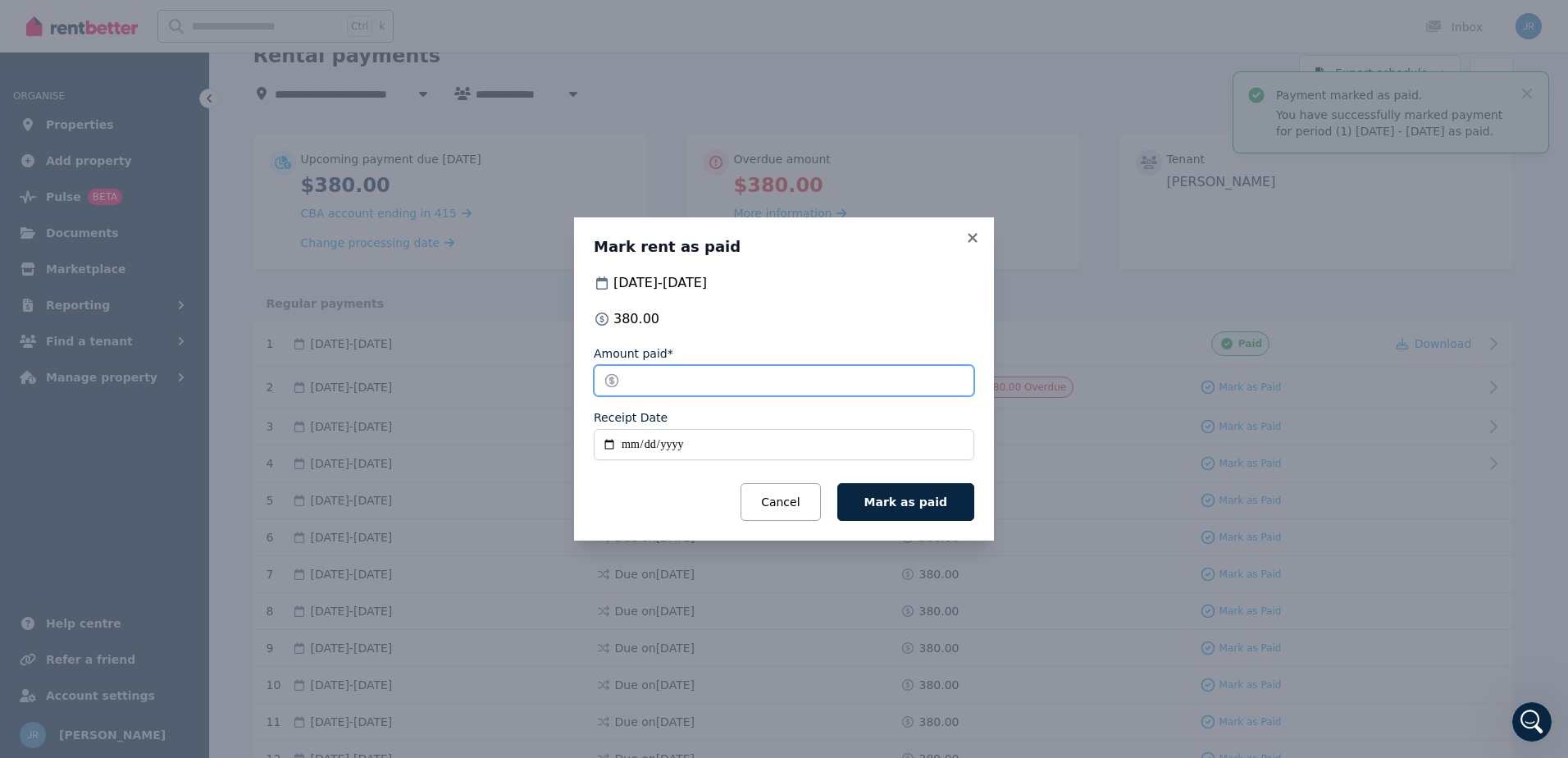
drag, startPoint x: 716, startPoint y: 386, endPoint x: 615, endPoint y: 385, distance: 101.0
click at [615, 385] on input "******" at bounding box center [784, 381] width 381 height 31
type input "***"
click at [639, 440] on input "Receipt Date" at bounding box center [784, 444] width 381 height 31
type input "**********"
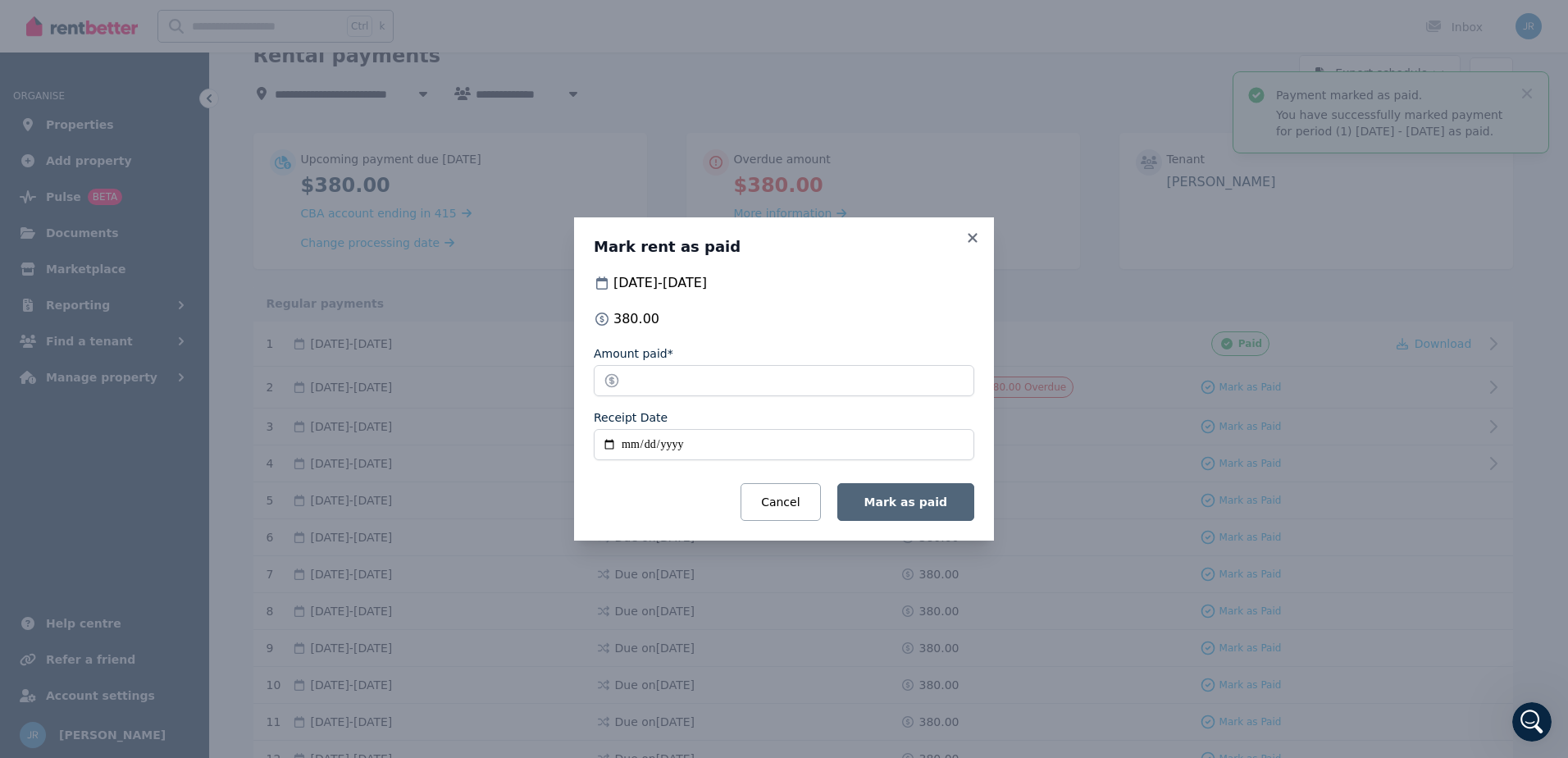
click at [889, 494] on button "Mark as paid" at bounding box center [905, 503] width 137 height 38
click at [745, 376] on input "***" at bounding box center [784, 381] width 381 height 31
click at [905, 513] on button "Mark as paid" at bounding box center [905, 503] width 137 height 38
drag, startPoint x: 656, startPoint y: 382, endPoint x: 621, endPoint y: 382, distance: 35.0
click at [621, 382] on input "***" at bounding box center [784, 381] width 381 height 31
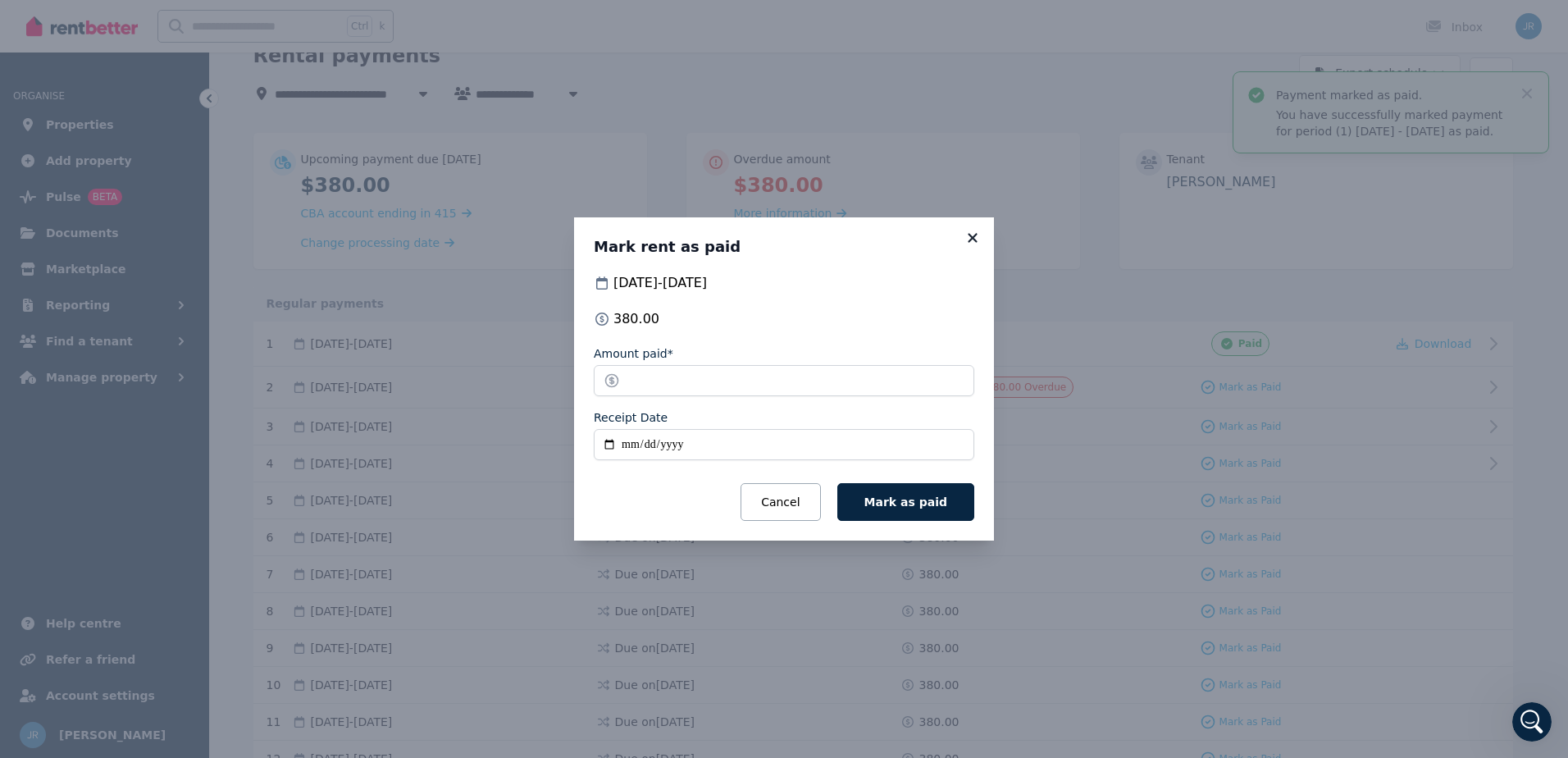
click at [978, 244] on icon at bounding box center [973, 237] width 16 height 14
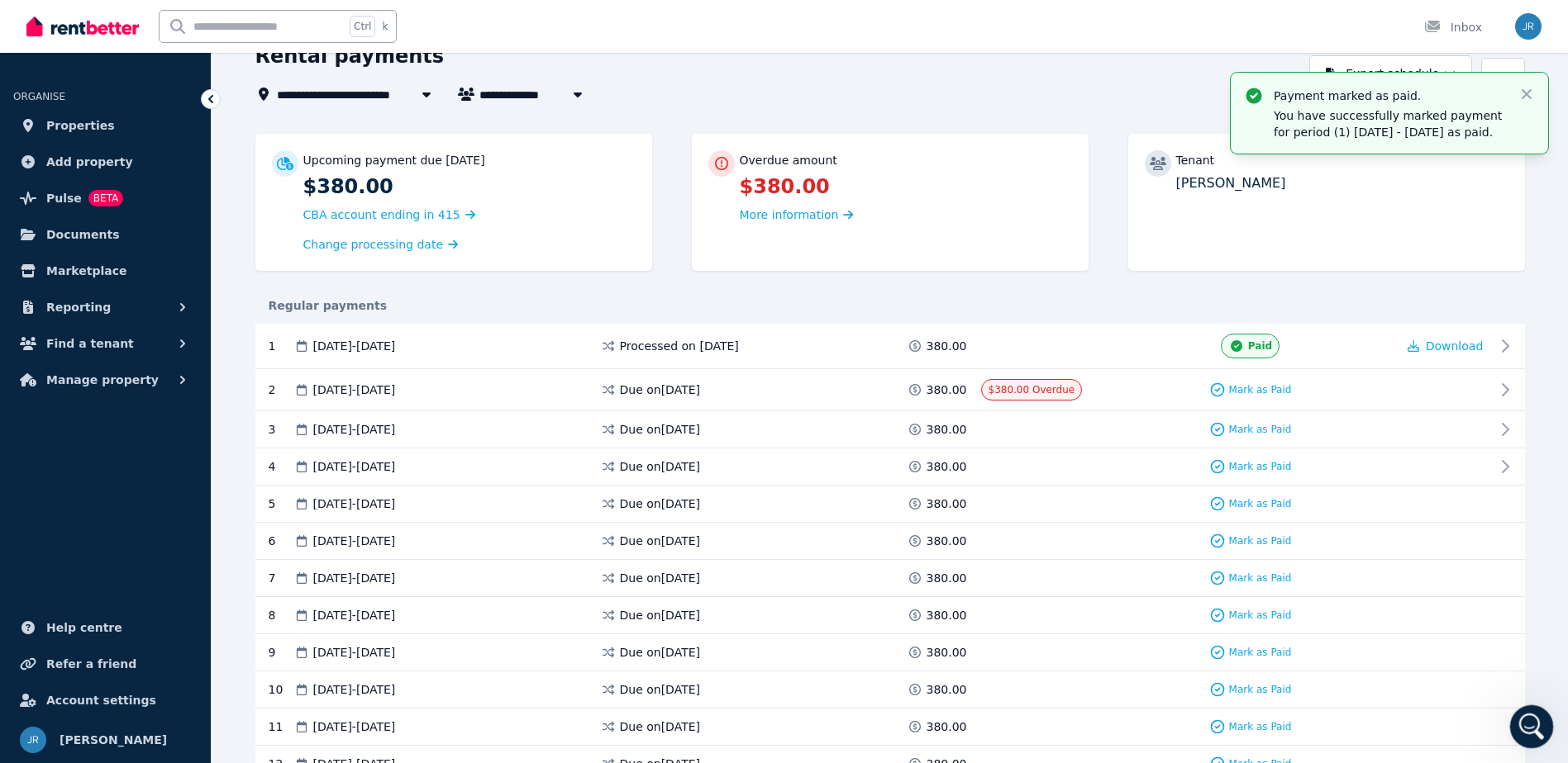
click at [1529, 724] on icon "Open Intercom Messenger" at bounding box center [1529, 725] width 27 height 27
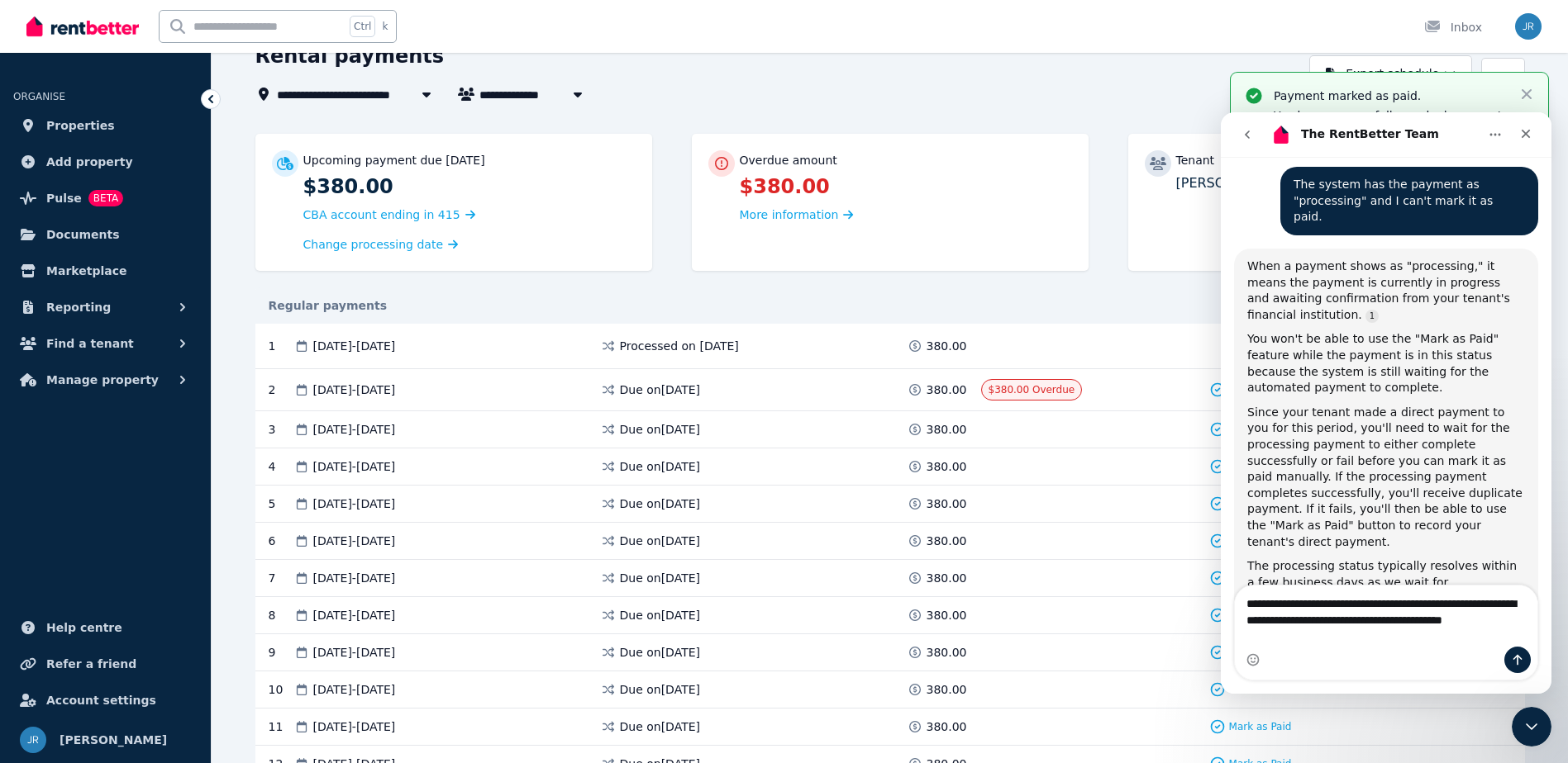
scroll to position [802, 0]
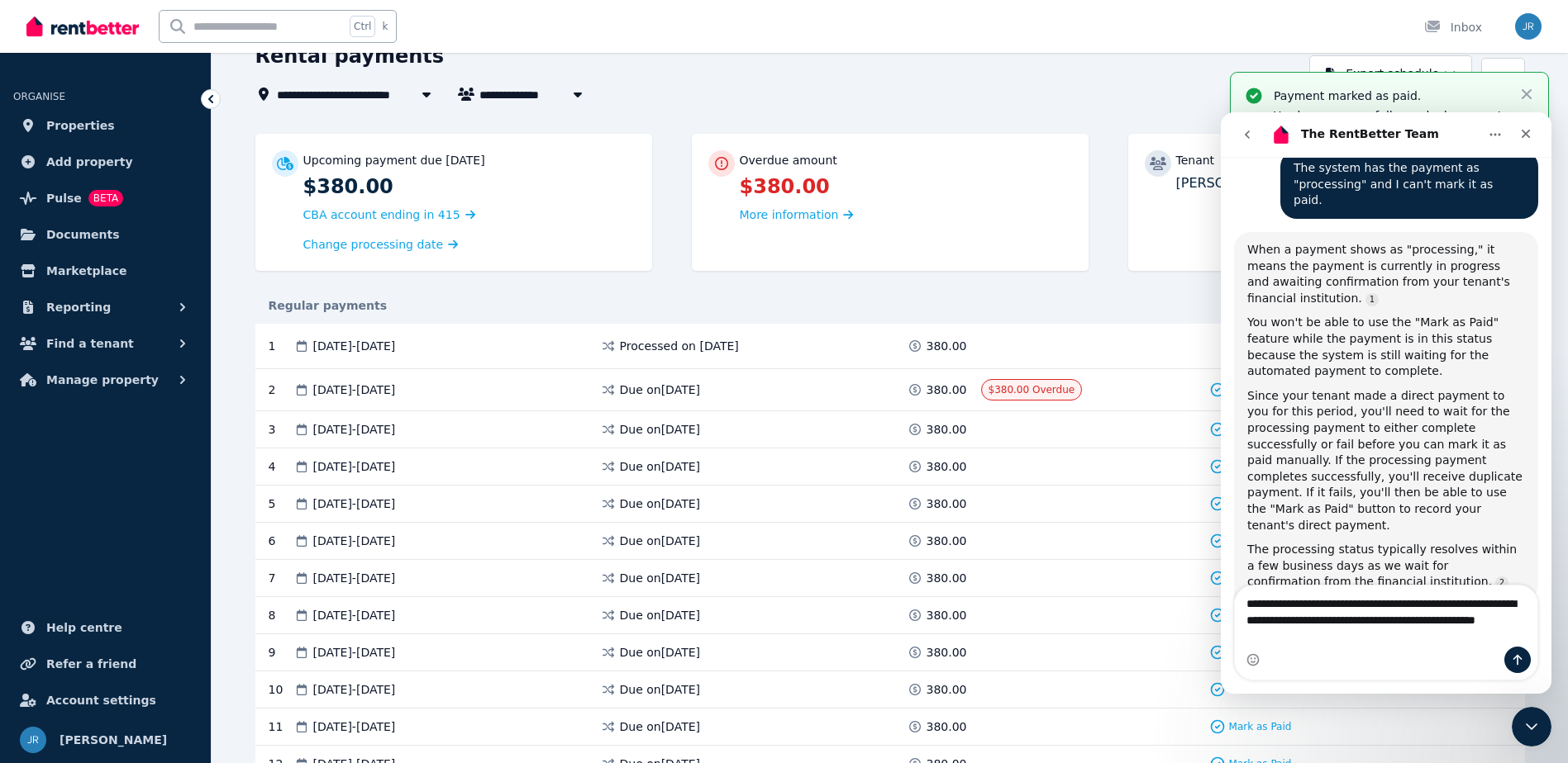
type textarea "**********"
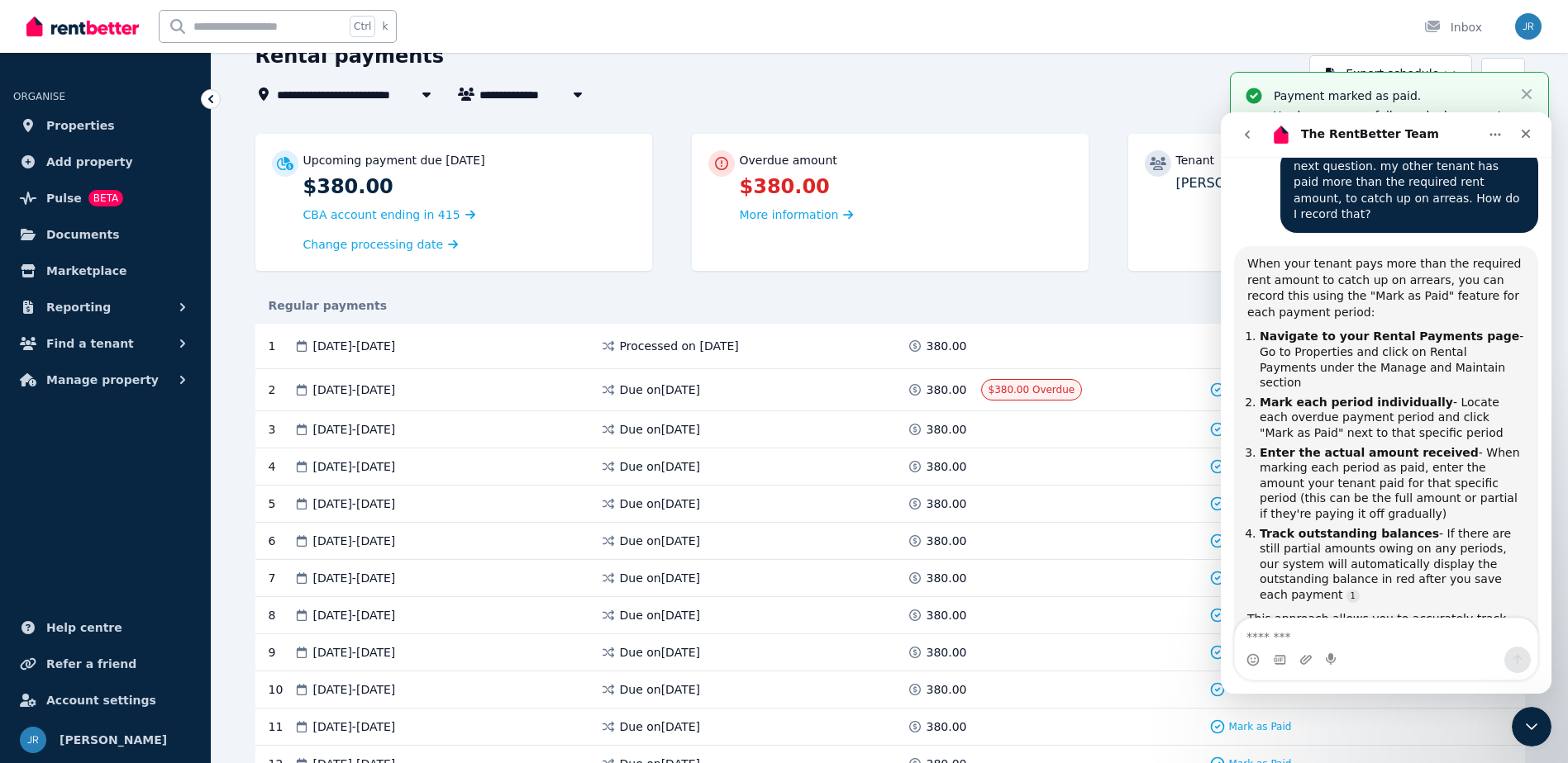
scroll to position [1310, 0]
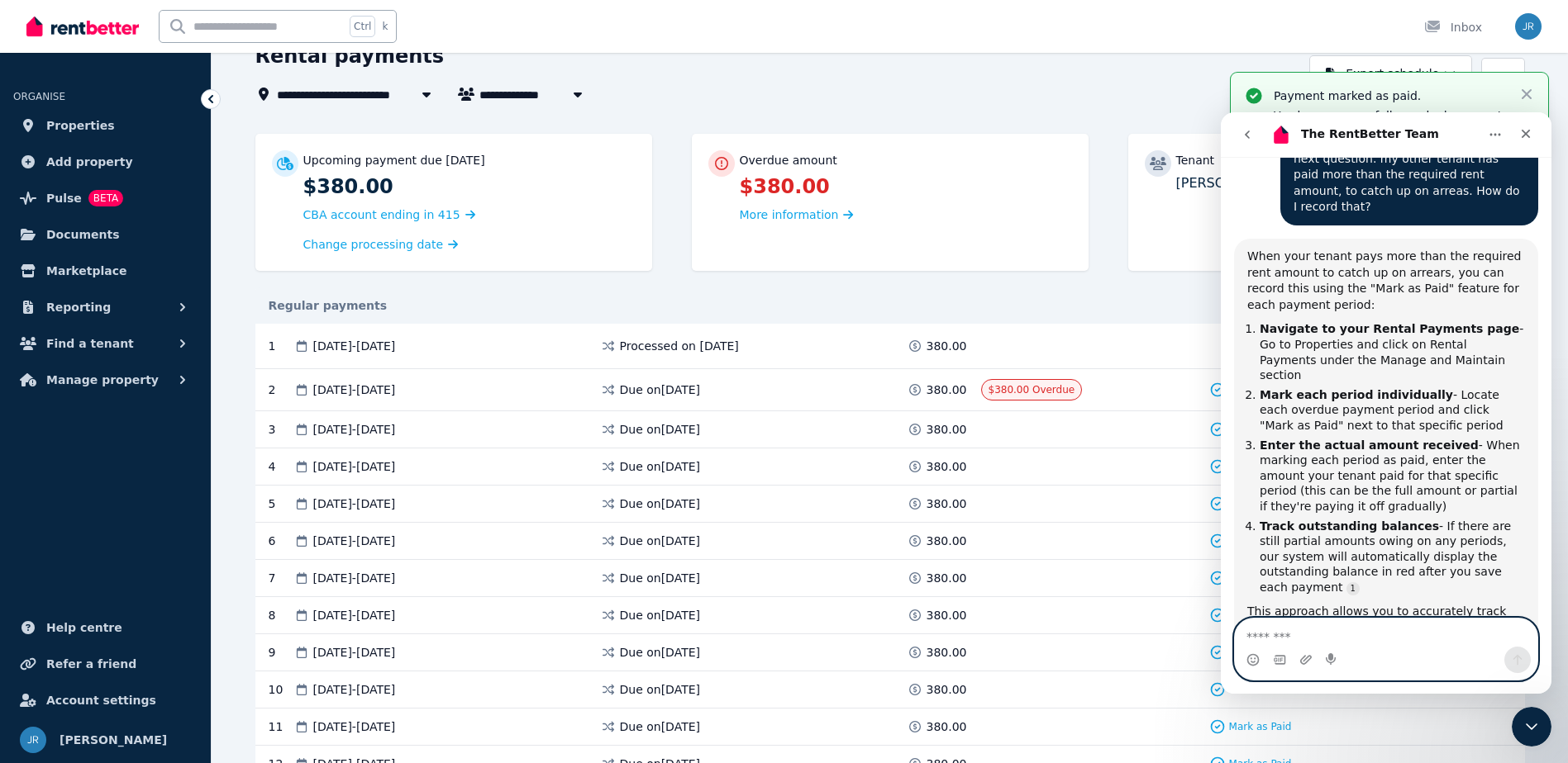
click at [1311, 639] on textarea "Message…" at bounding box center [1386, 632] width 302 height 28
type textarea "**********"
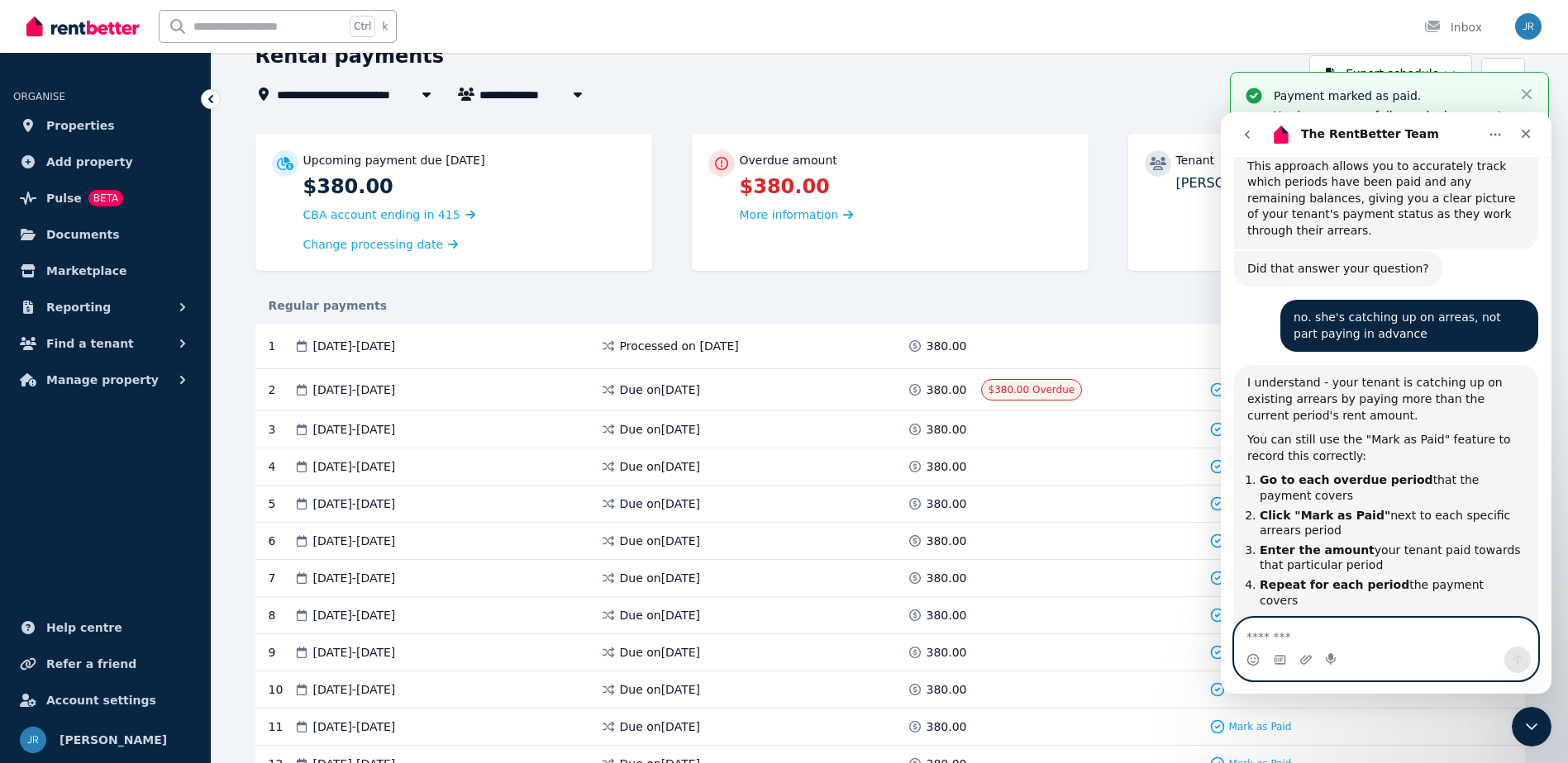
scroll to position [1806, 0]
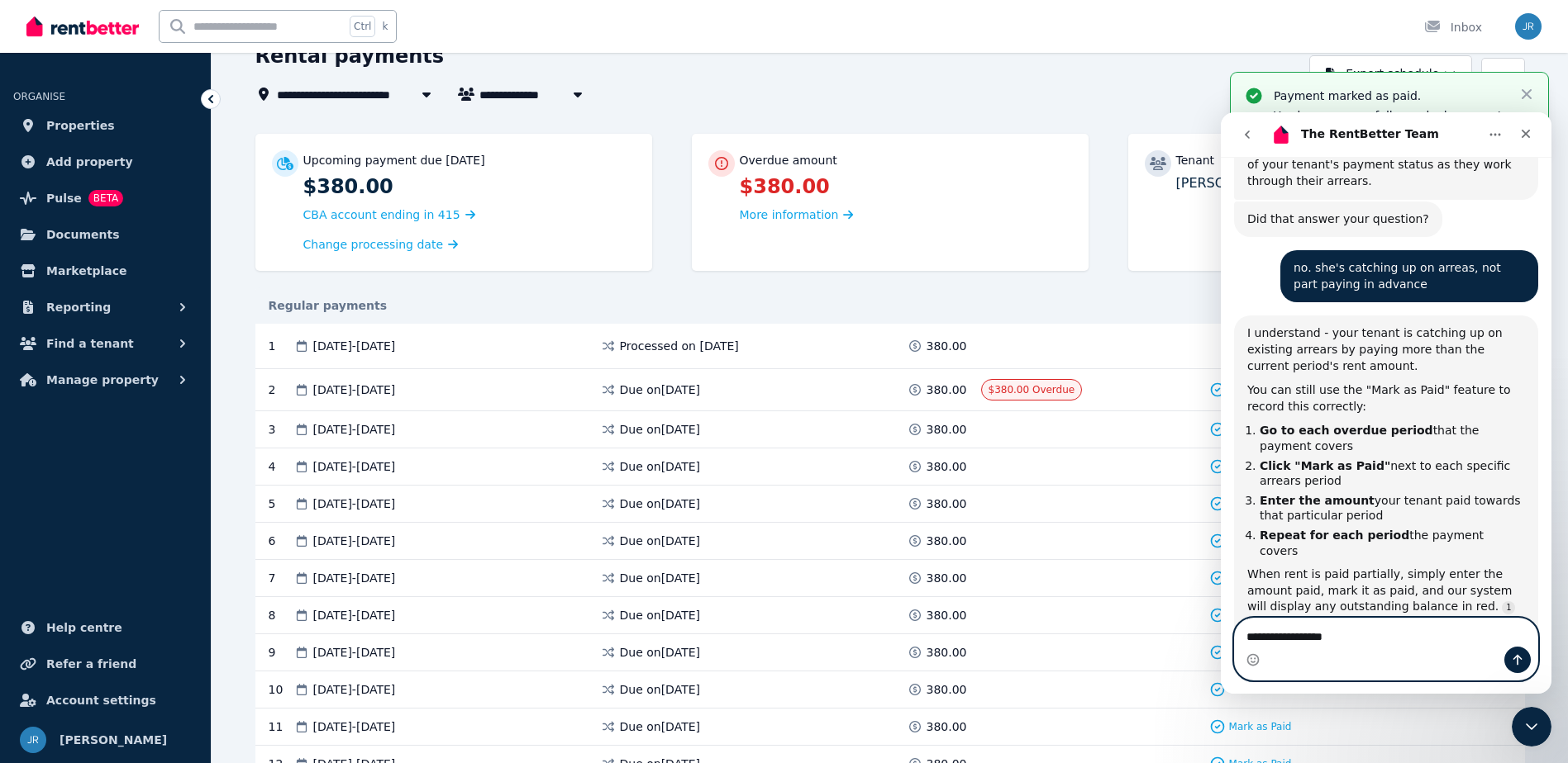
type textarea "**********"
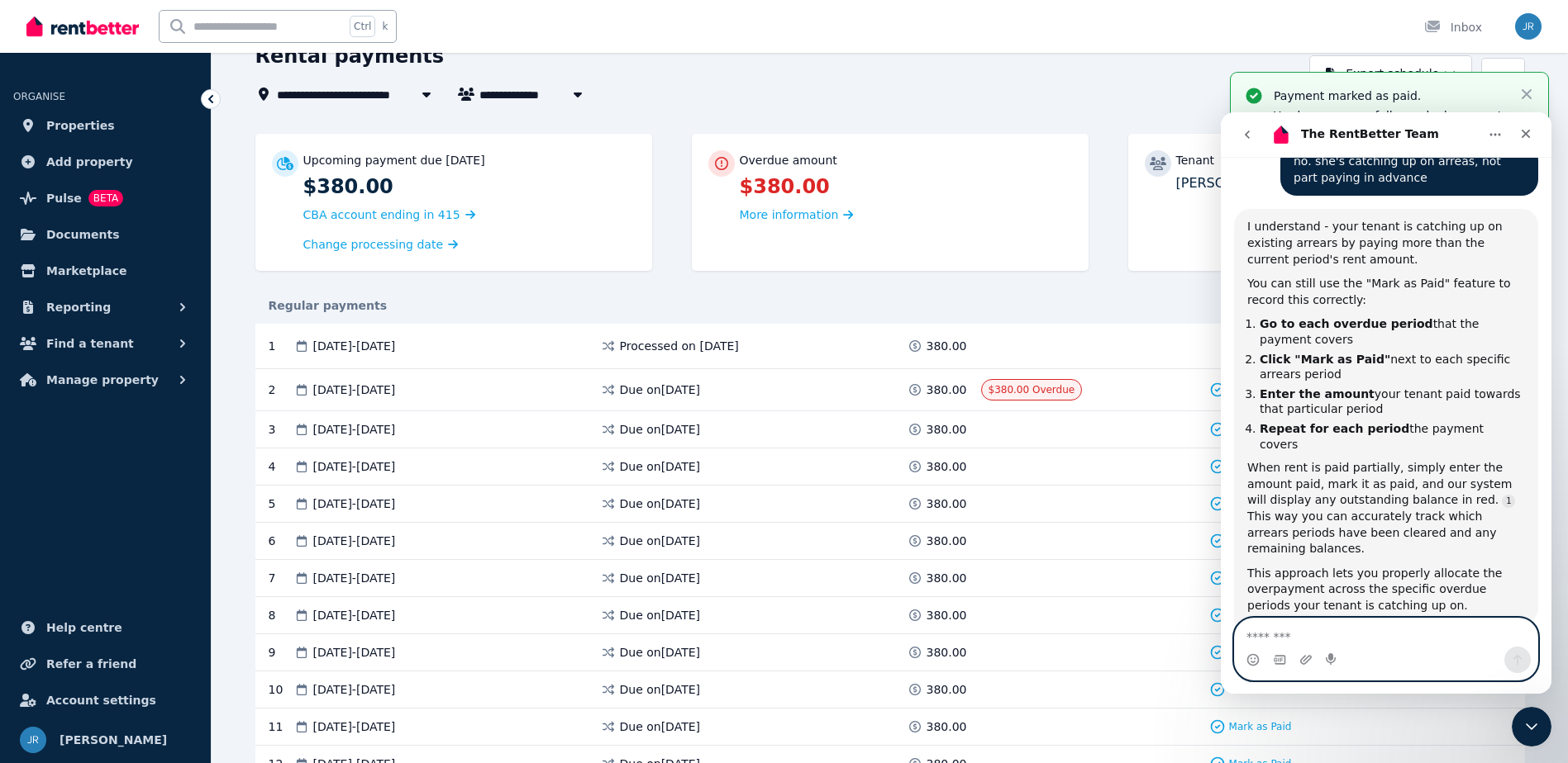
scroll to position [1914, 0]
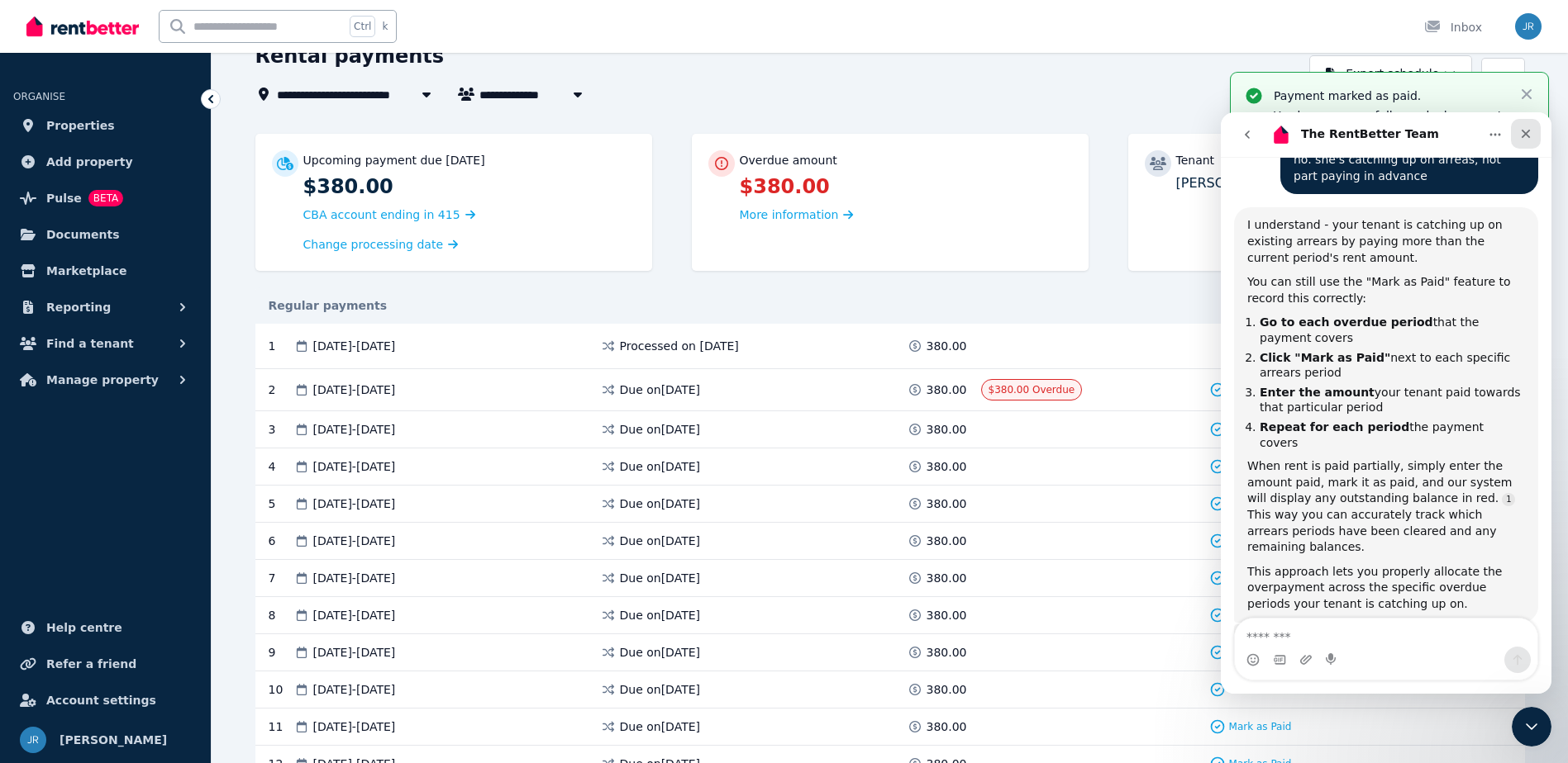
click at [1521, 137] on icon "Close" at bounding box center [1526, 134] width 9 height 9
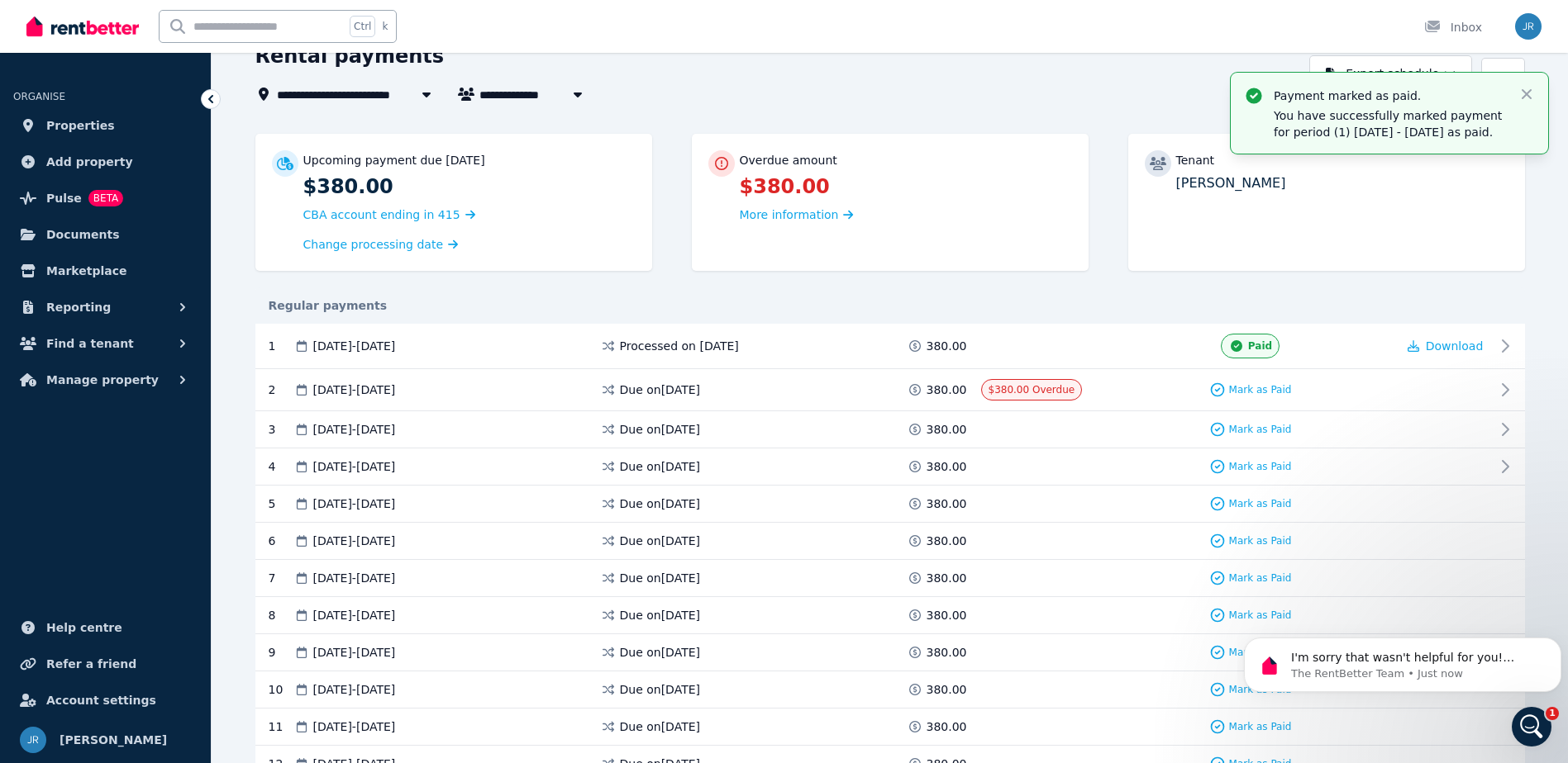
scroll to position [0, 0]
click at [1244, 349] on icon at bounding box center [1236, 345] width 16 height 12
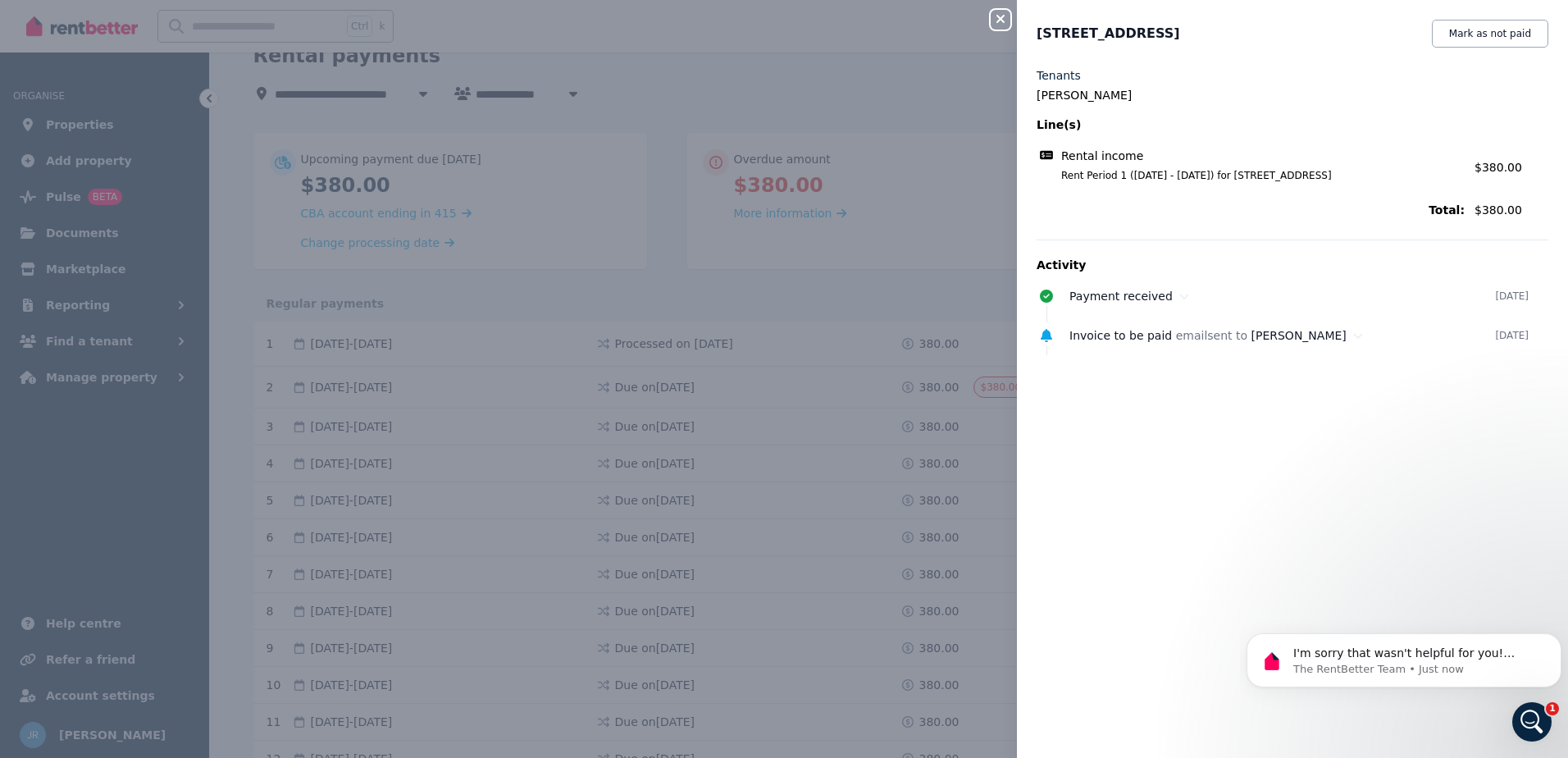
click at [1007, 24] on icon "button" at bounding box center [1001, 19] width 20 height 13
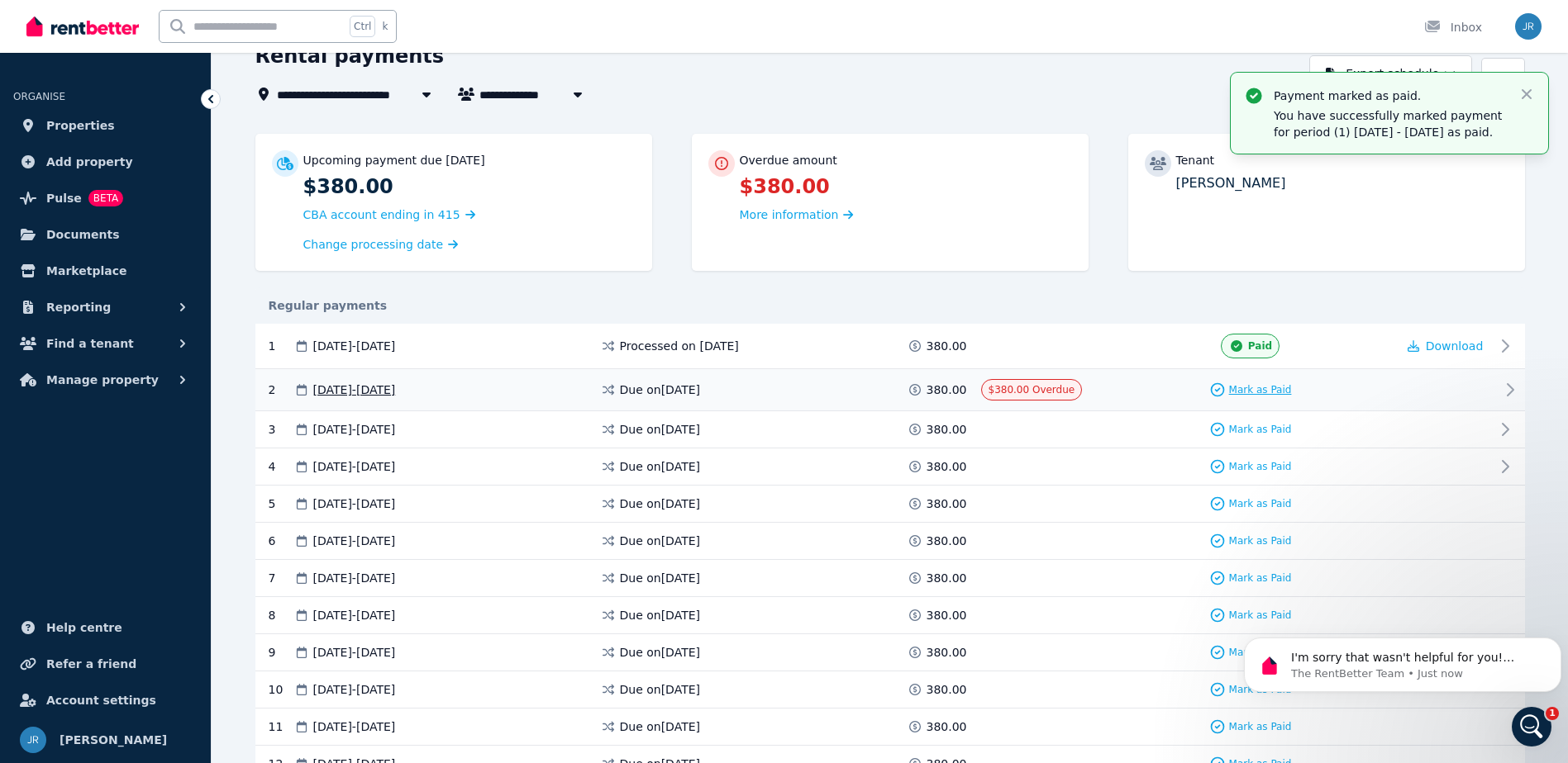
click at [1265, 384] on span "Mark as Paid" at bounding box center [1260, 390] width 63 height 14
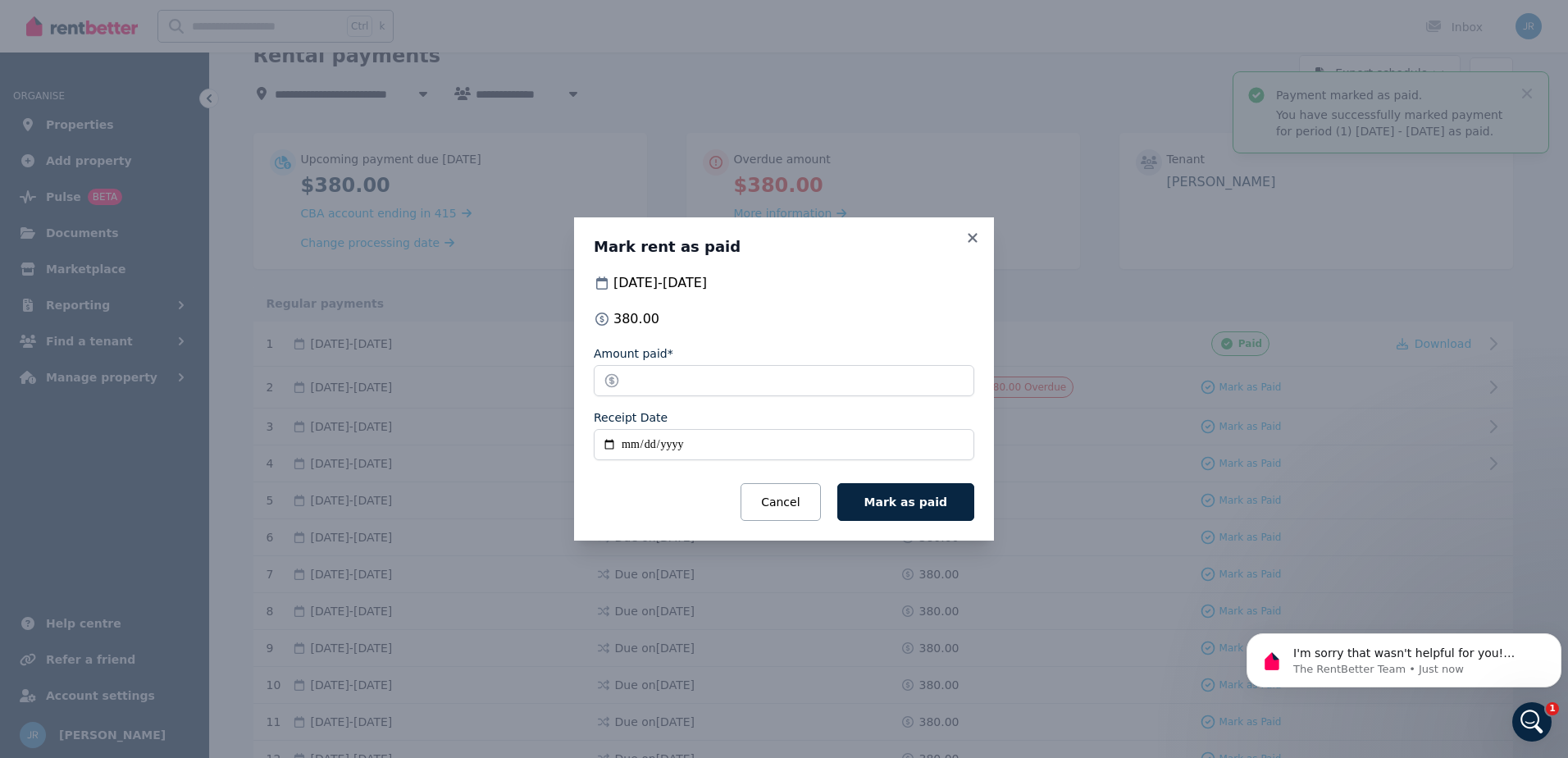
click at [630, 444] on input "Receipt Date" at bounding box center [784, 444] width 381 height 31
type input "**********"
click at [898, 499] on span "Mark as paid" at bounding box center [906, 502] width 83 height 13
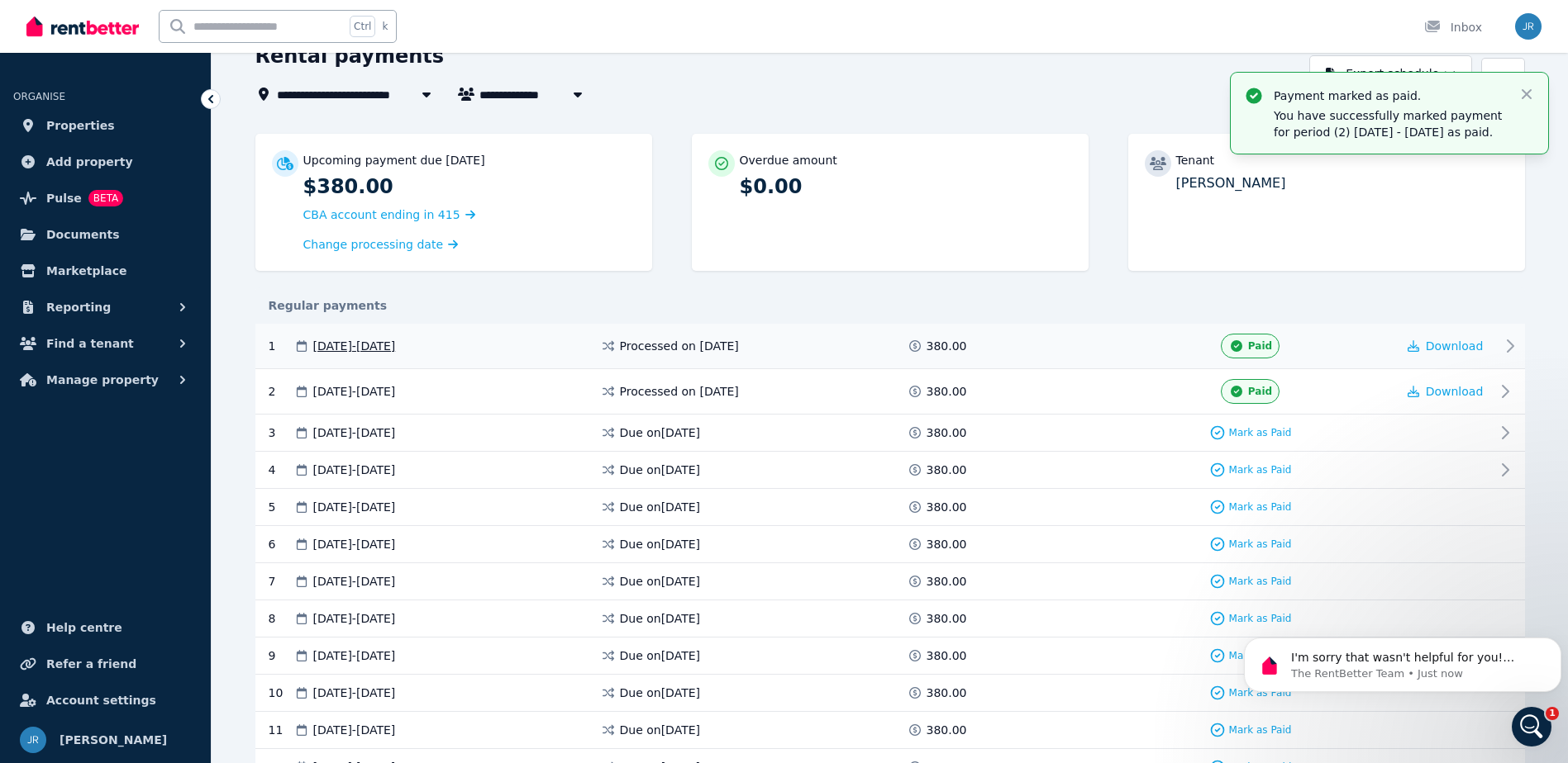
click at [1508, 347] on icon at bounding box center [1510, 346] width 20 height 20
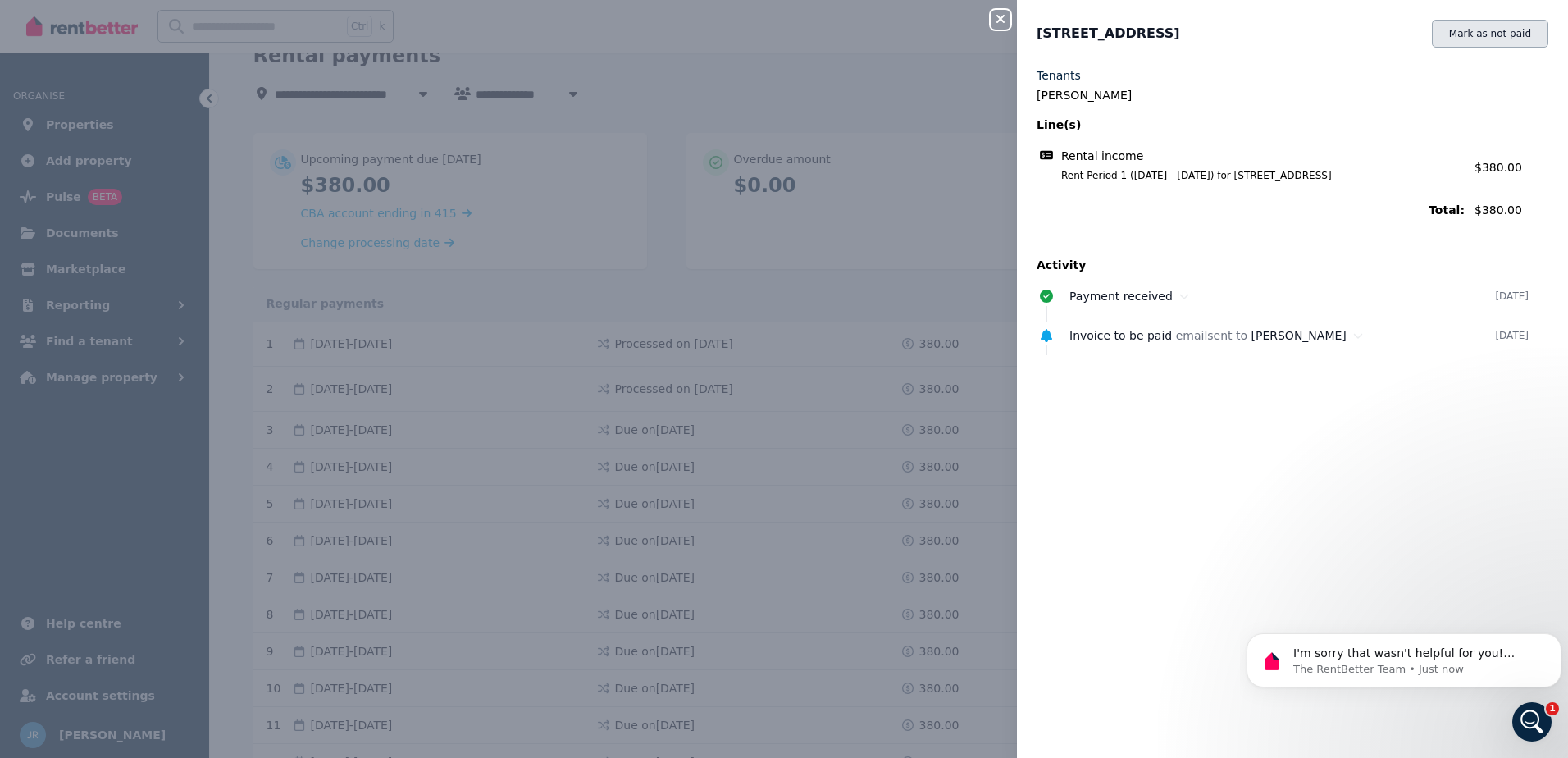
click at [1493, 32] on button "Mark as not paid" at bounding box center [1490, 33] width 116 height 28
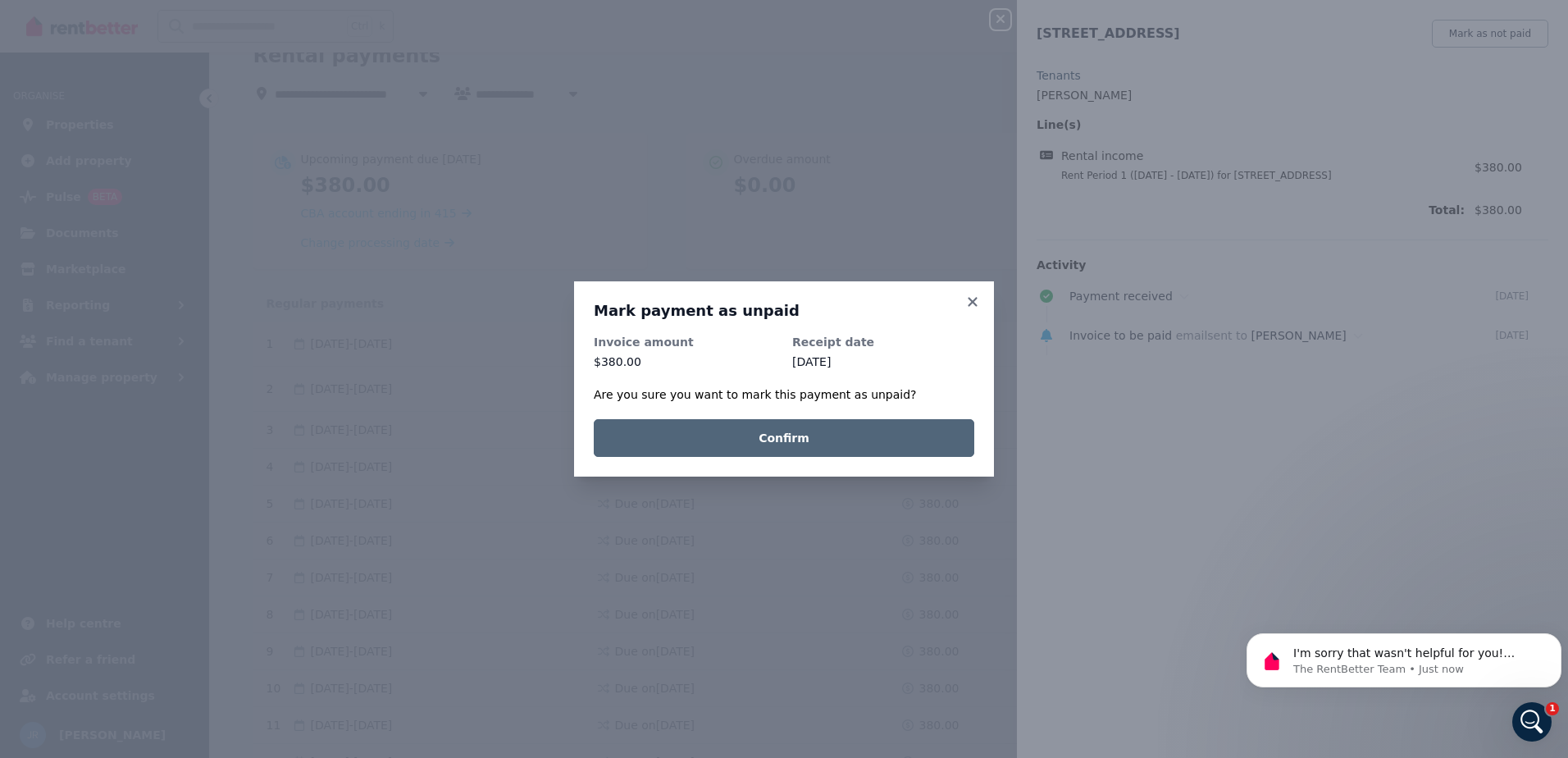
click at [755, 439] on button "Confirm" at bounding box center [784, 438] width 381 height 38
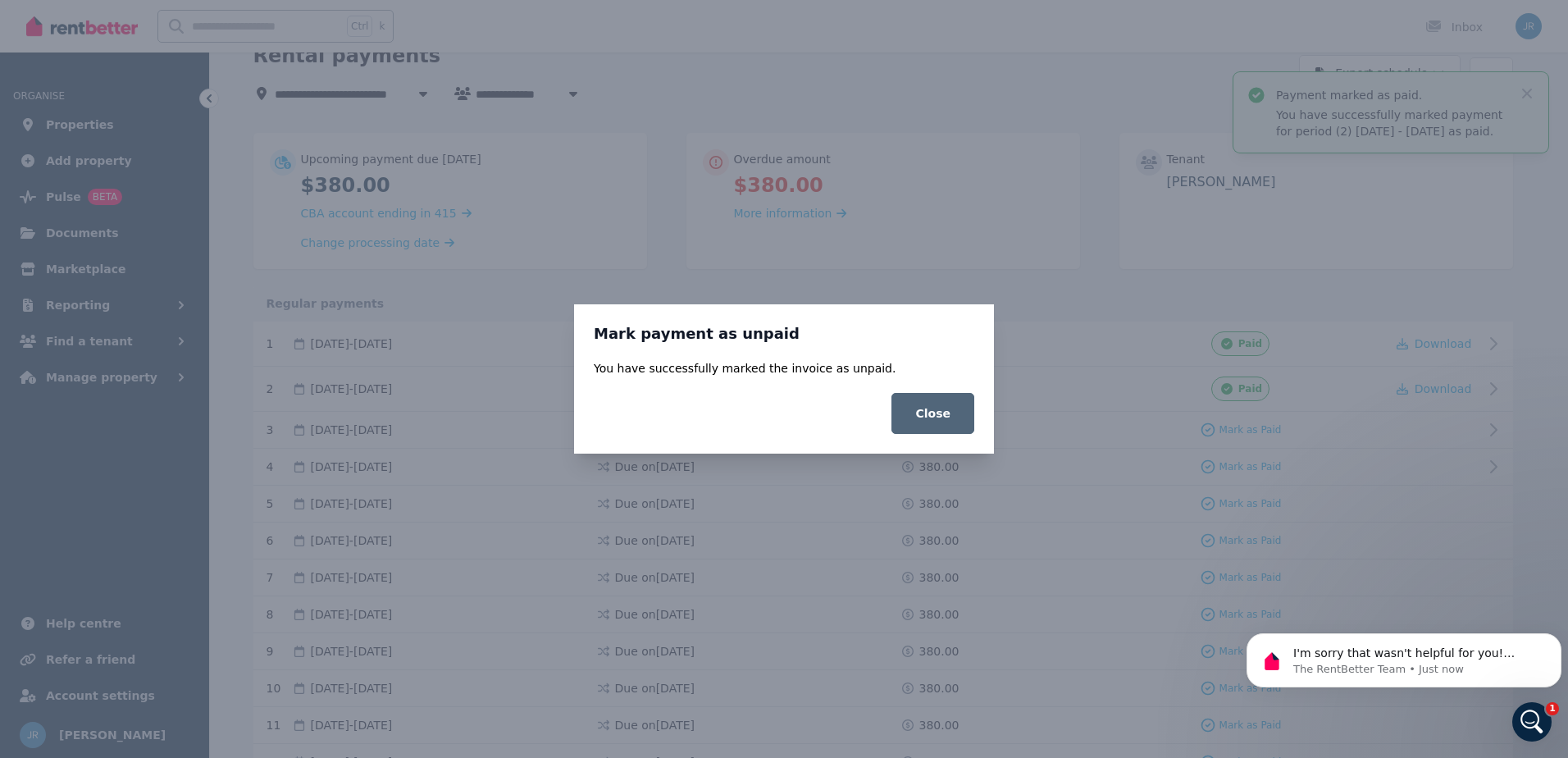
click at [941, 411] on button "Close" at bounding box center [933, 414] width 83 height 41
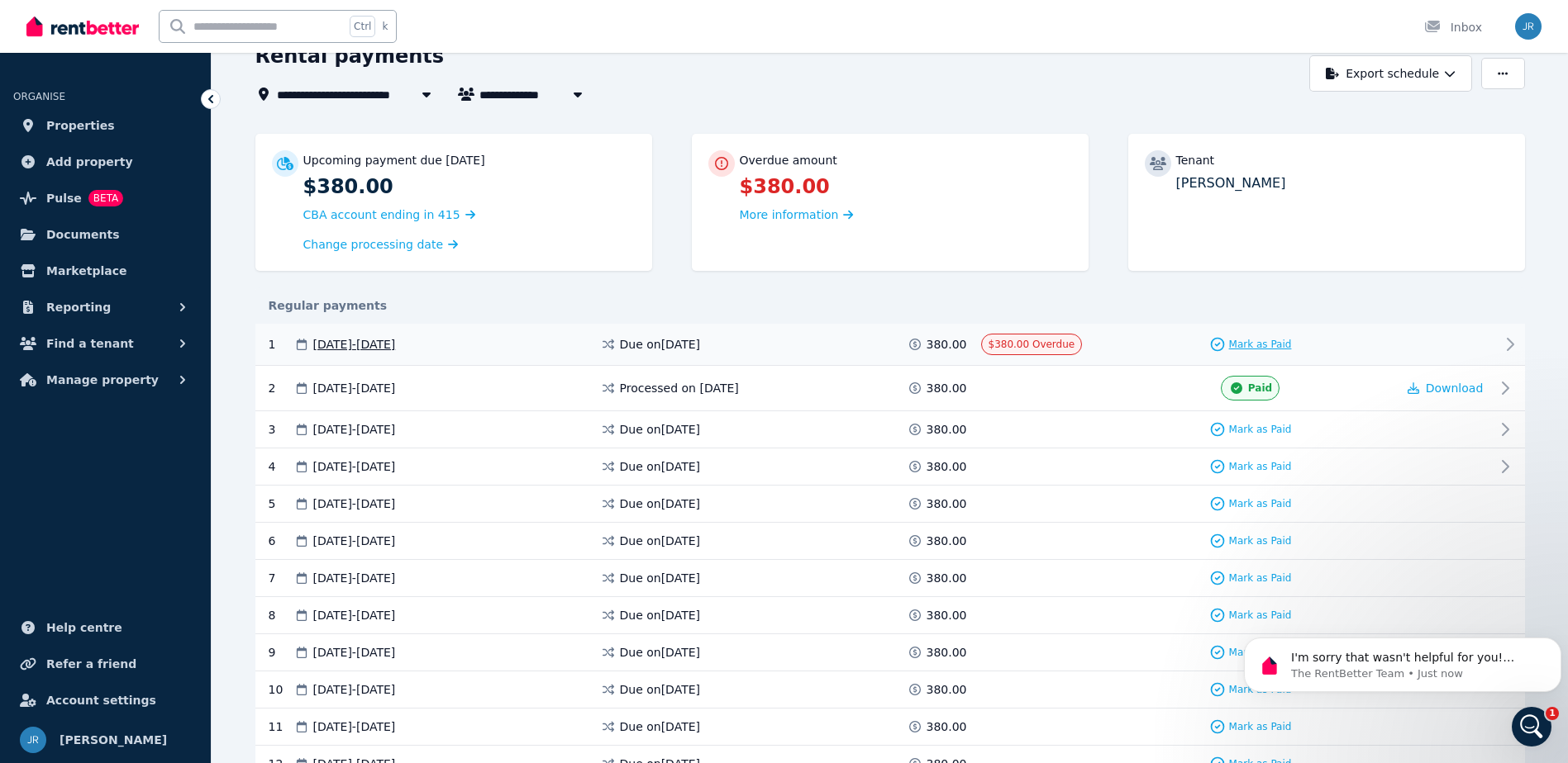
click at [1258, 340] on span "Mark as Paid" at bounding box center [1260, 345] width 63 height 14
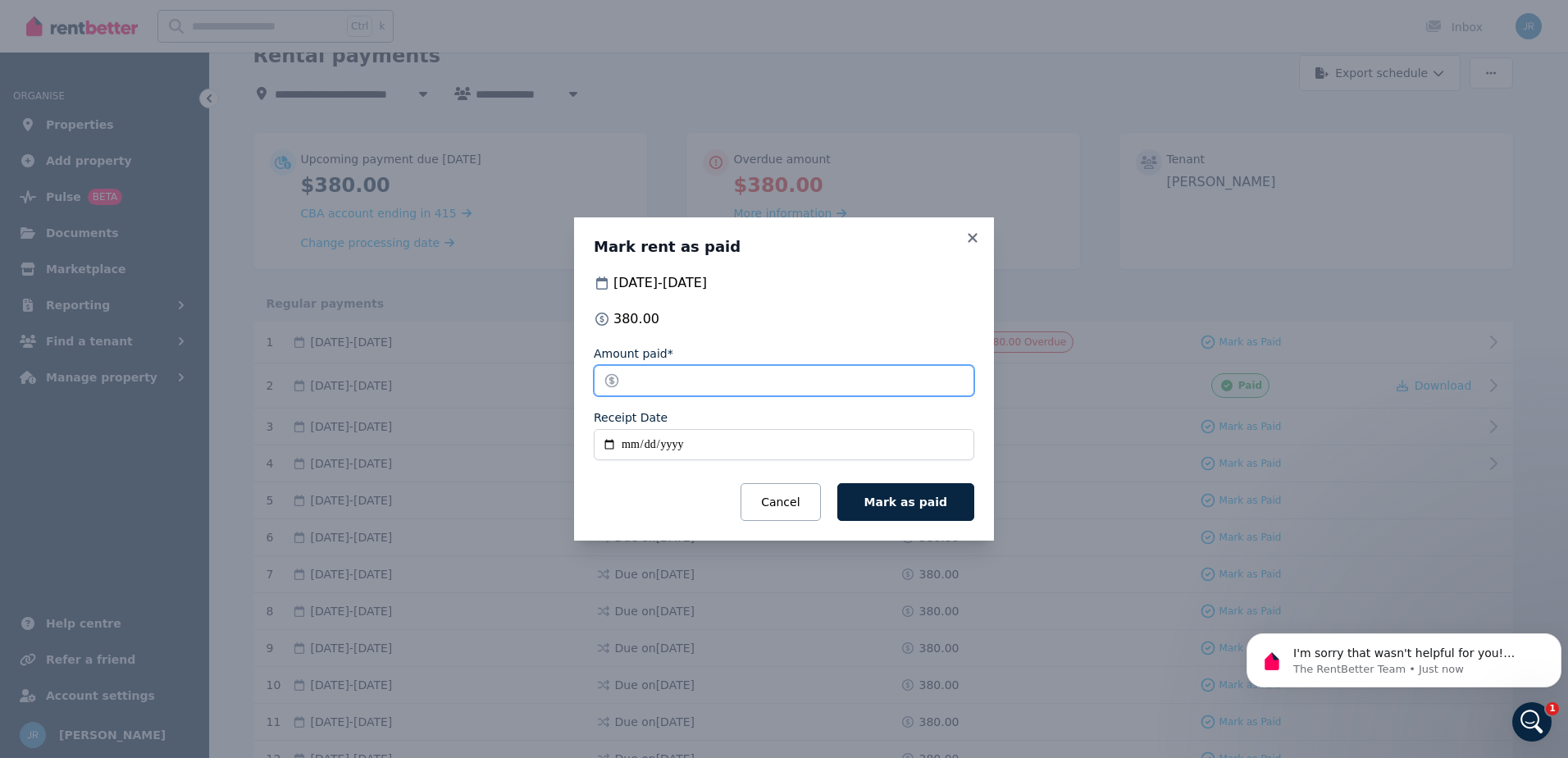
click at [680, 383] on input "******" at bounding box center [784, 381] width 381 height 31
click at [674, 441] on input "Receipt Date" at bounding box center [784, 444] width 381 height 31
click at [625, 449] on input "Receipt Date" at bounding box center [784, 444] width 381 height 31
type input "**********"
click at [919, 503] on span "Mark as paid" at bounding box center [906, 502] width 83 height 13
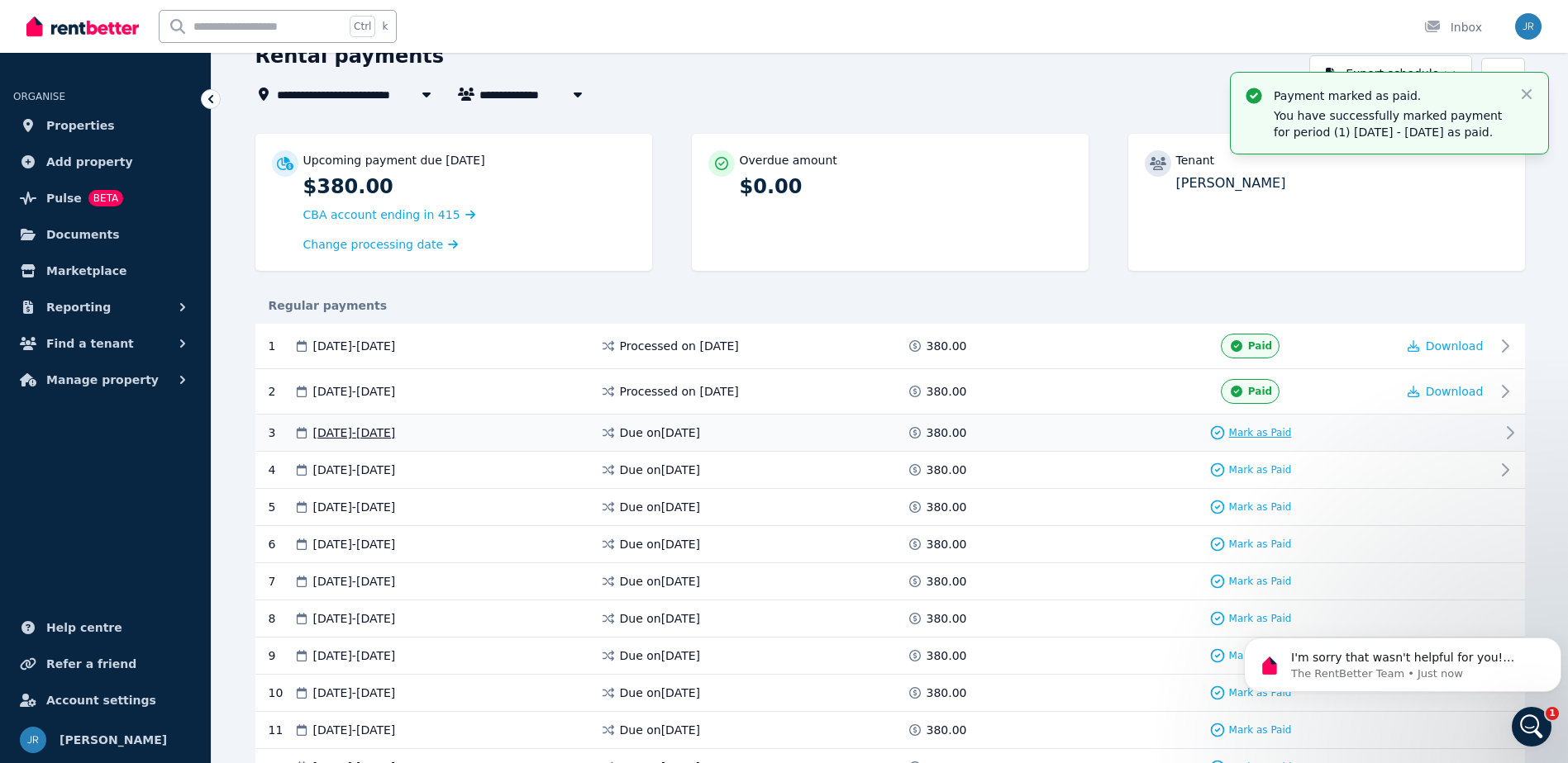
click at [1259, 428] on span "Mark as Paid" at bounding box center [1260, 433] width 63 height 14
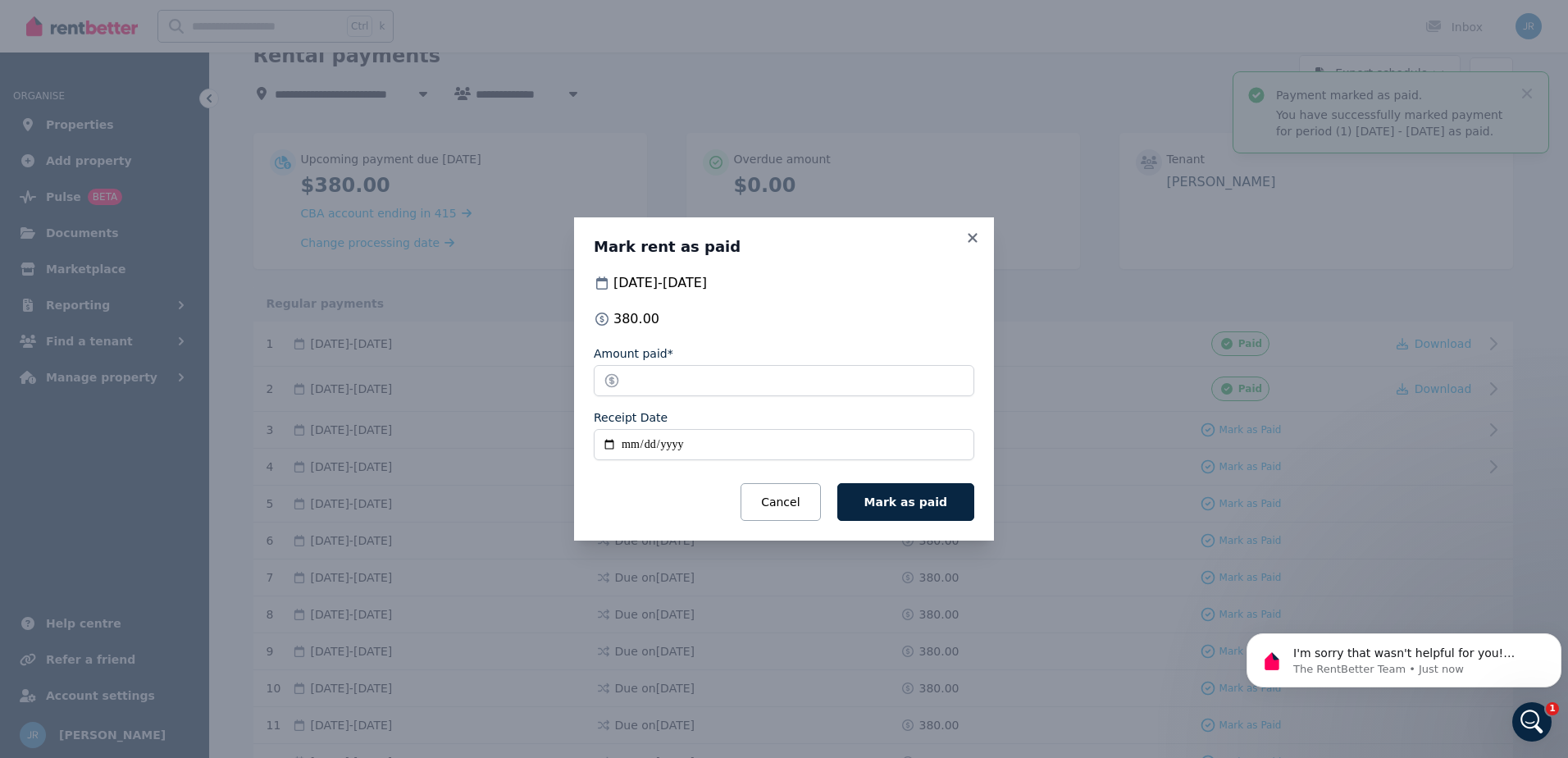
click at [625, 446] on input "Receipt Date" at bounding box center [784, 444] width 381 height 31
click at [677, 382] on input "******" at bounding box center [784, 381] width 381 height 31
drag, startPoint x: 677, startPoint y: 382, endPoint x: 604, endPoint y: 376, distance: 73.2
click at [604, 376] on input "******" at bounding box center [784, 381] width 381 height 31
type input "******"
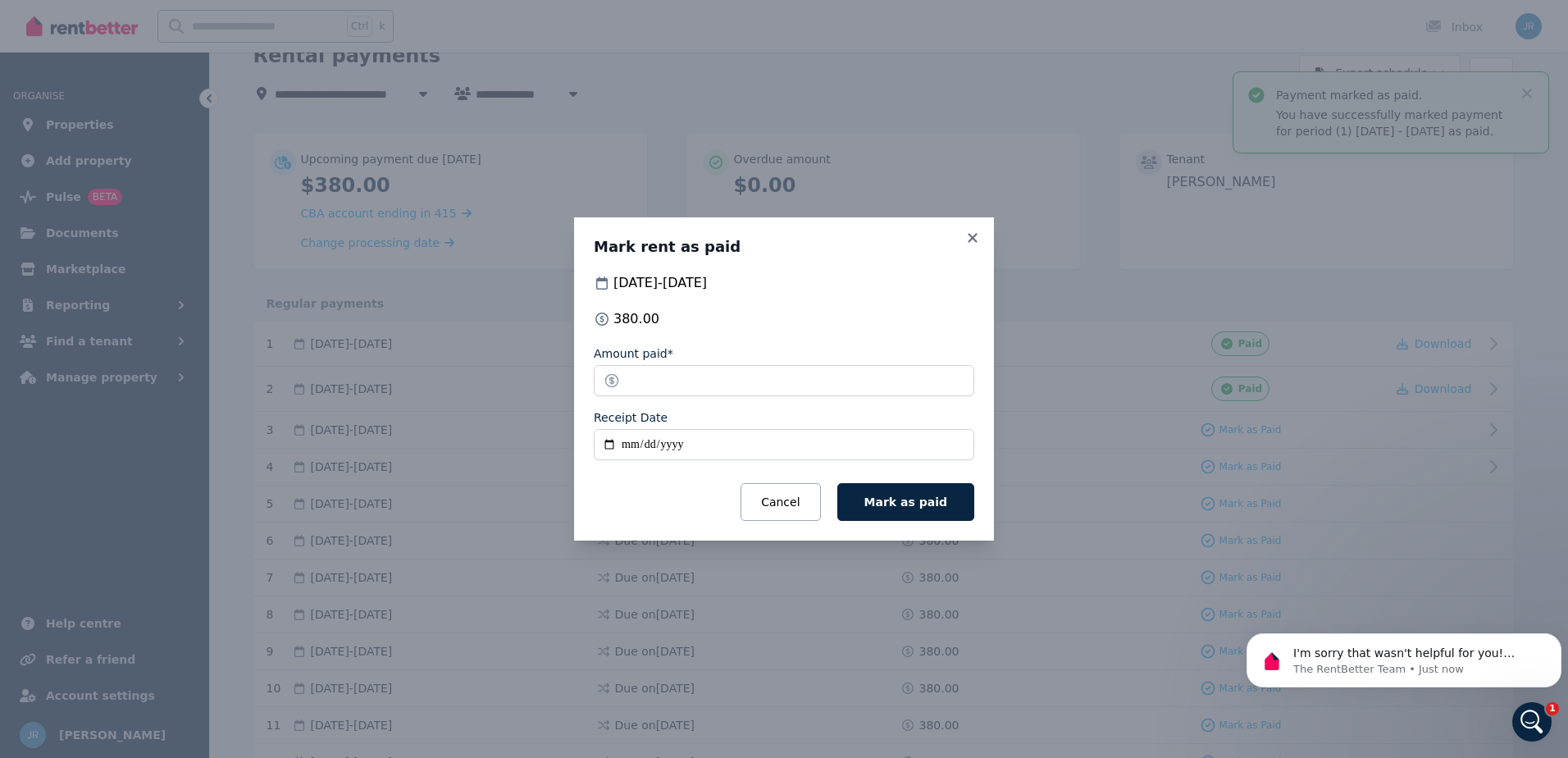
click at [698, 438] on input "Receipt Date" at bounding box center [784, 444] width 381 height 31
type input "**********"
click at [887, 502] on span "Mark as paid" at bounding box center [906, 502] width 83 height 13
type input "*"
type input "***"
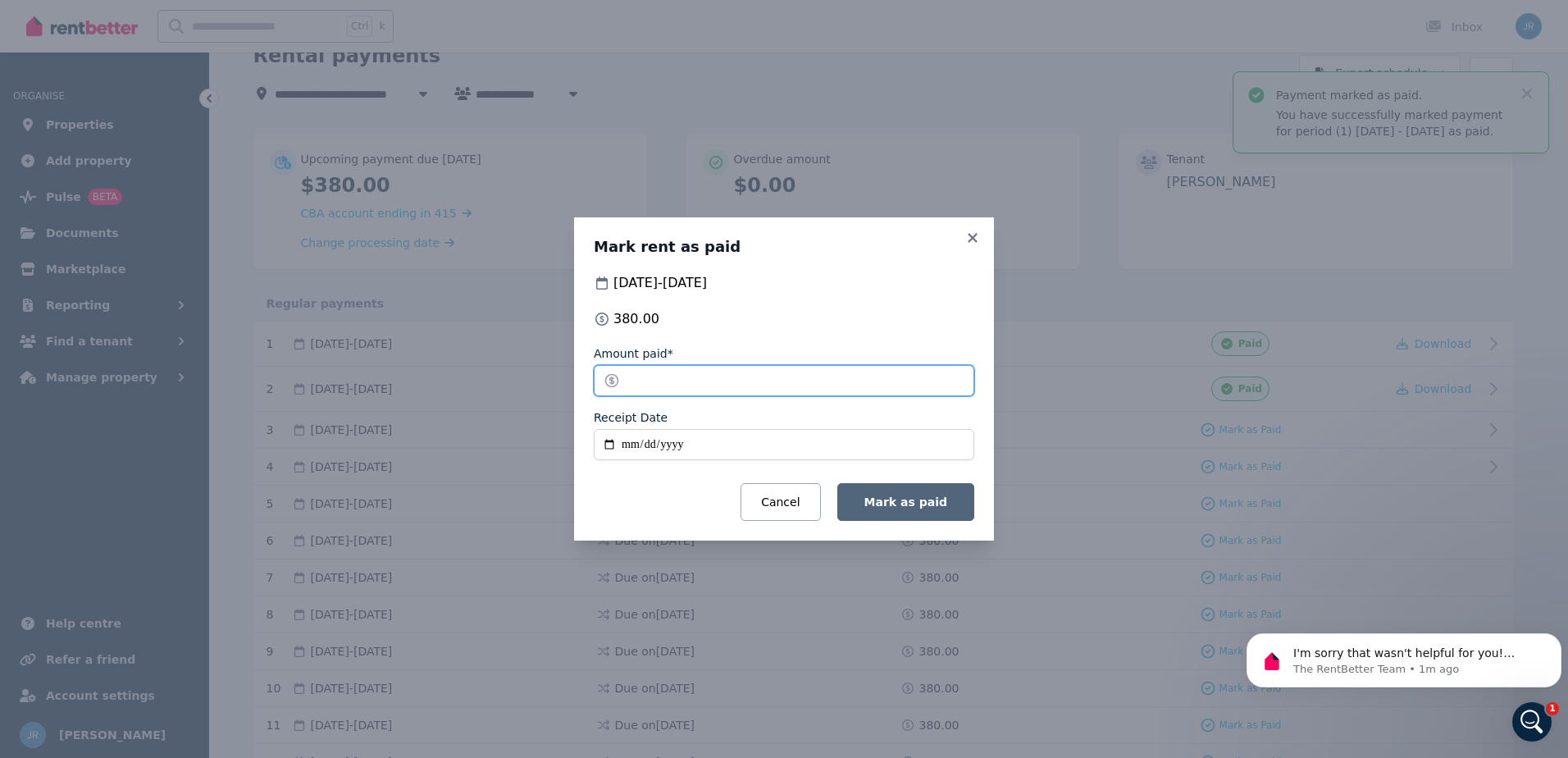
click at [837, 484] on button "Mark as paid" at bounding box center [905, 503] width 137 height 38
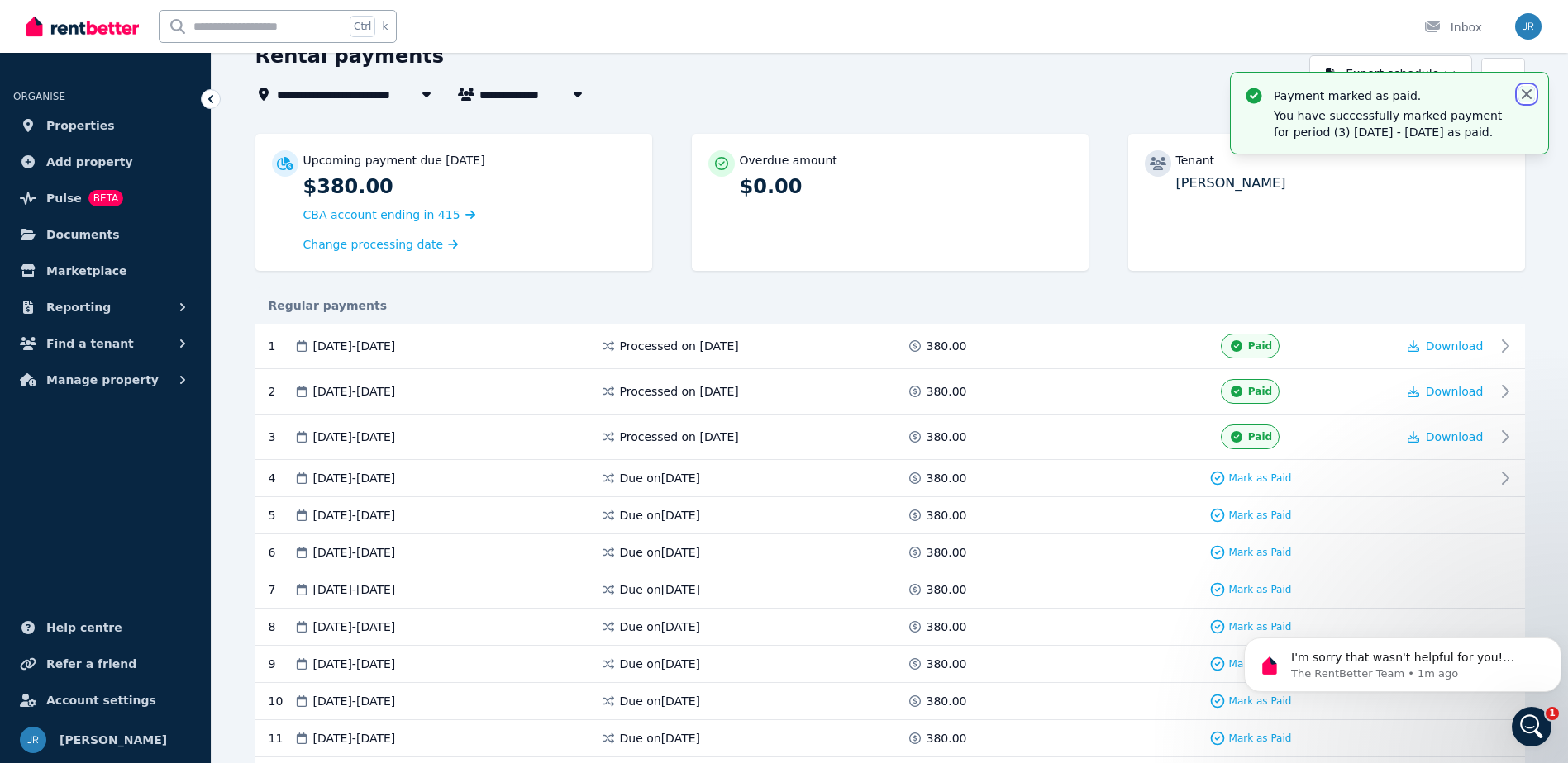
click at [1526, 93] on icon "button" at bounding box center [1526, 94] width 10 height 10
